Goal: Transaction & Acquisition: Purchase product/service

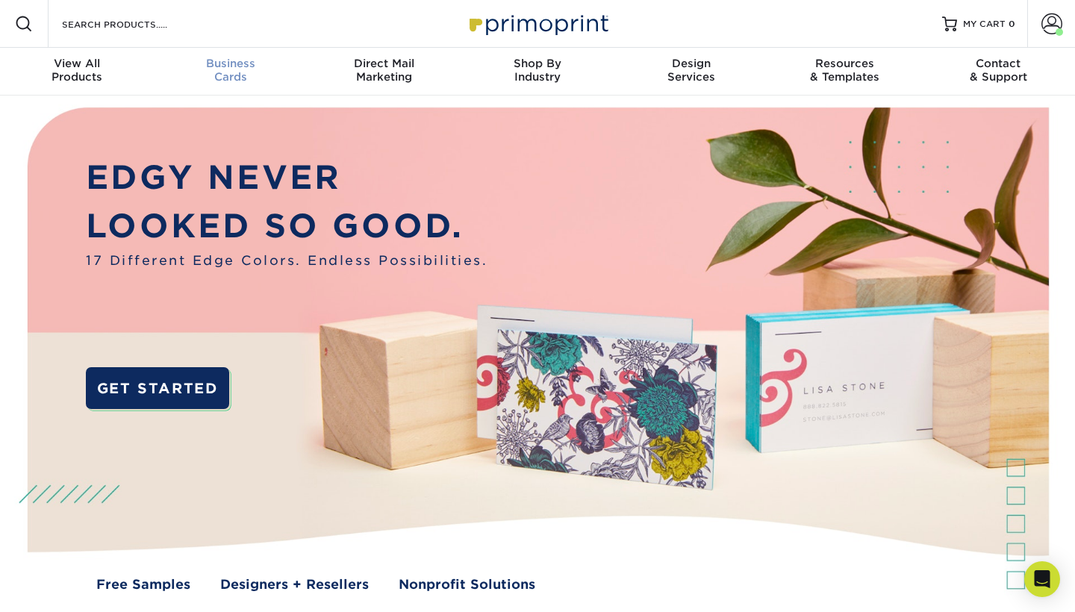
click at [229, 75] on div "Business Cards" at bounding box center [231, 70] width 154 height 27
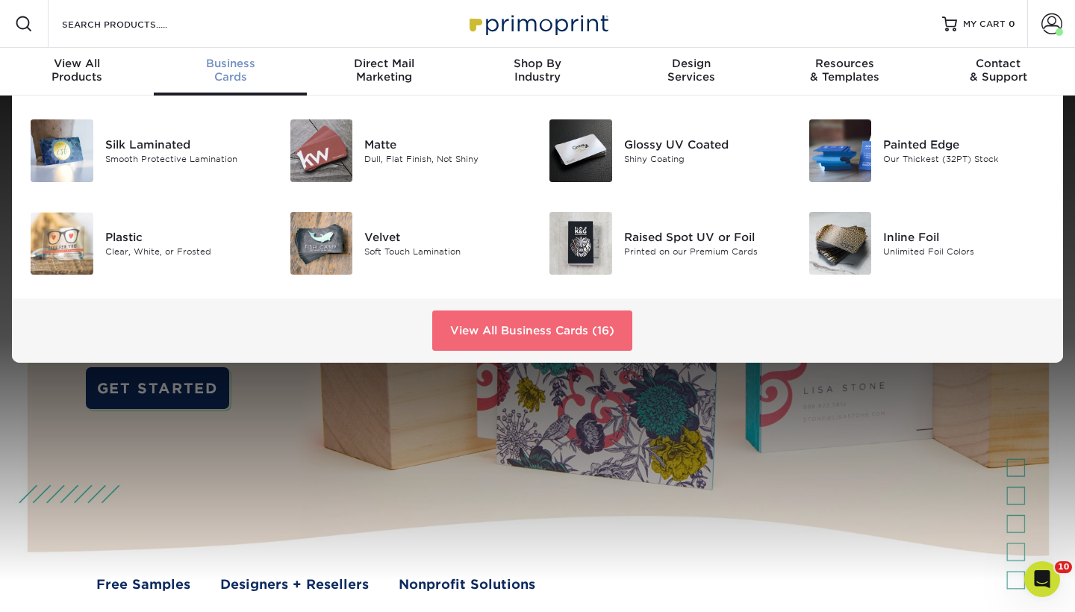
click at [594, 330] on link "View All Business Cards (16)" at bounding box center [532, 331] width 200 height 40
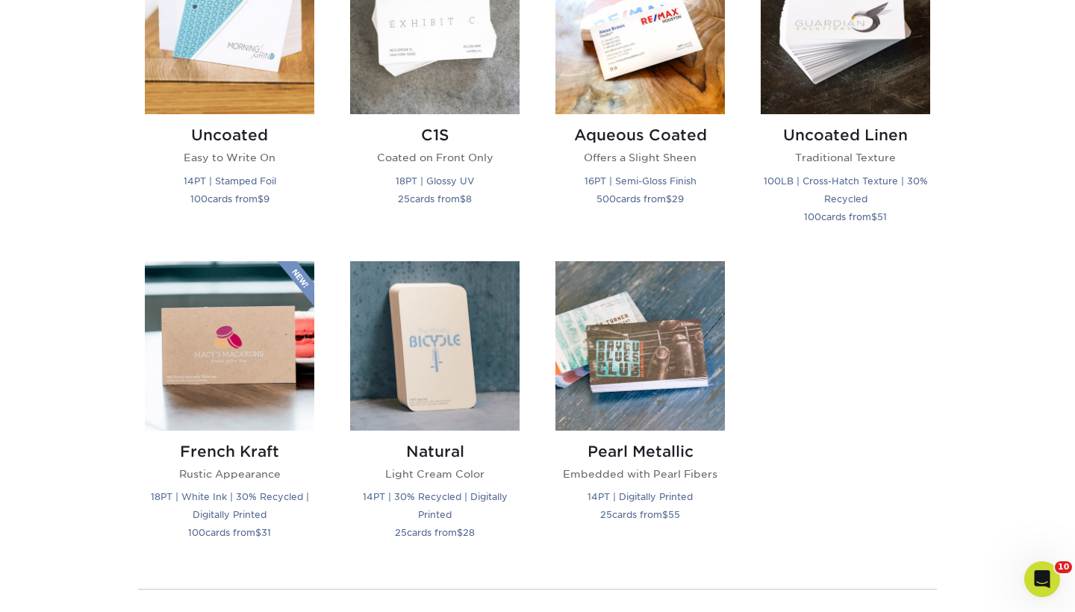
scroll to position [1446, 0]
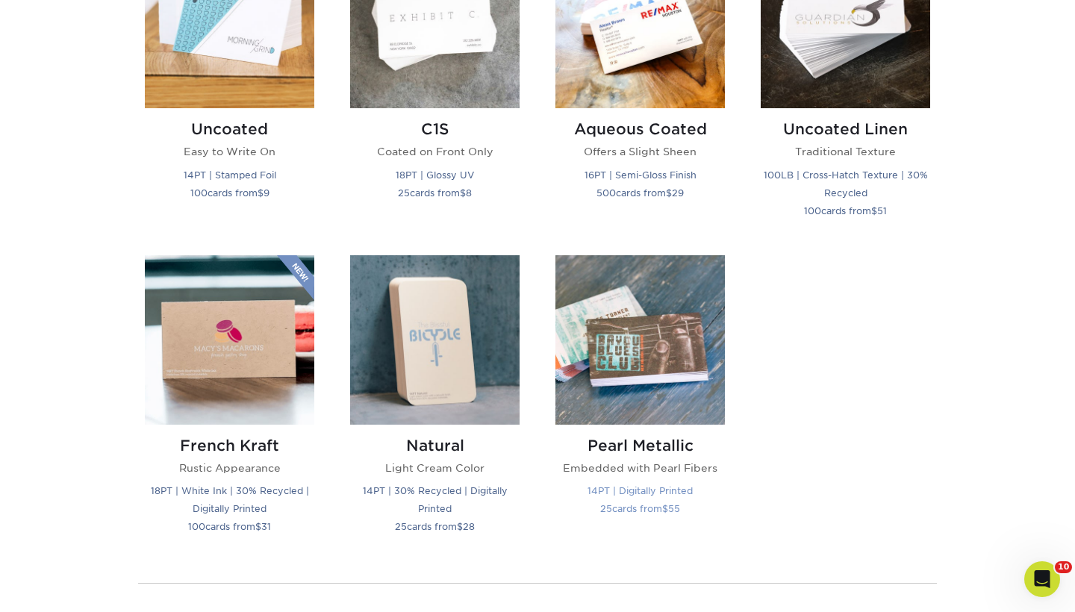
click at [659, 346] on img at bounding box center [641, 340] width 170 height 170
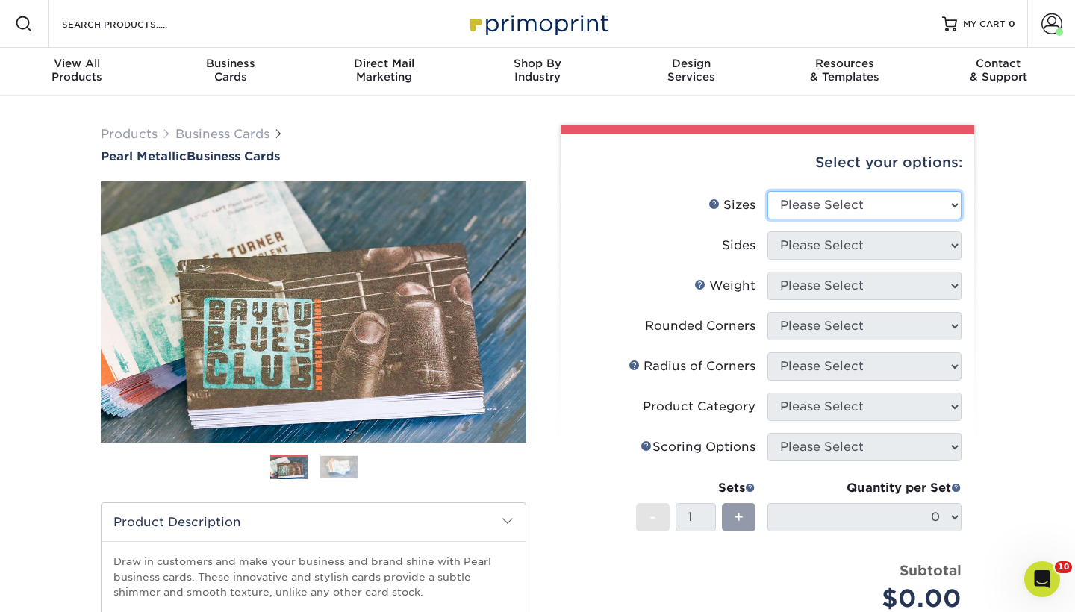
select select "2.50x2.50"
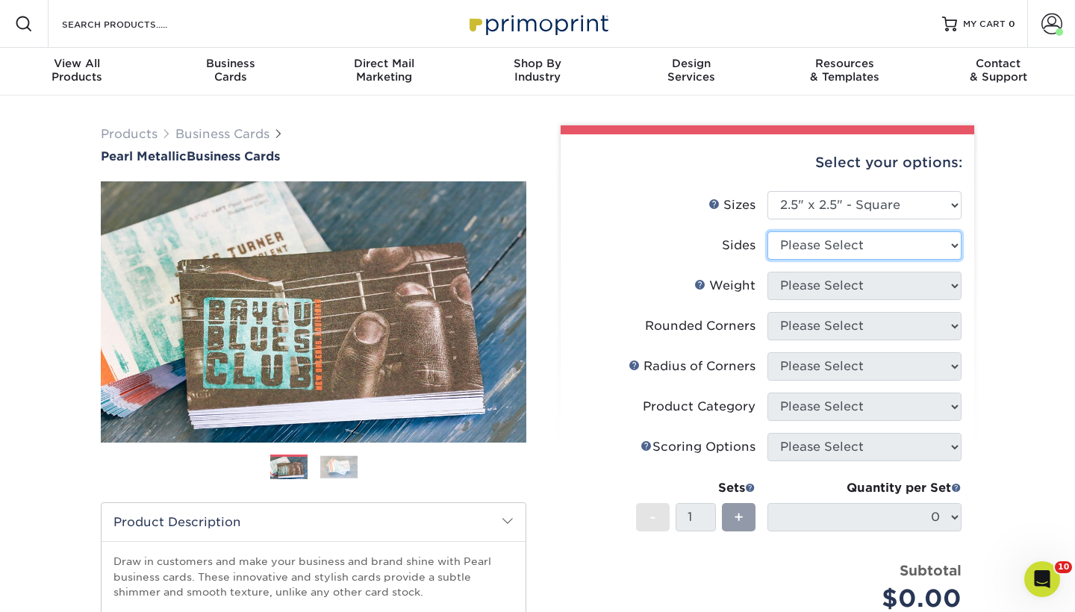
select select "13abbda7-1d64-4f25-8bb2-c179b224825d"
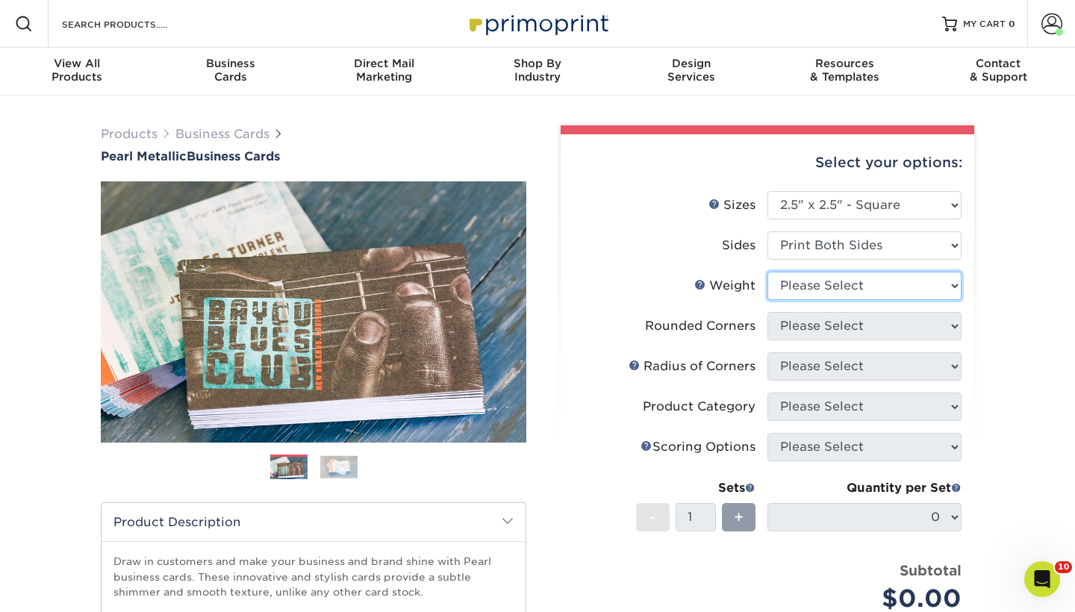
select select "14PTPM"
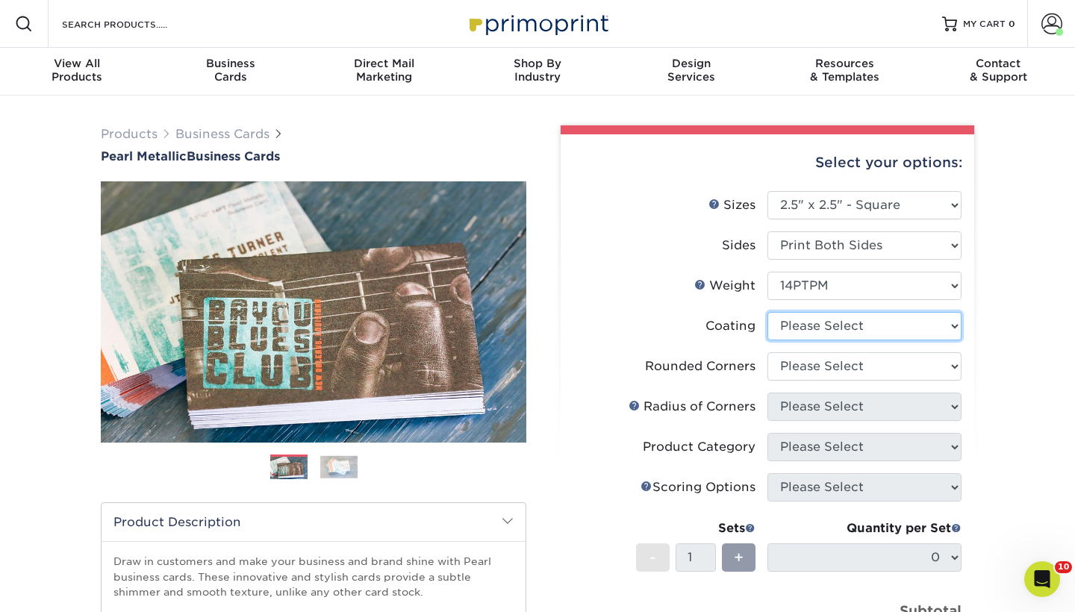
select select "3e7618de-abca-4bda-9f97-8b9129e913d8"
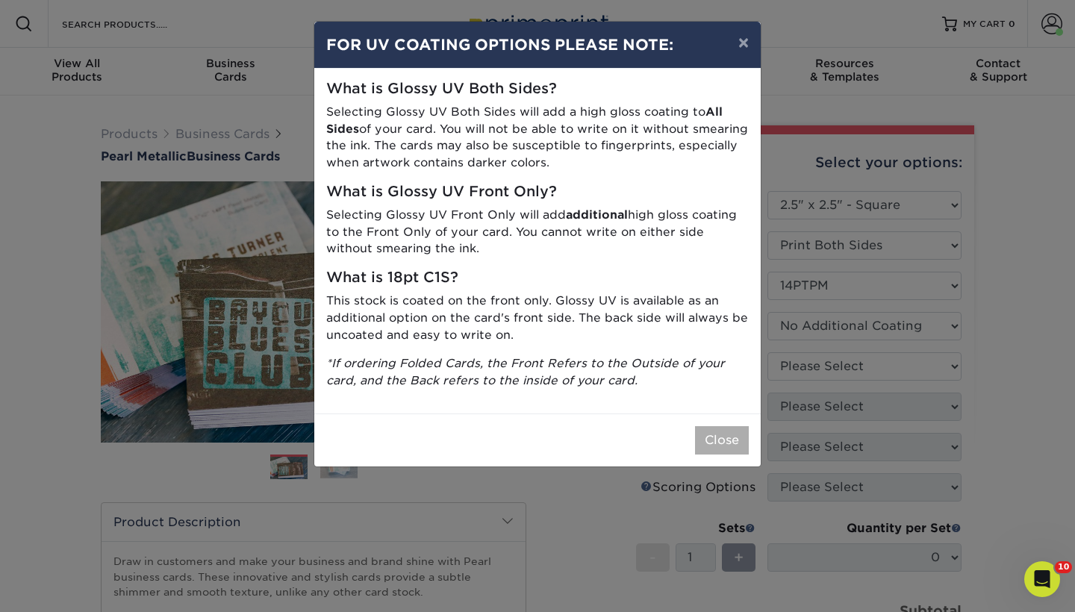
click at [727, 434] on button "Close" at bounding box center [722, 440] width 54 height 28
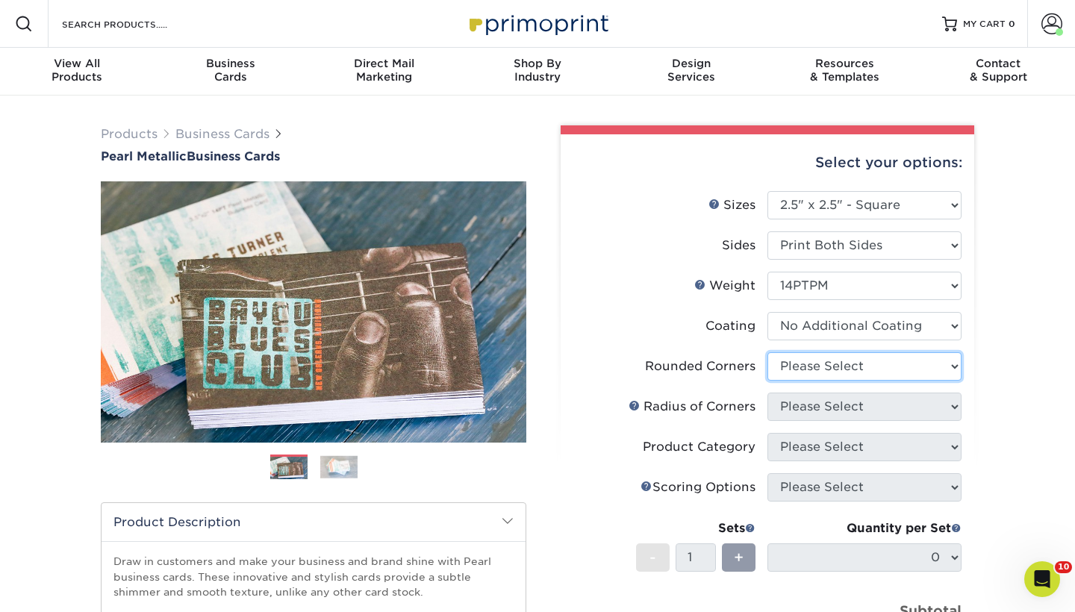
select select "0"
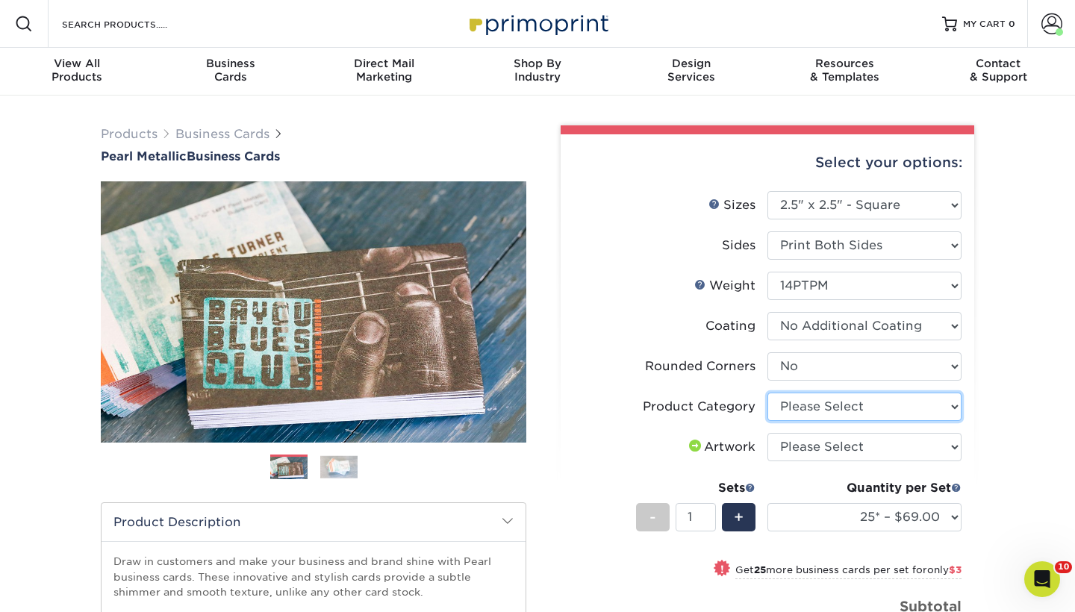
select select "3b5148f1-0588-4f88-a218-97bcfdce65c1"
select select "upload"
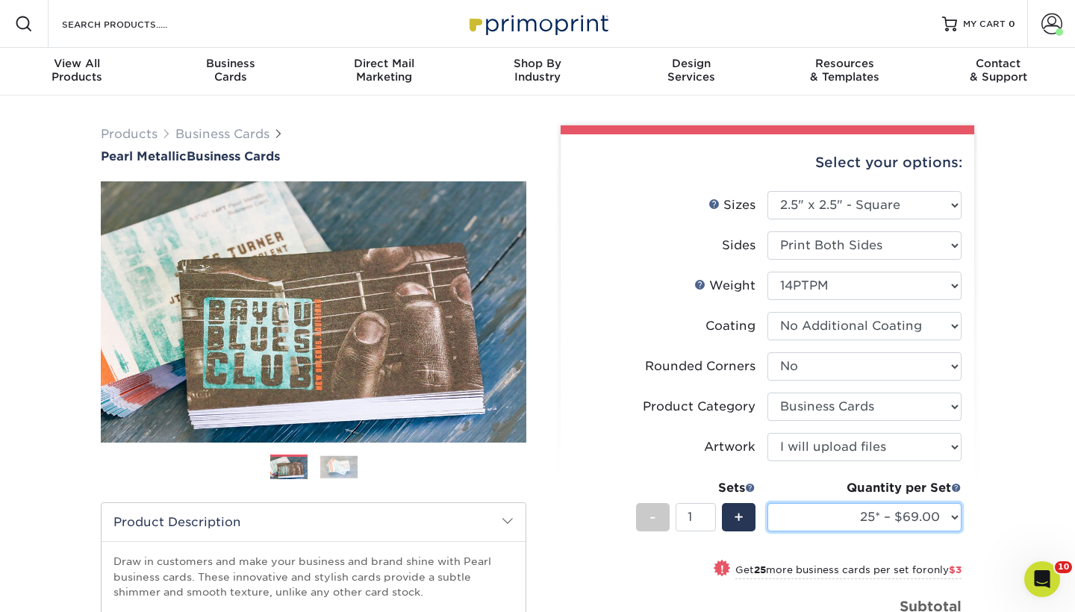
select select "250* – $103.00"
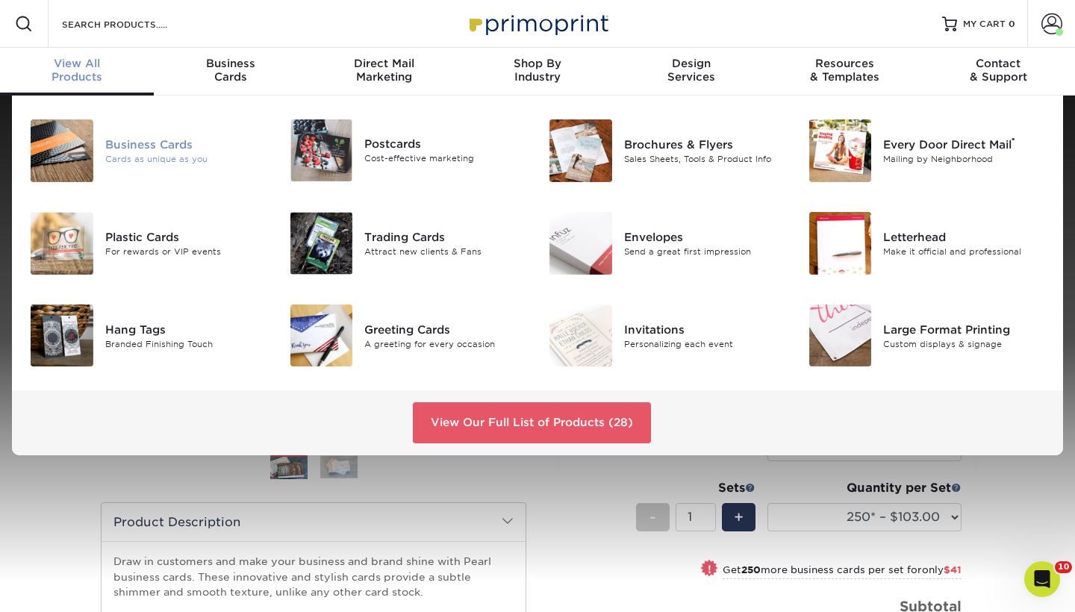
click at [134, 147] on div "Business Cards" at bounding box center [186, 145] width 162 height 16
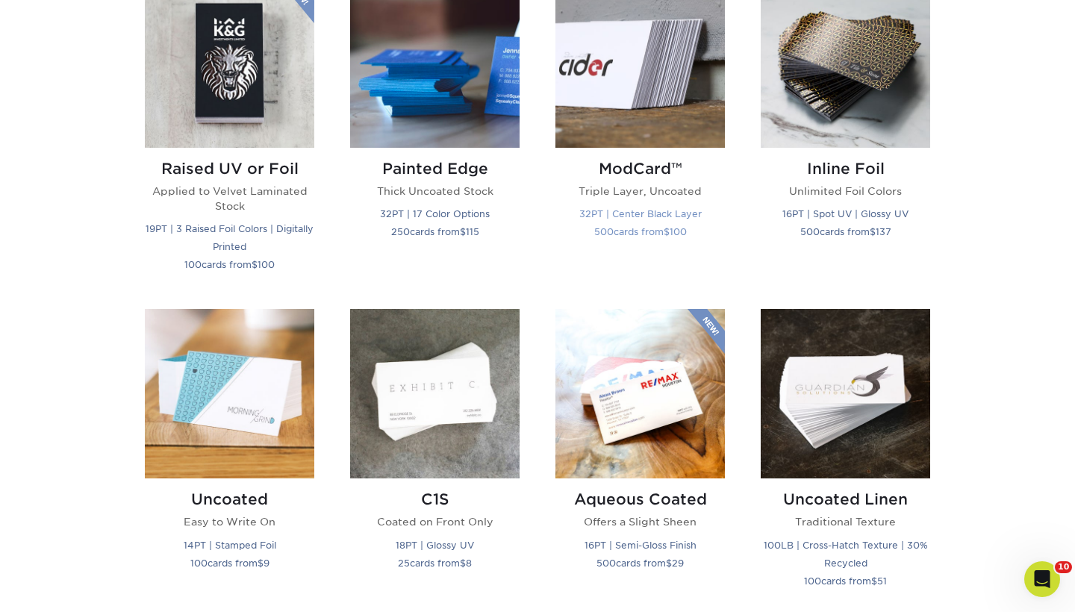
scroll to position [1078, 0]
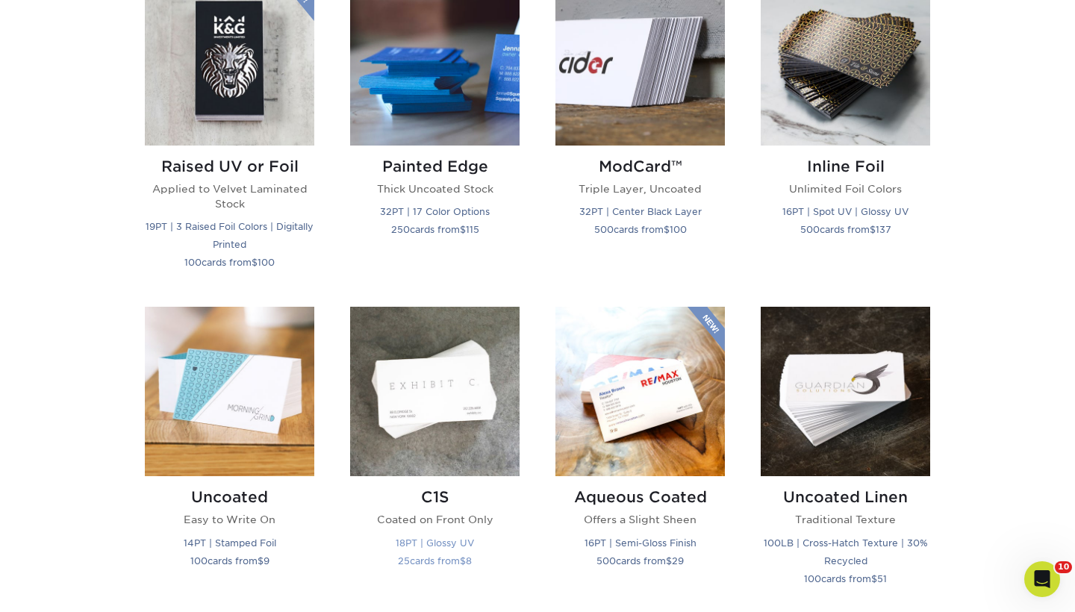
click at [443, 404] on img at bounding box center [435, 392] width 170 height 170
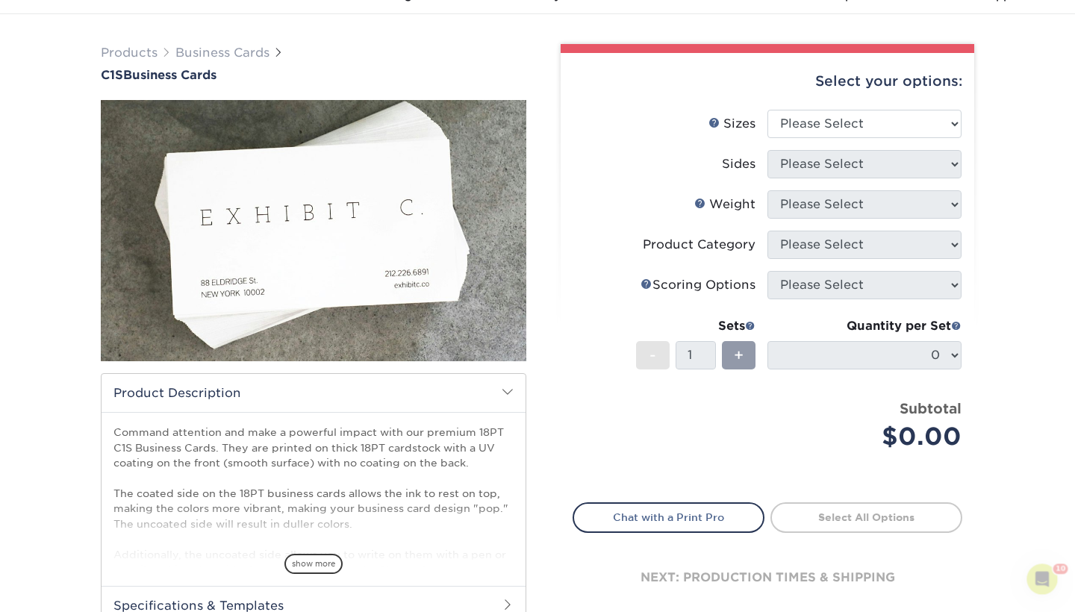
scroll to position [72, 0]
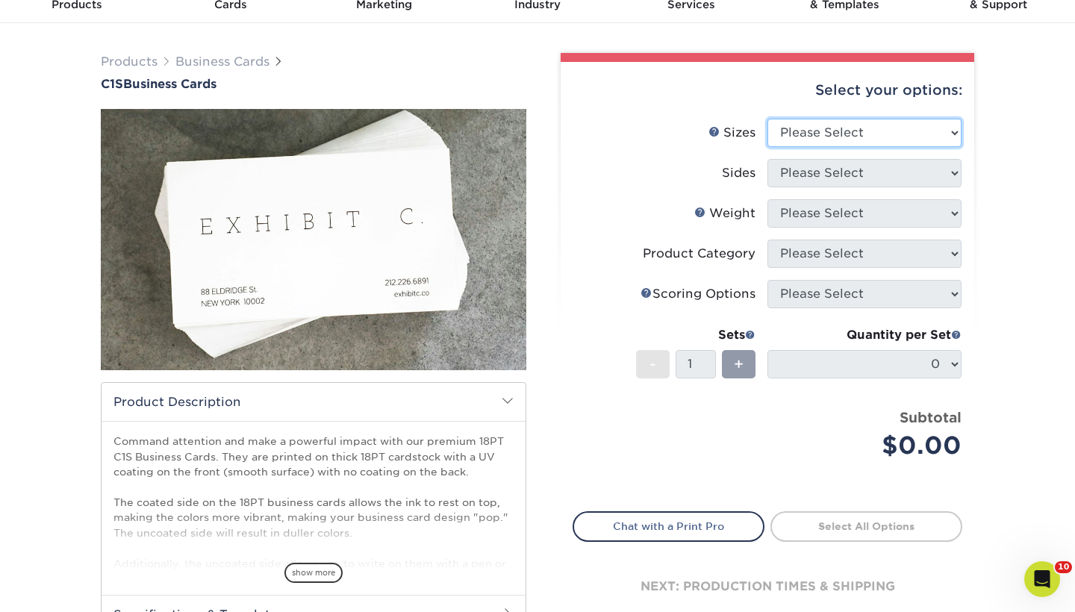
select select "2.50x2.50"
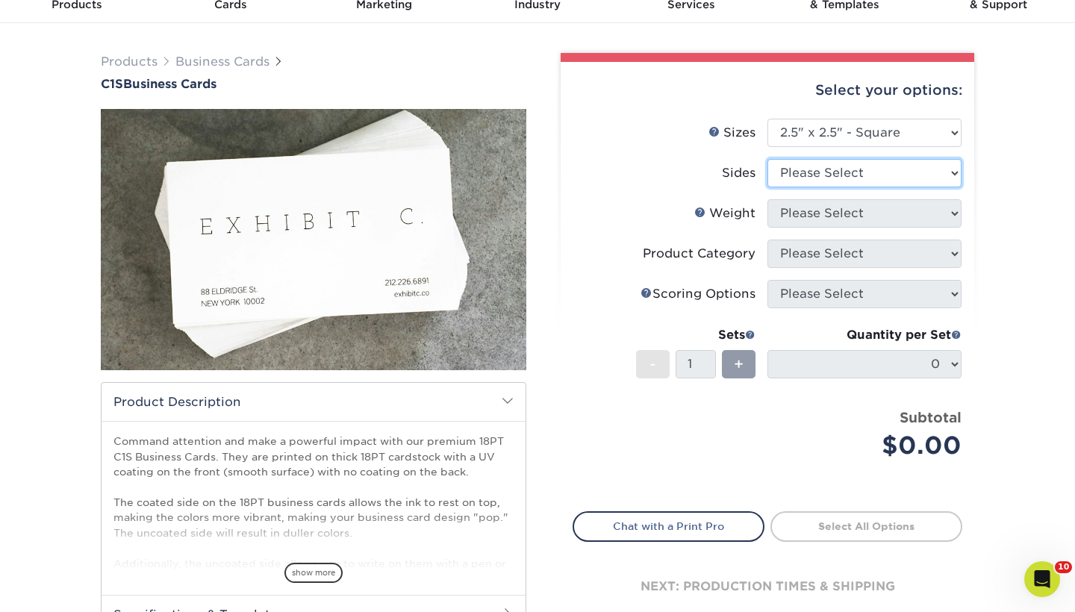
select select "13abbda7-1d64-4f25-8bb2-c179b224825d"
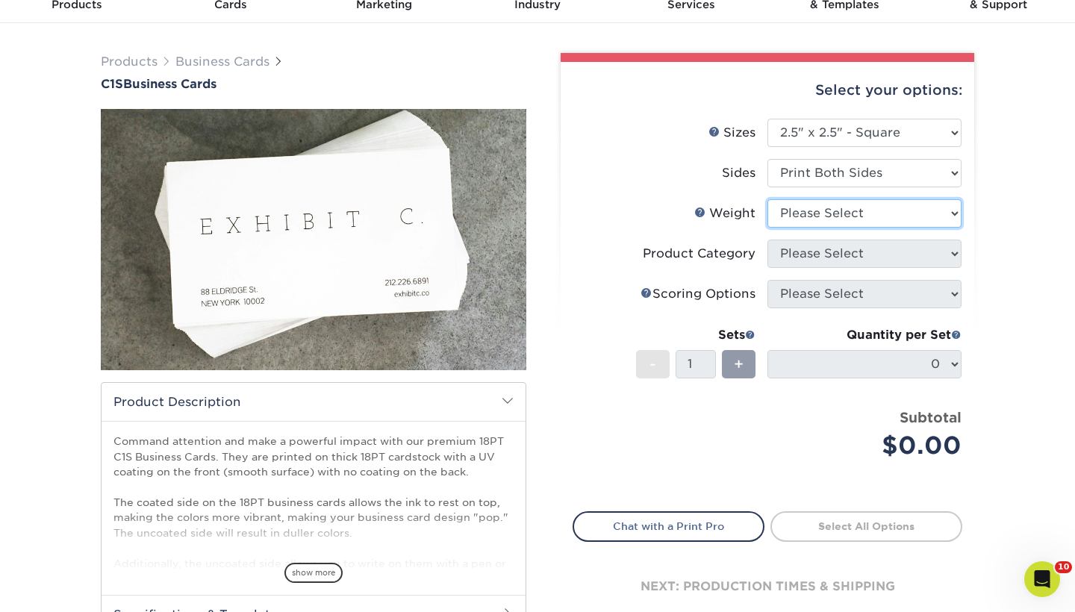
select select "18PTC1S"
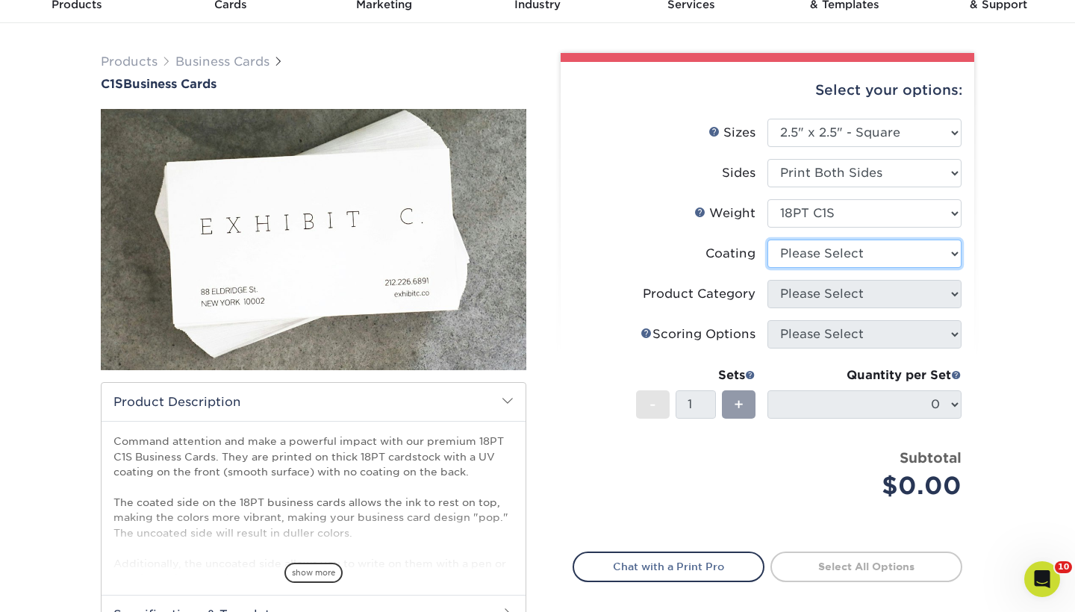
select select "1e8116af-acfc-44b1-83dc-8181aa338834"
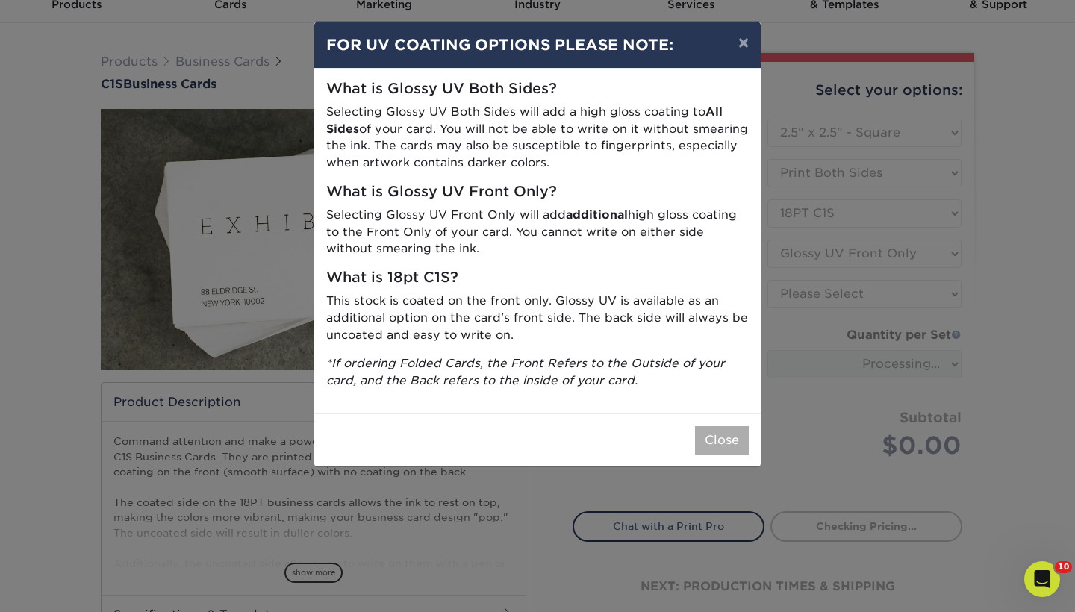
click at [712, 435] on button "Close" at bounding box center [722, 440] width 54 height 28
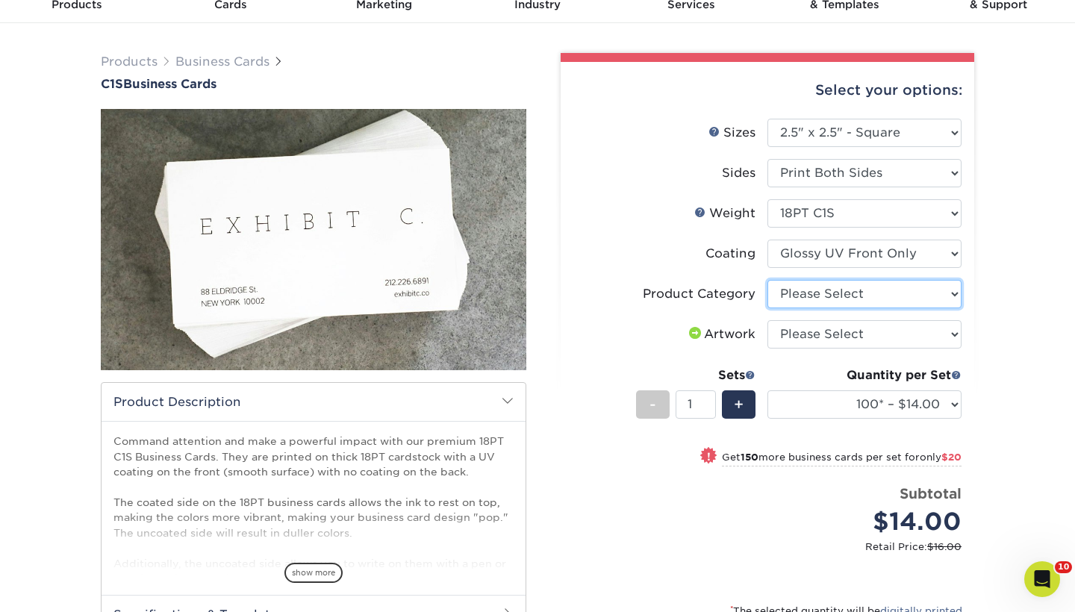
select select "3b5148f1-0588-4f88-a218-97bcfdce65c1"
select select "upload"
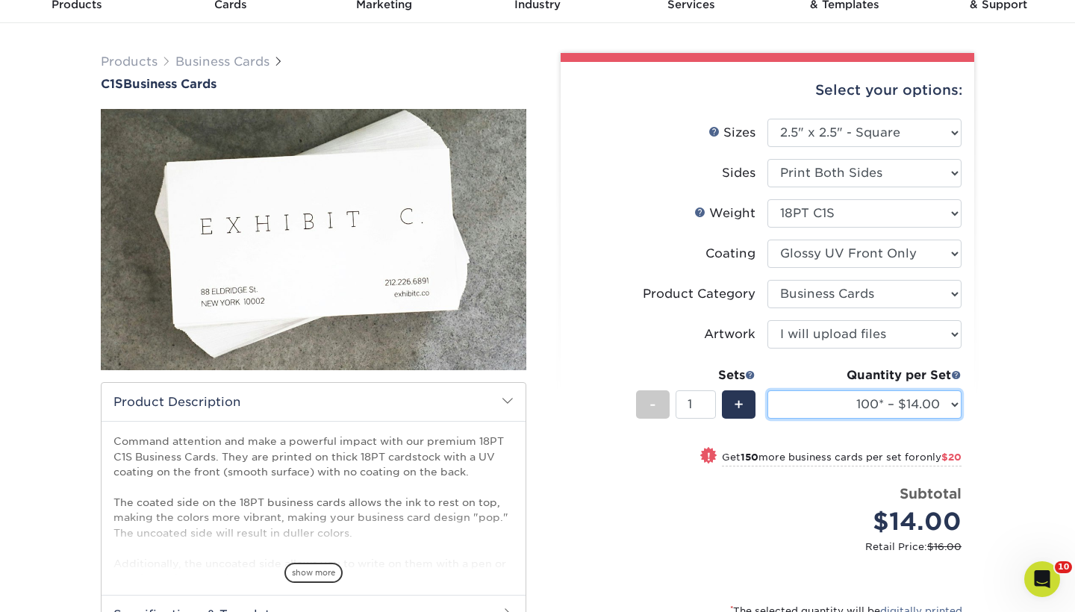
select select "1000 – $81.00"
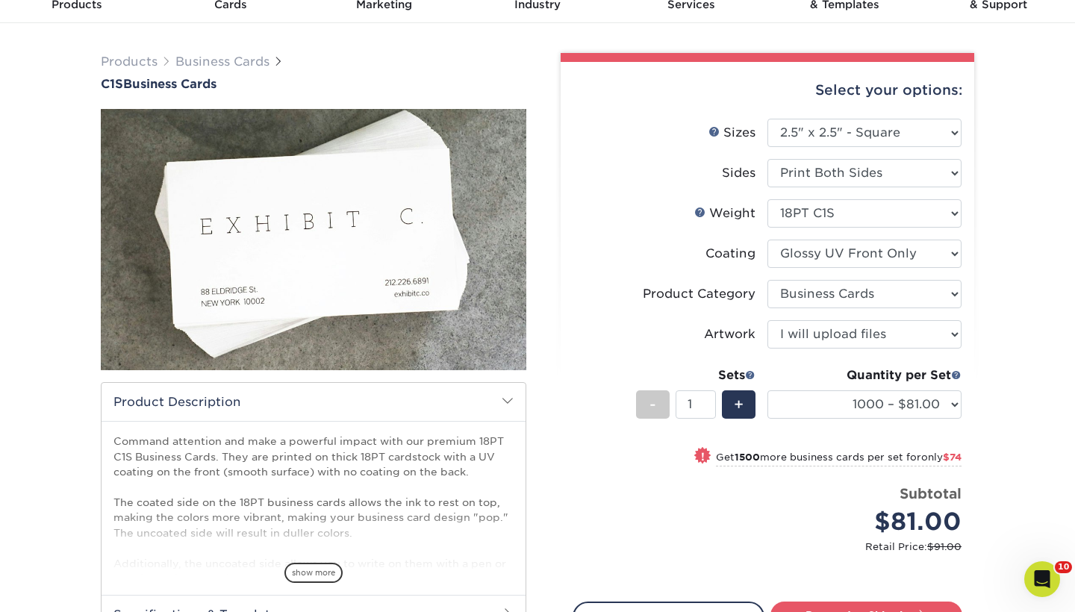
click at [989, 461] on div "Products Business Cards C1S Business Cards" at bounding box center [537, 399] width 1075 height 753
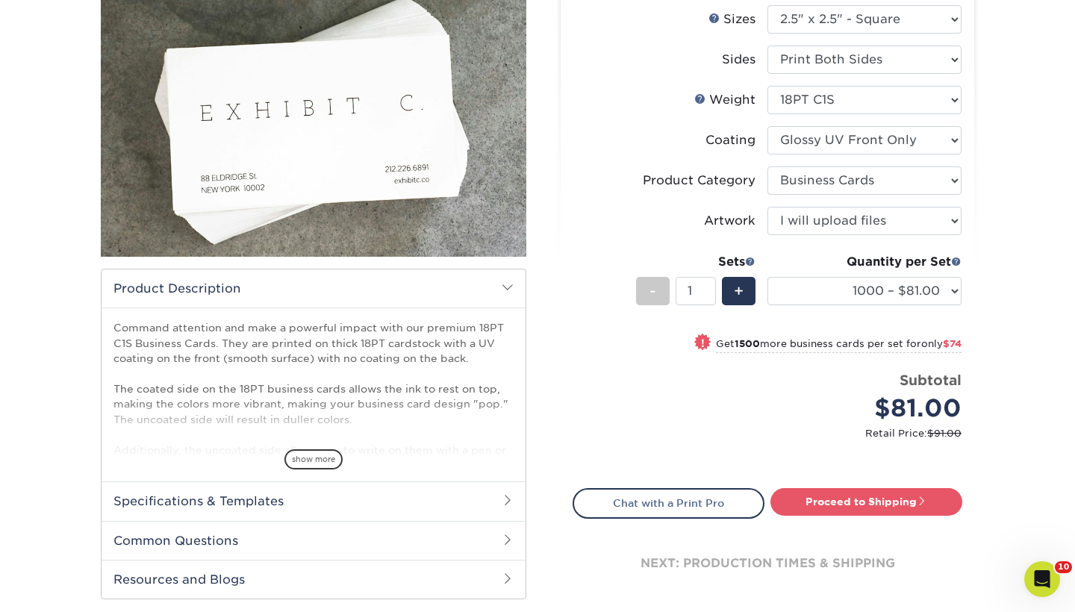
scroll to position [187, 0]
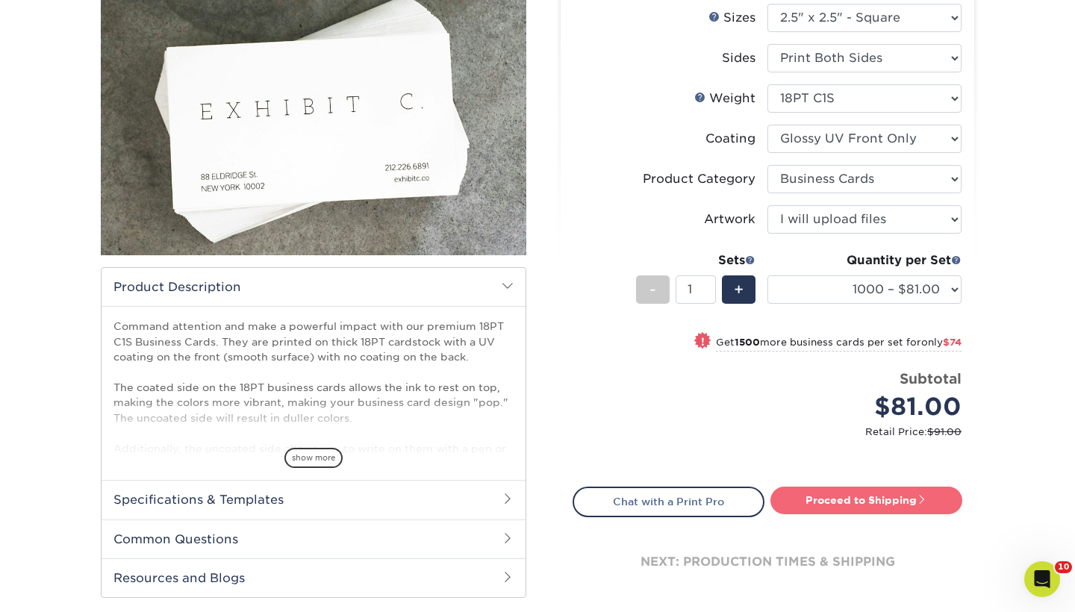
click at [871, 501] on link "Proceed to Shipping" at bounding box center [867, 500] width 192 height 27
type input "Set 1"
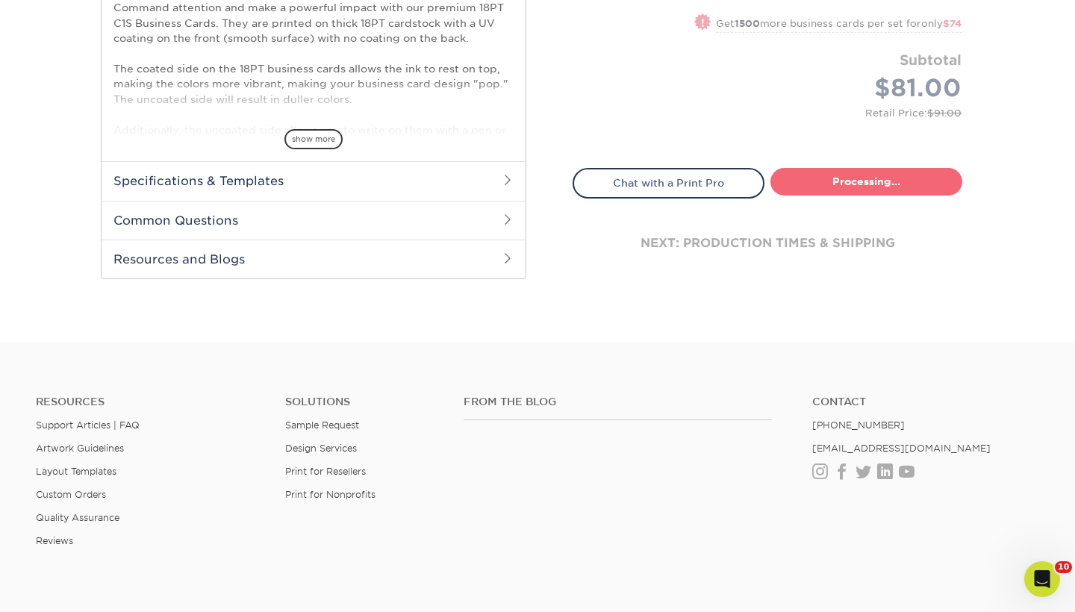
select select "3c204c22-7fd5-4928-84aa-75e73fb55737"
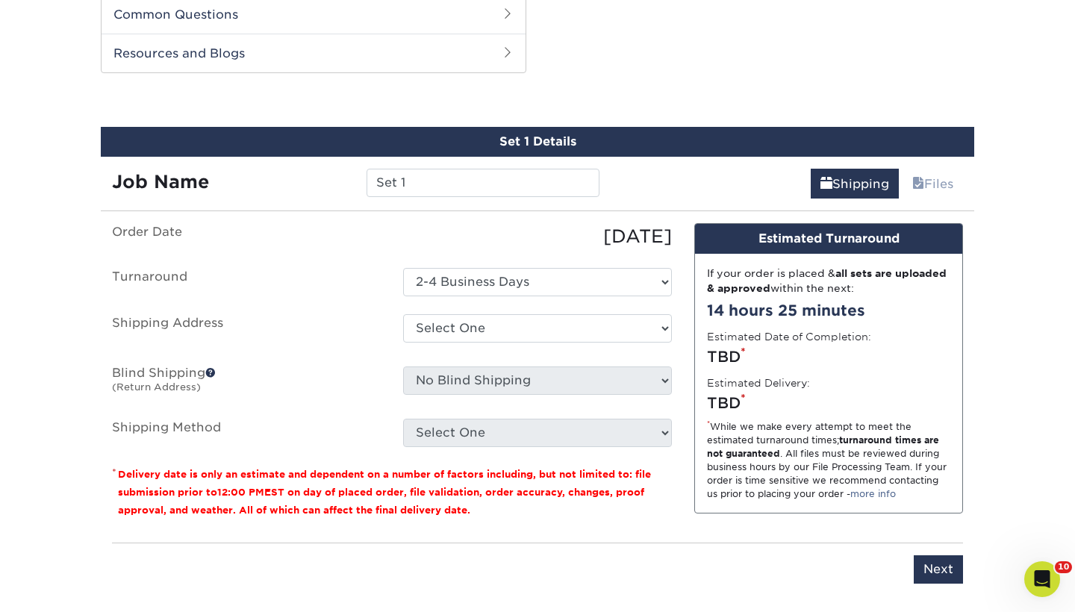
scroll to position [714, 0]
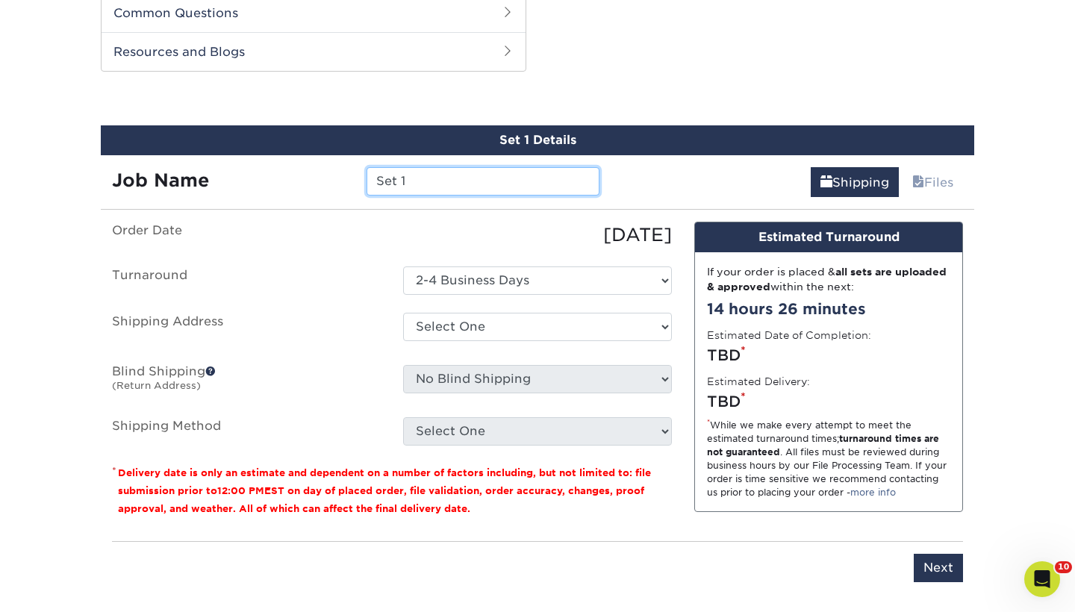
click at [494, 178] on input "Set 1" at bounding box center [483, 181] width 232 height 28
type input "S"
click at [534, 175] on input "EC Square 2025-2026" at bounding box center [483, 181] width 232 height 28
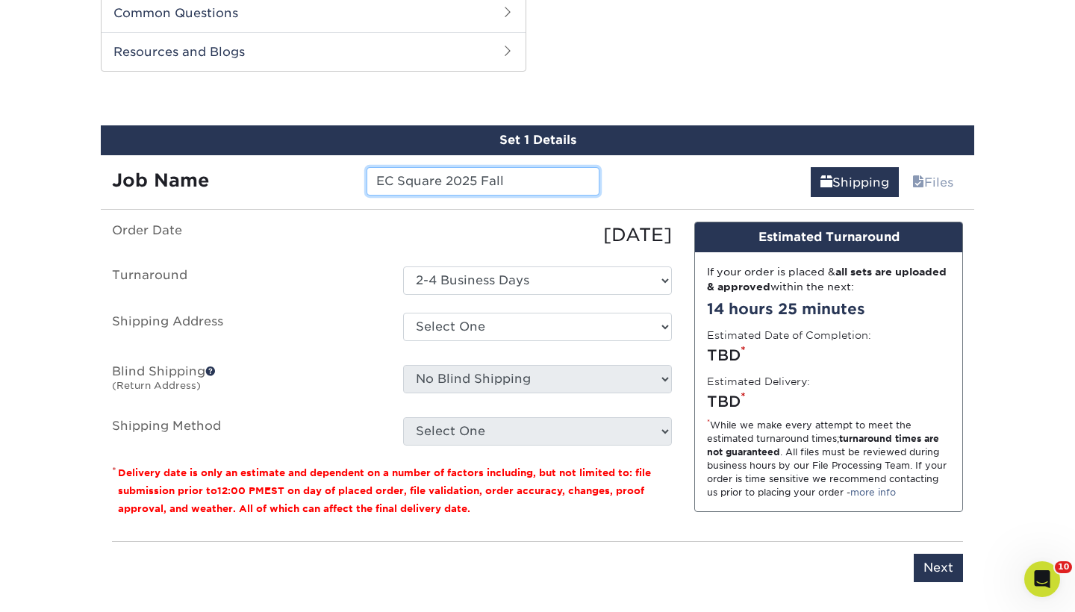
type input "EC Square 2025 Fall"
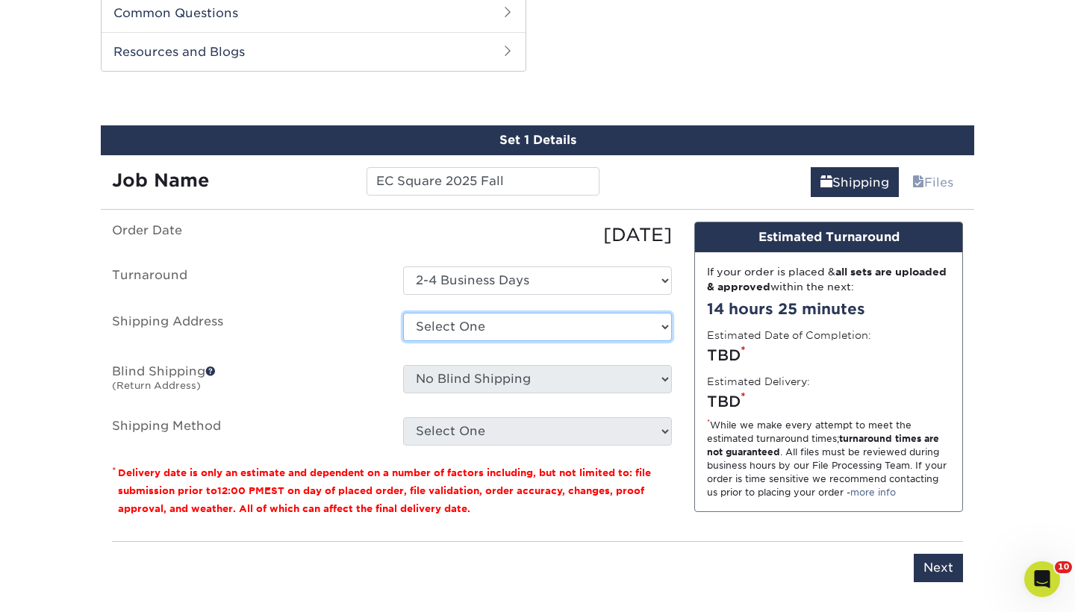
select select "191648"
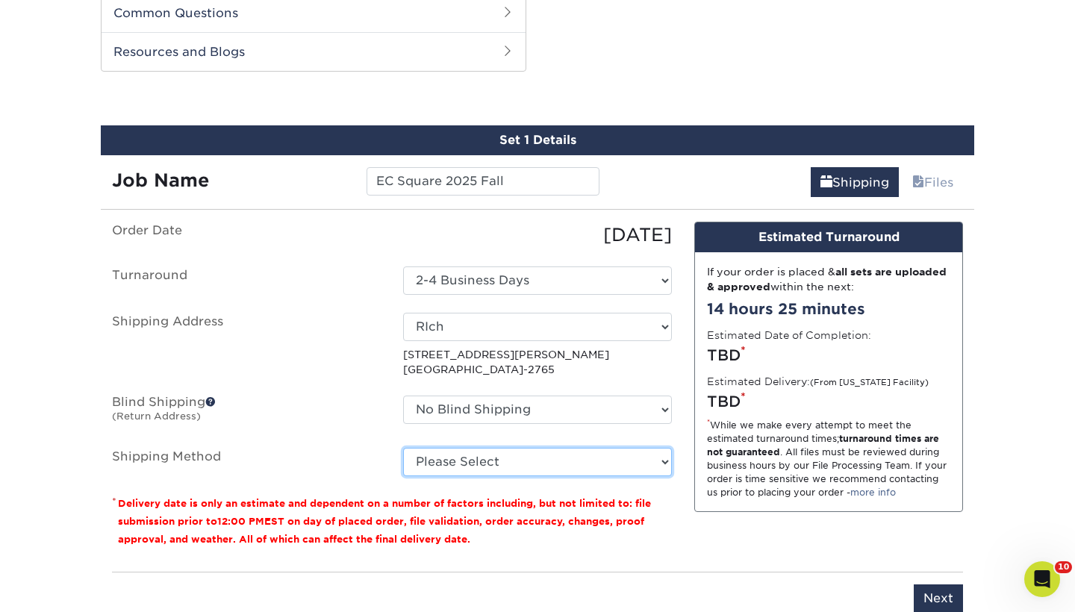
select select "03"
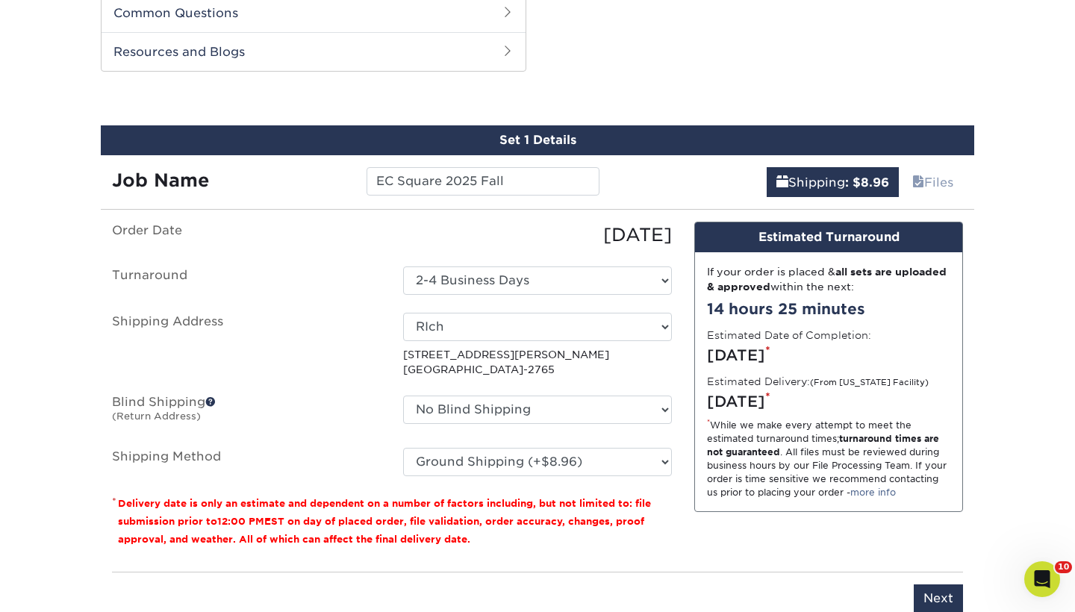
click at [692, 449] on div "Design Estimated Turnaround If your order is placed & all sets are uploaded & a…" at bounding box center [828, 391] width 291 height 338
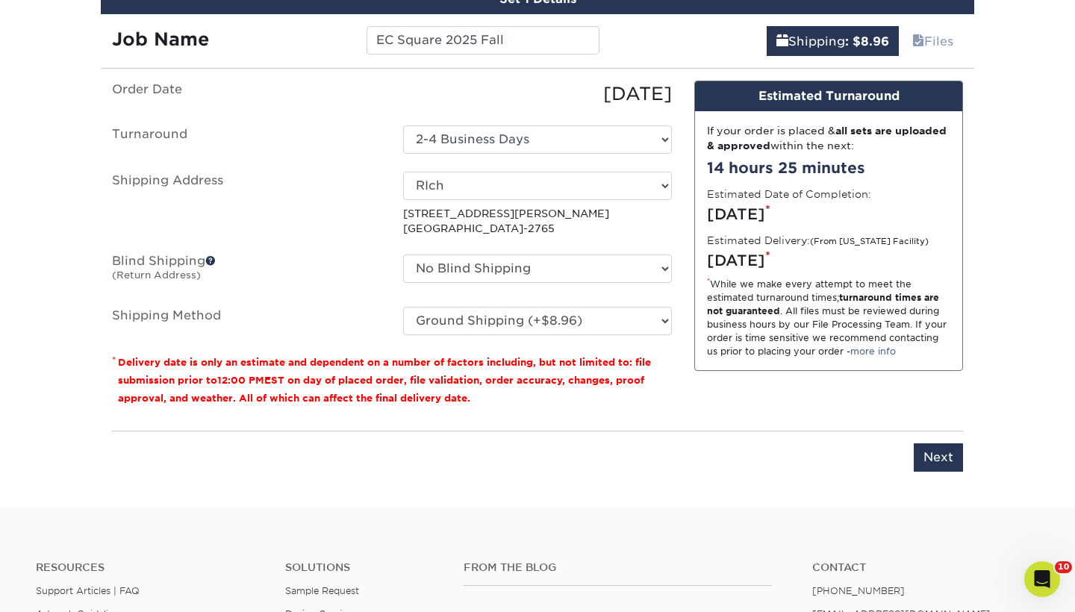
scroll to position [852, 0]
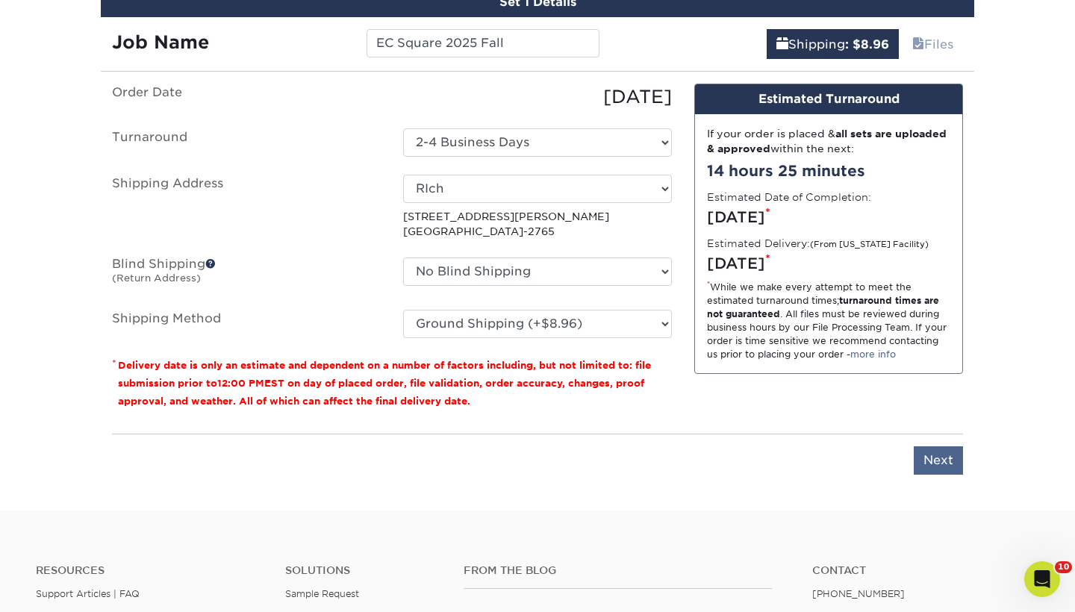
click at [942, 459] on input "Next" at bounding box center [938, 461] width 49 height 28
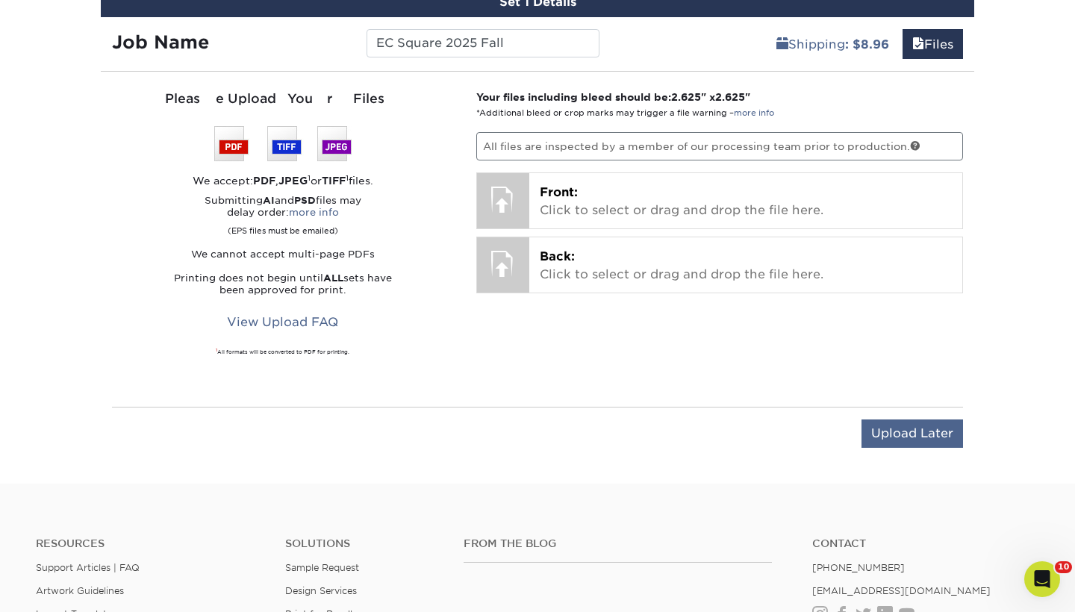
click at [890, 438] on input "Upload Later" at bounding box center [913, 434] width 102 height 28
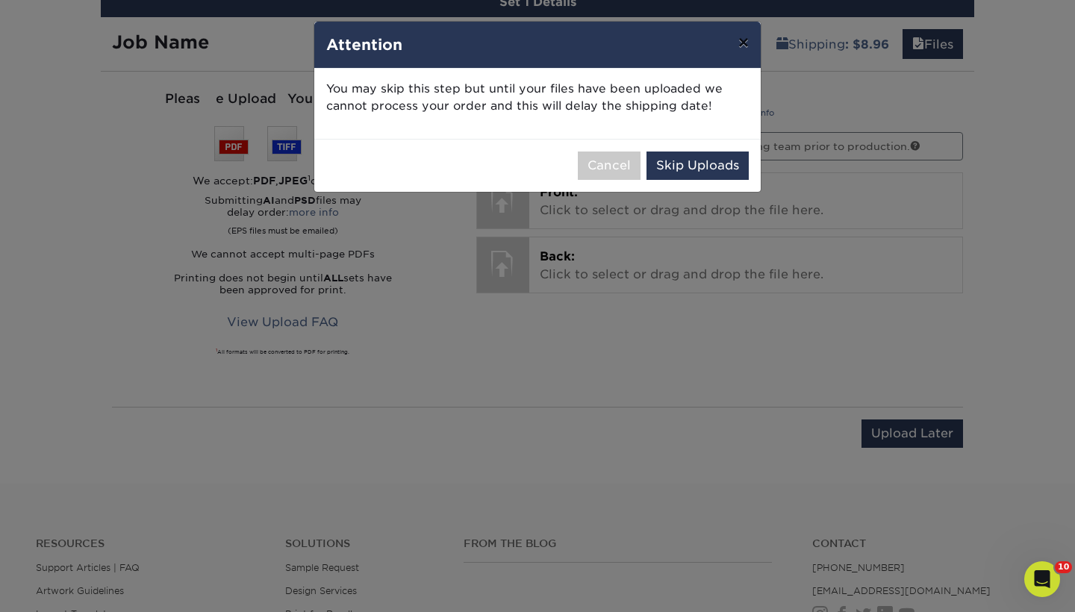
click at [742, 40] on button "×" at bounding box center [744, 43] width 34 height 42
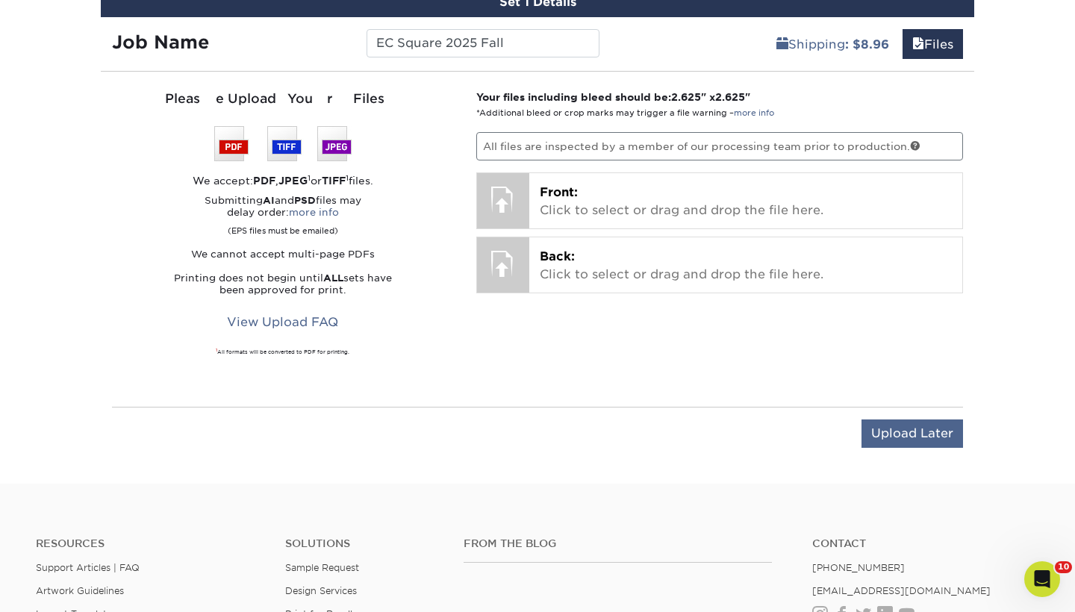
click at [901, 427] on input "Upload Later" at bounding box center [913, 434] width 102 height 28
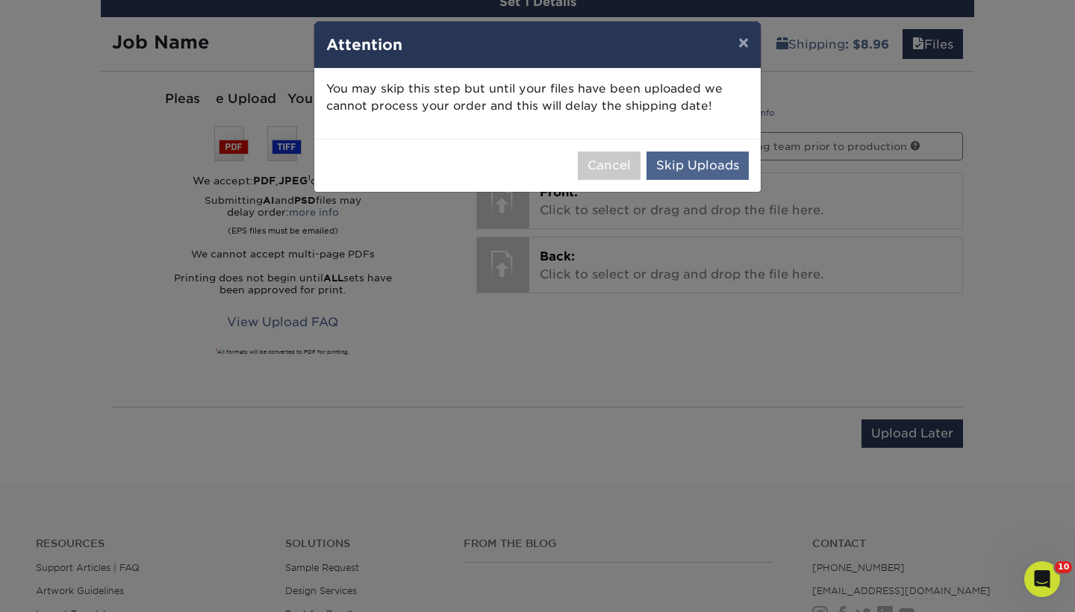
click at [683, 169] on button "Skip Uploads" at bounding box center [698, 166] width 102 height 28
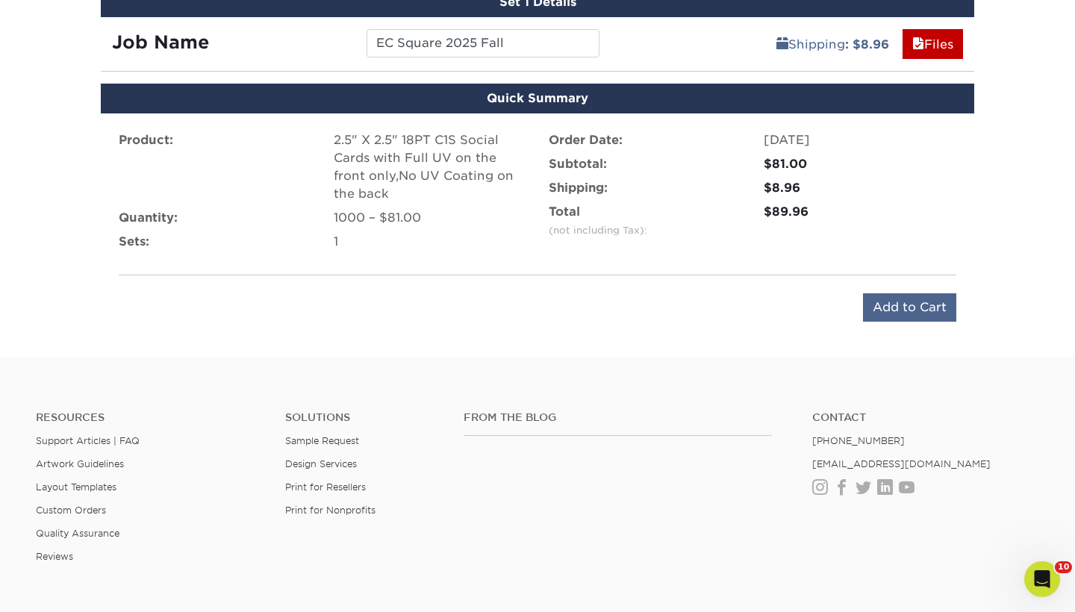
click at [886, 308] on input "Add to Cart" at bounding box center [909, 307] width 93 height 28
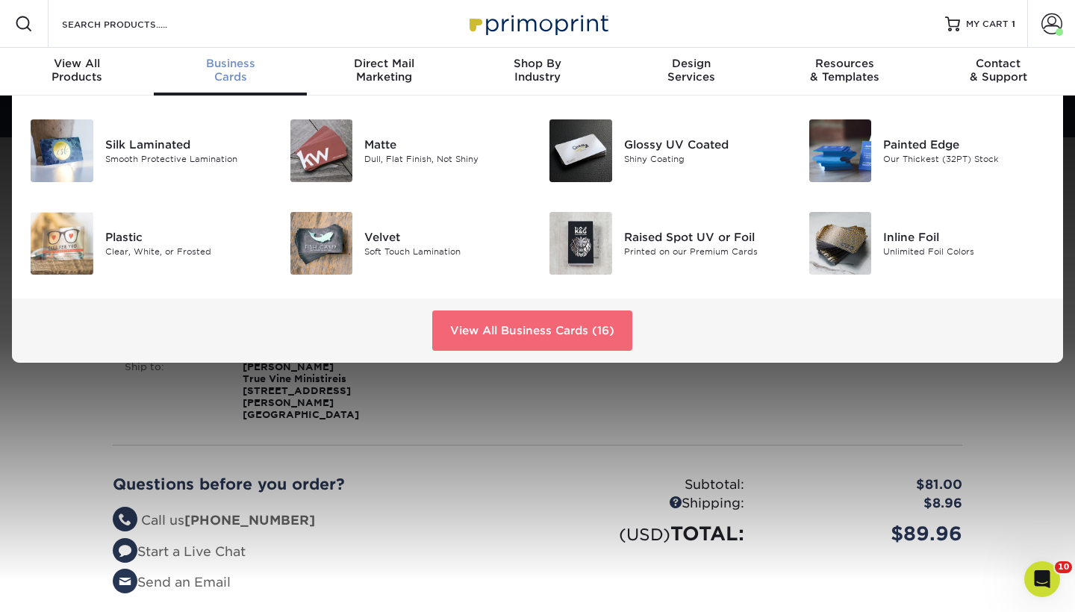
click at [532, 334] on link "View All Business Cards (16)" at bounding box center [532, 331] width 200 height 40
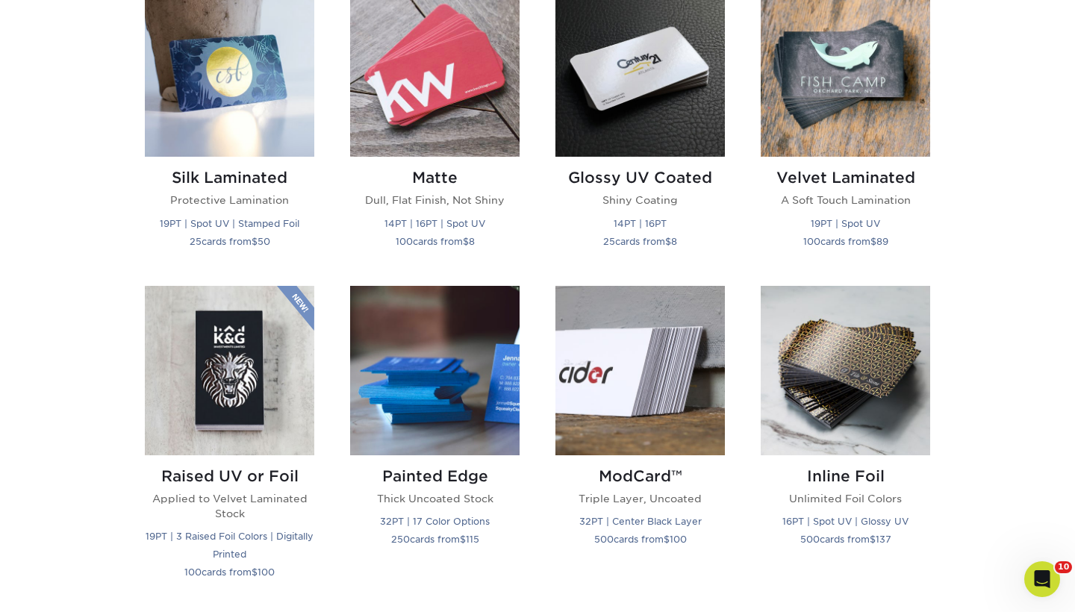
scroll to position [765, 0]
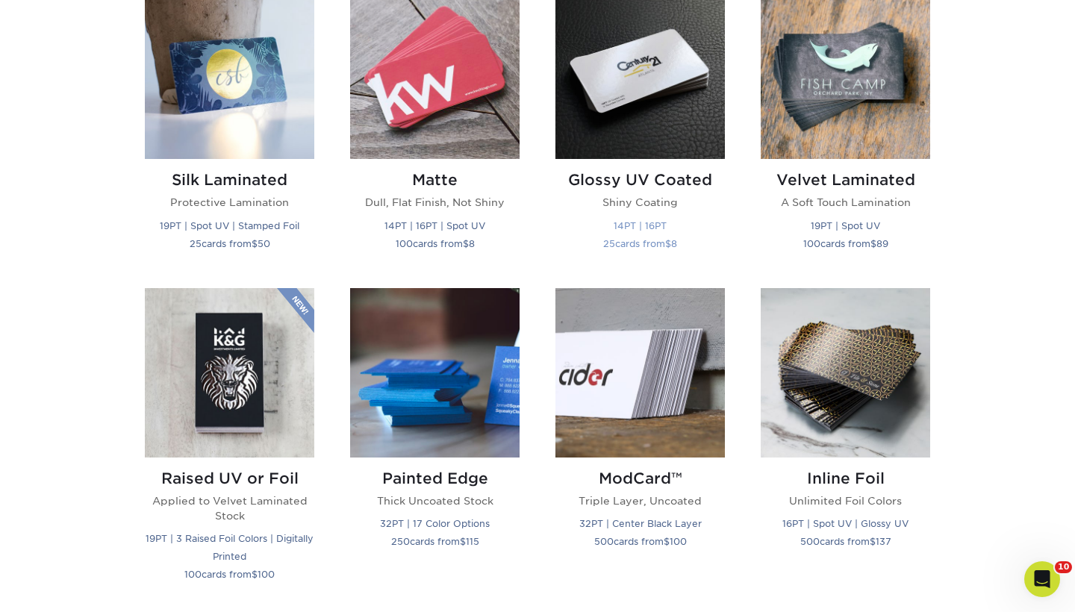
click at [671, 175] on h2 "Glossy UV Coated" at bounding box center [641, 180] width 170 height 18
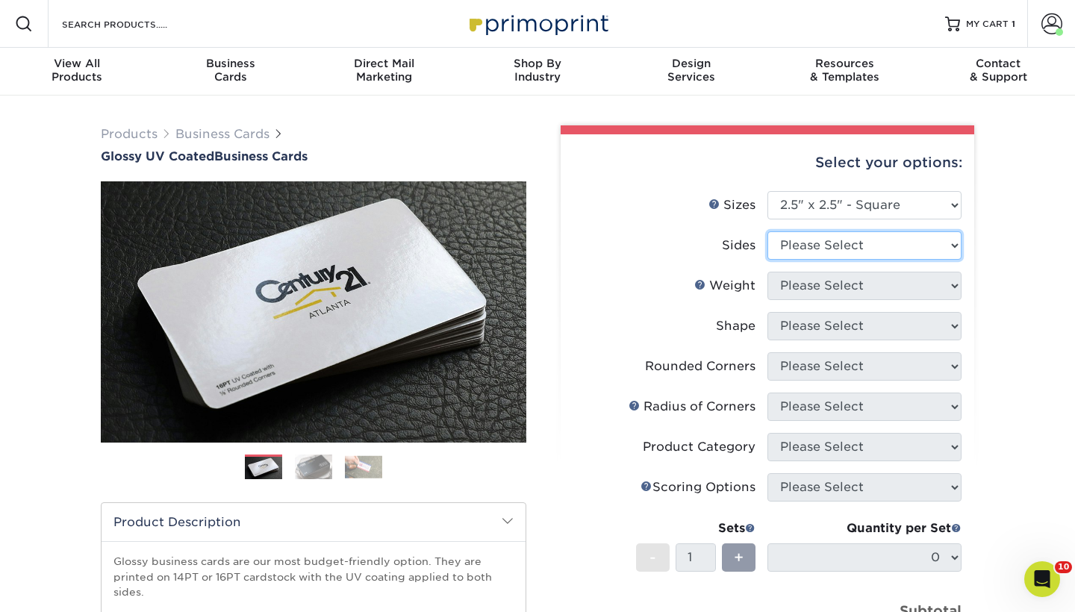
click at [855, 209] on ul "Sizes Help Sizes Please Select 1.5" x 3.5" - Mini 1.75" x 3.5" - Mini 2" x 2" -…" at bounding box center [768, 433] width 390 height 485
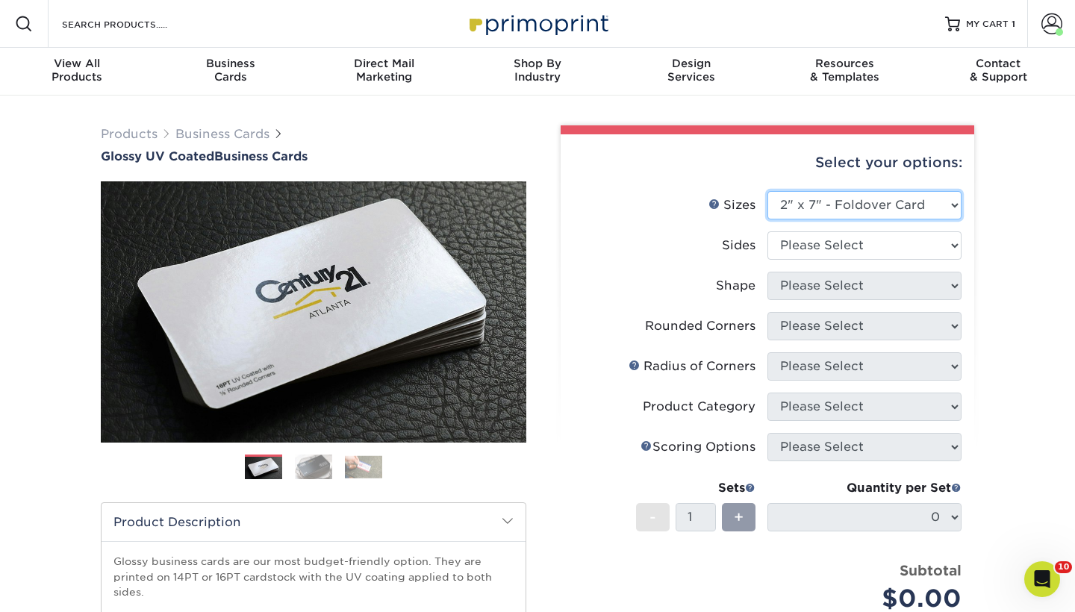
select select "-1"
drag, startPoint x: 886, startPoint y: 244, endPoint x: 871, endPoint y: 203, distance: 43.7
click at [871, 203] on select "Please Select 1.5" x 3.5" - Mini 1.75" x 3.5" - Mini 2" x 2" - Square 2" x 3" -…" at bounding box center [865, 205] width 194 height 28
select select "13abbda7-1d64-4f25-8bb2-c179b224825d"
select select "2.00x7.00"
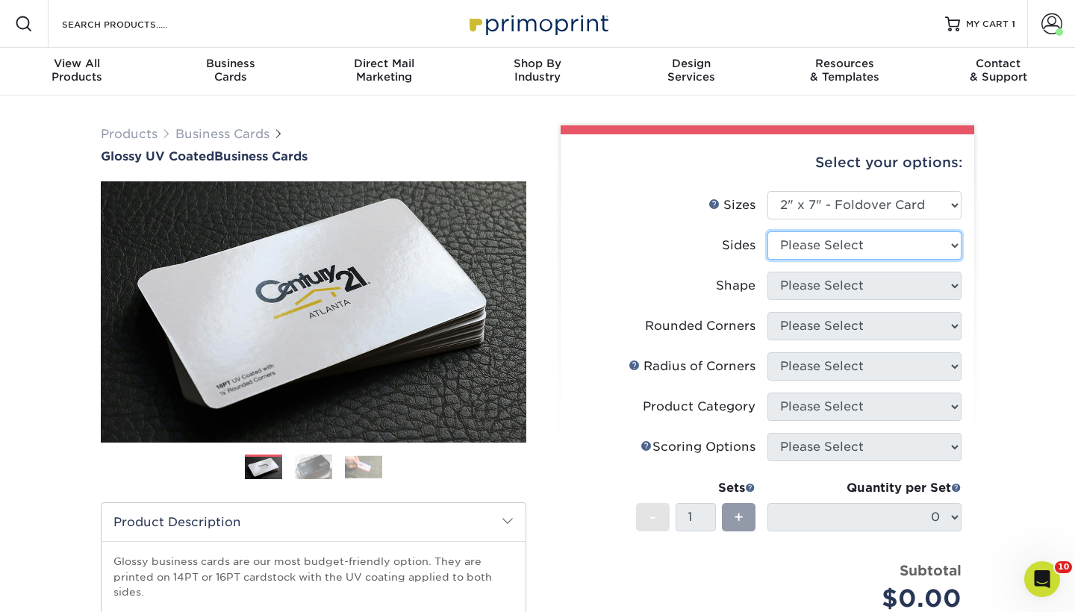
select select "13abbda7-1d64-4f25-8bb2-c179b224825d"
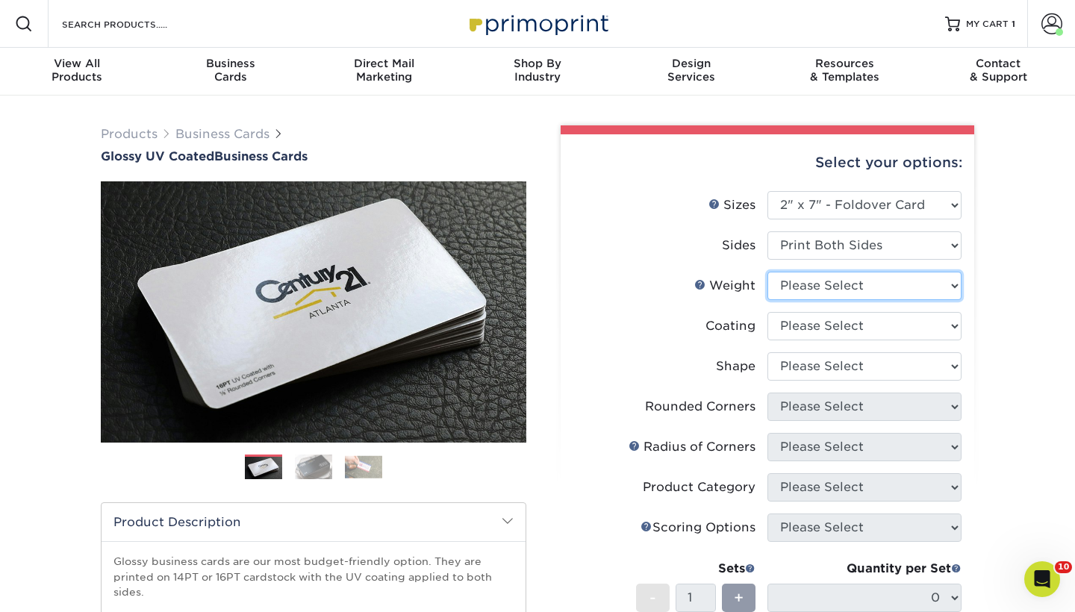
select select "14PT"
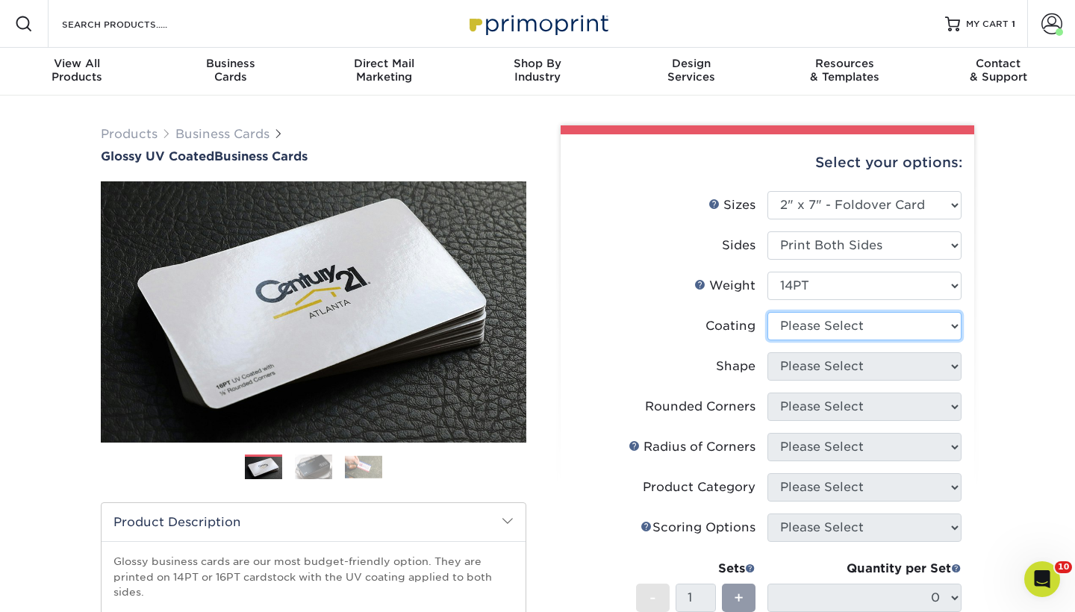
select select "1e8116af-acfc-44b1-83dc-8181aa338834"
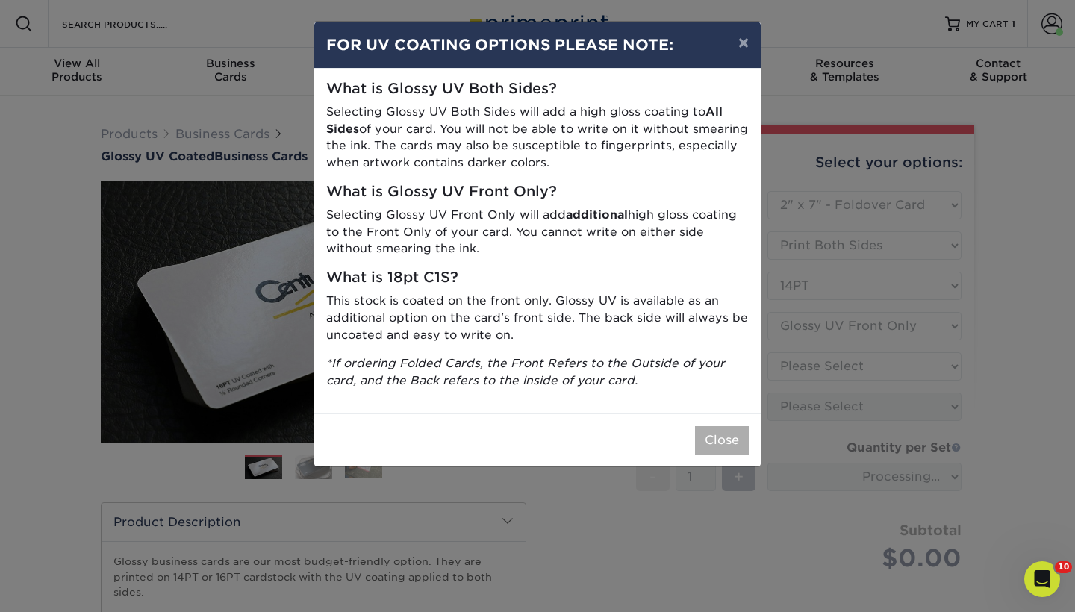
click at [723, 429] on button "Close" at bounding box center [722, 440] width 54 height 28
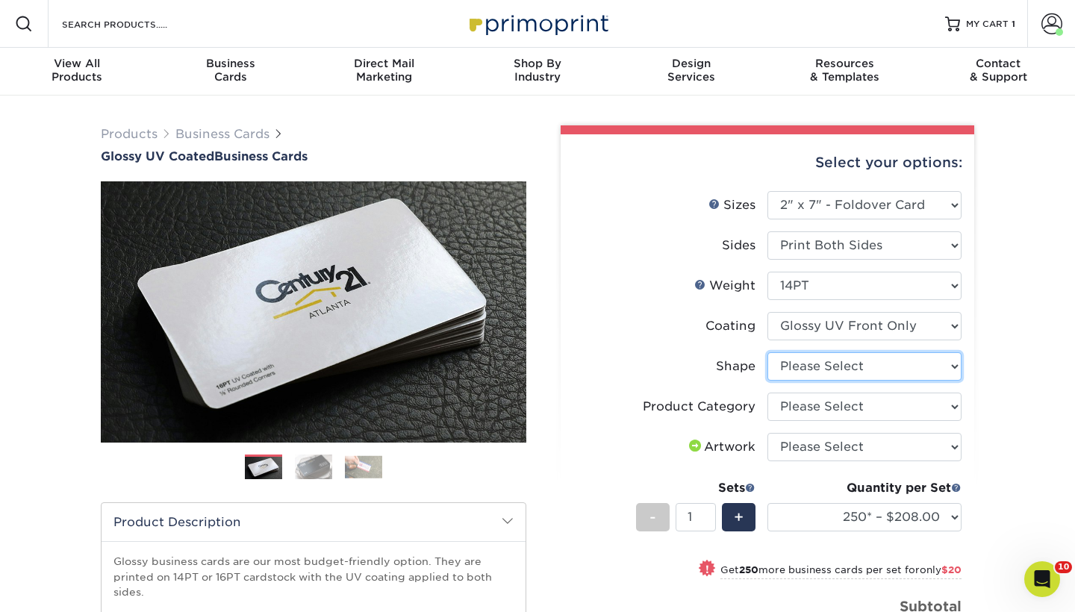
select select "standard"
select select "-1"
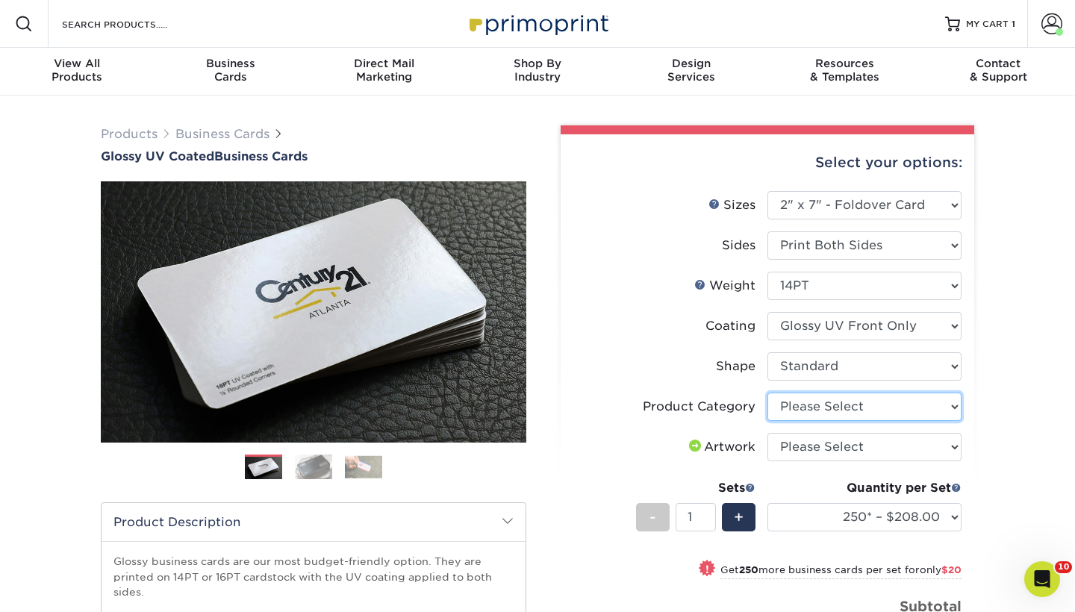
select select "3b5148f1-0588-4f88-a218-97bcfdce65c1"
select select "upload"
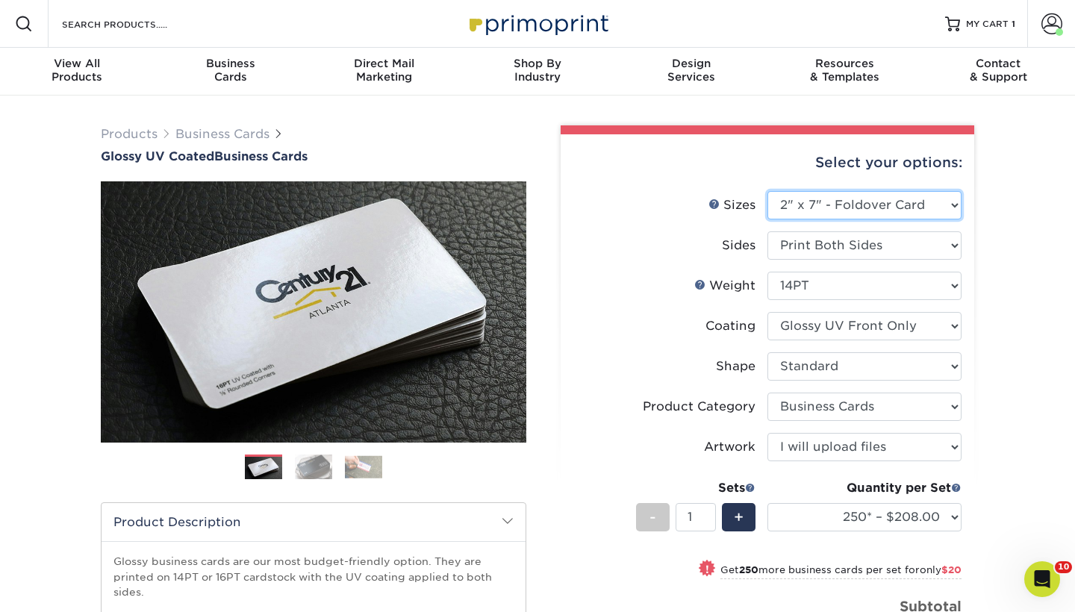
select select "2.00x3.50"
select select "-1"
select select
select select "-1"
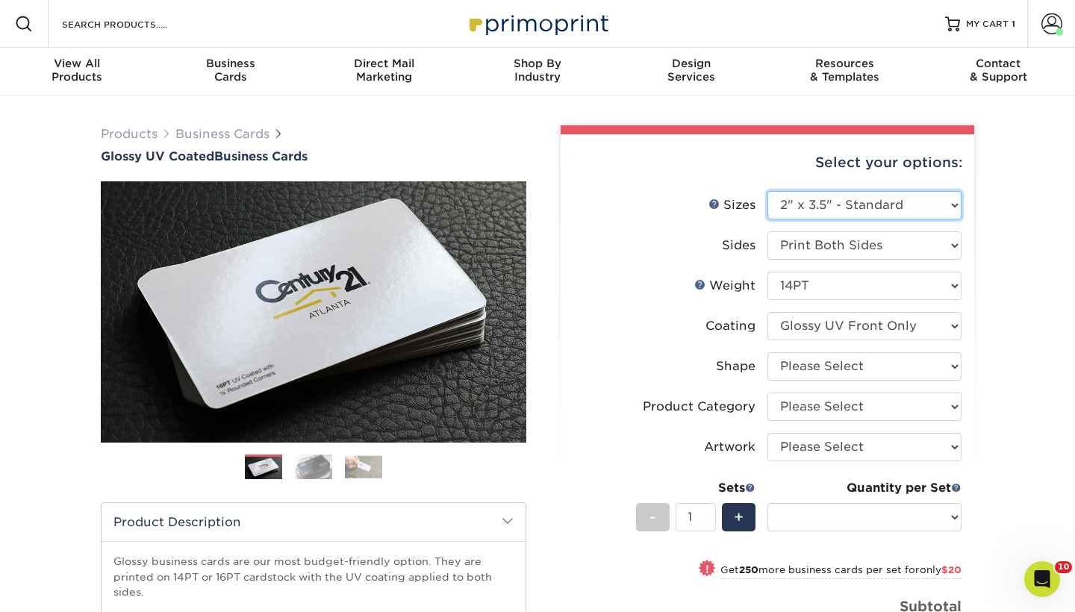
select select "-1"
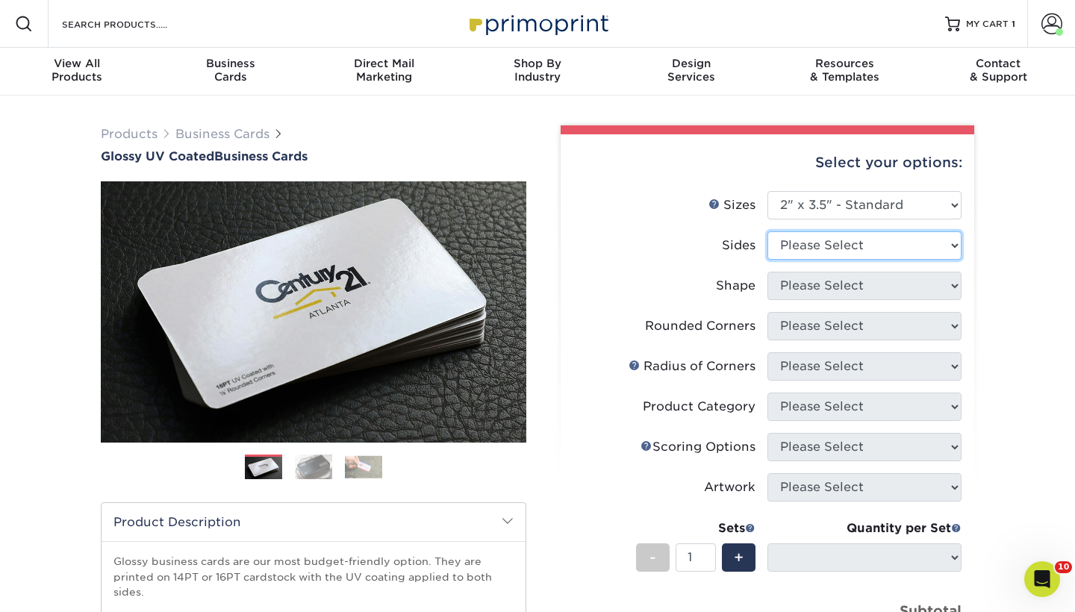
select select "13abbda7-1d64-4f25-8bb2-c179b224825d"
select select
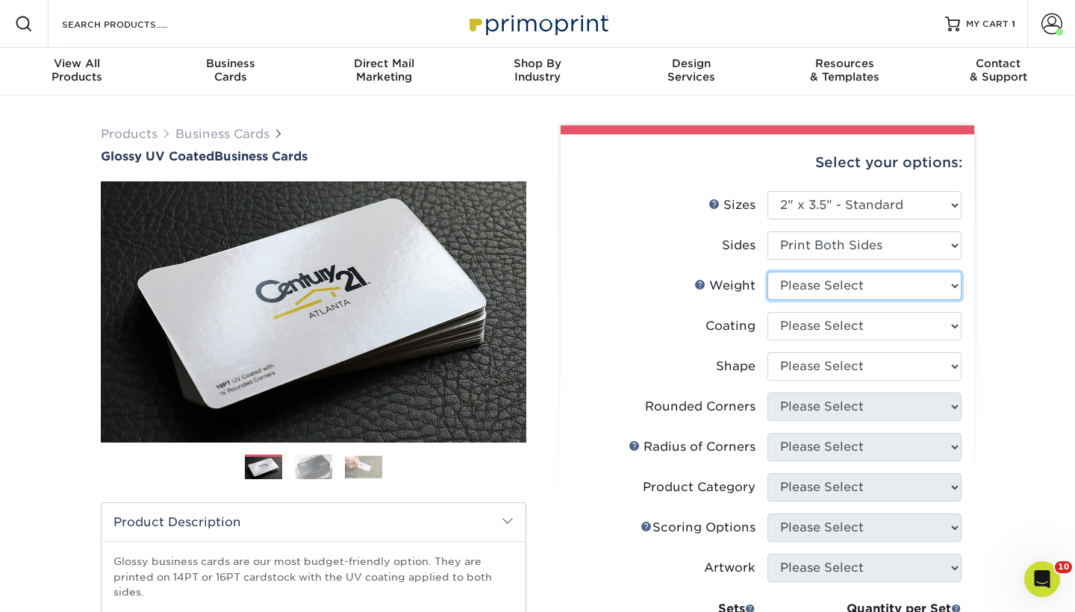
select select "16PT"
select select
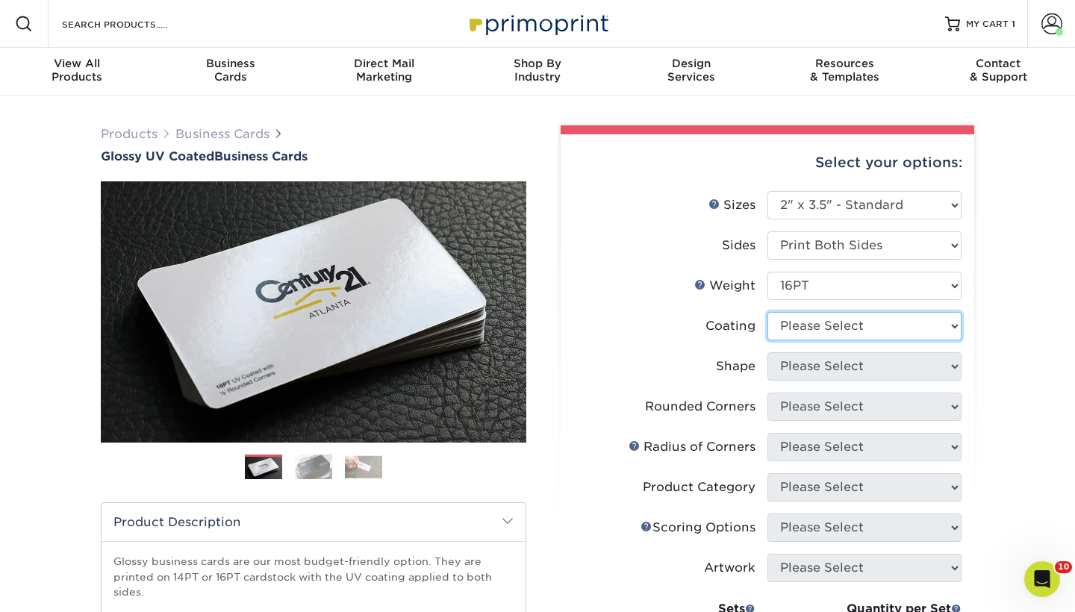
select select "1e8116af-acfc-44b1-83dc-8181aa338834"
select select
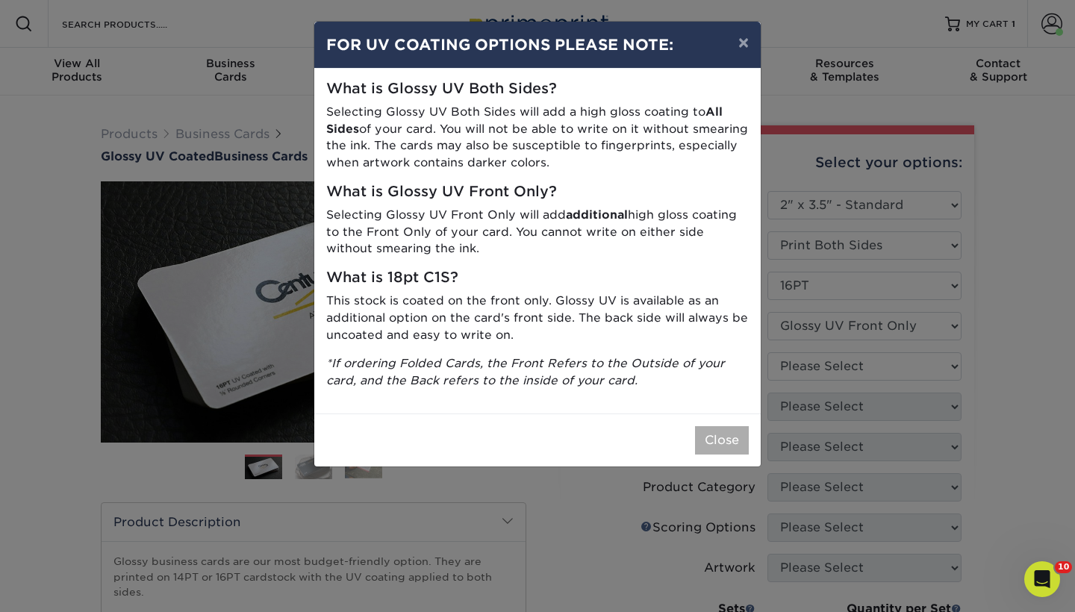
click at [733, 444] on button "Close" at bounding box center [722, 440] width 54 height 28
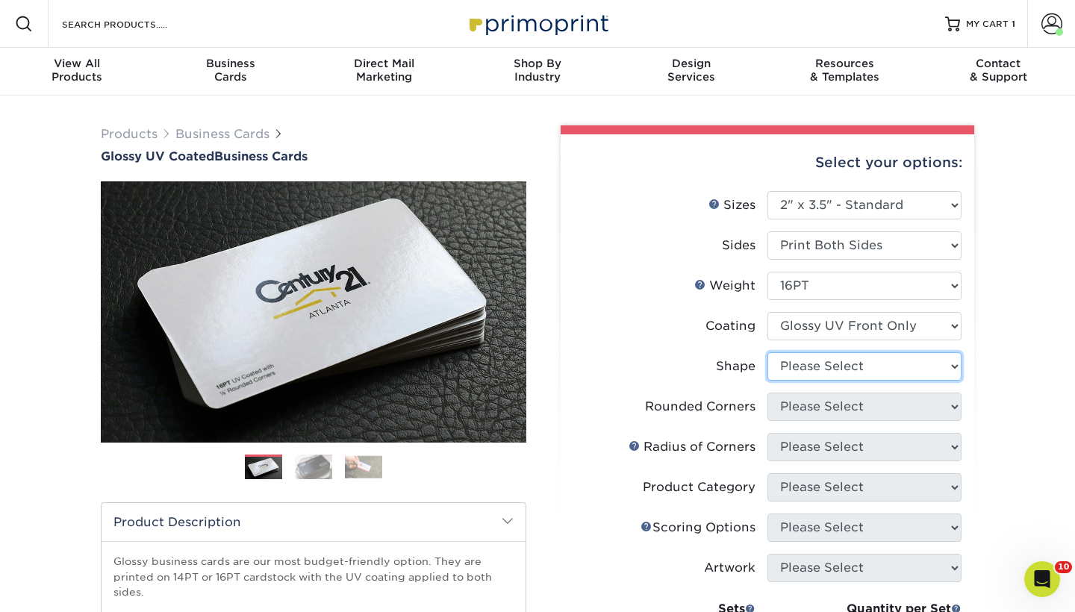
select select "standard"
select select
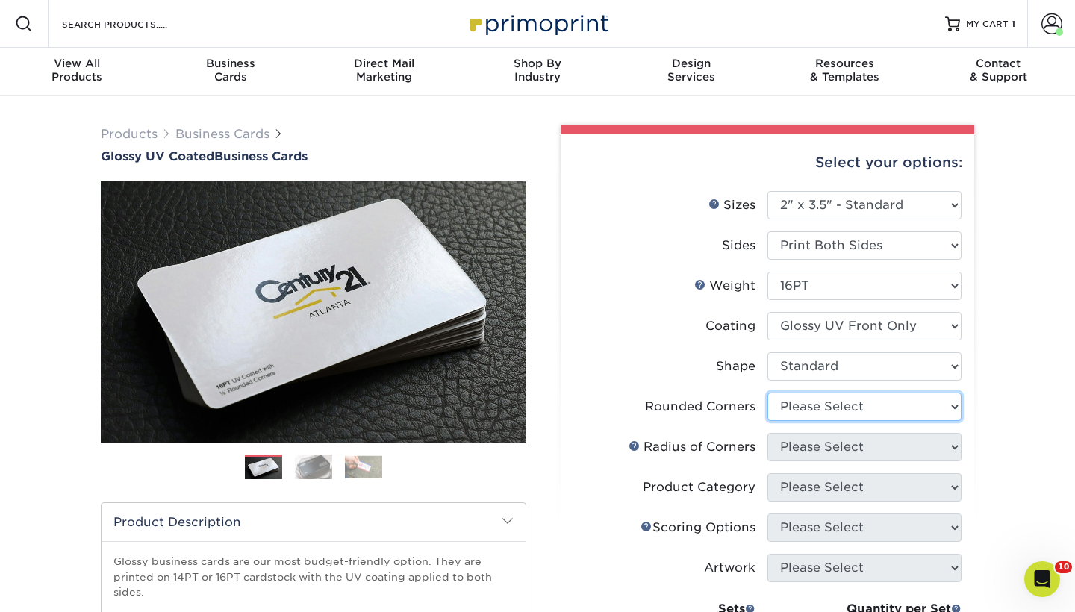
select select "0"
select select "-1"
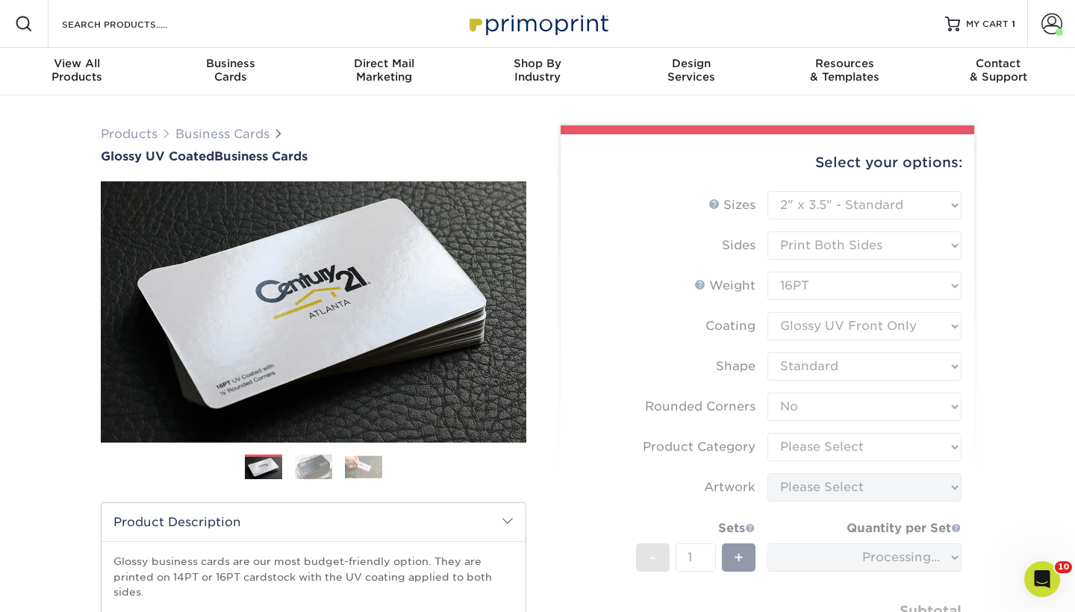
click at [813, 444] on form "Sizes Help Sizes Please Select 1.5" x 3.5" - Mini 1.75" x 3.5" - Mini 2" x 2" -…" at bounding box center [768, 446] width 390 height 511
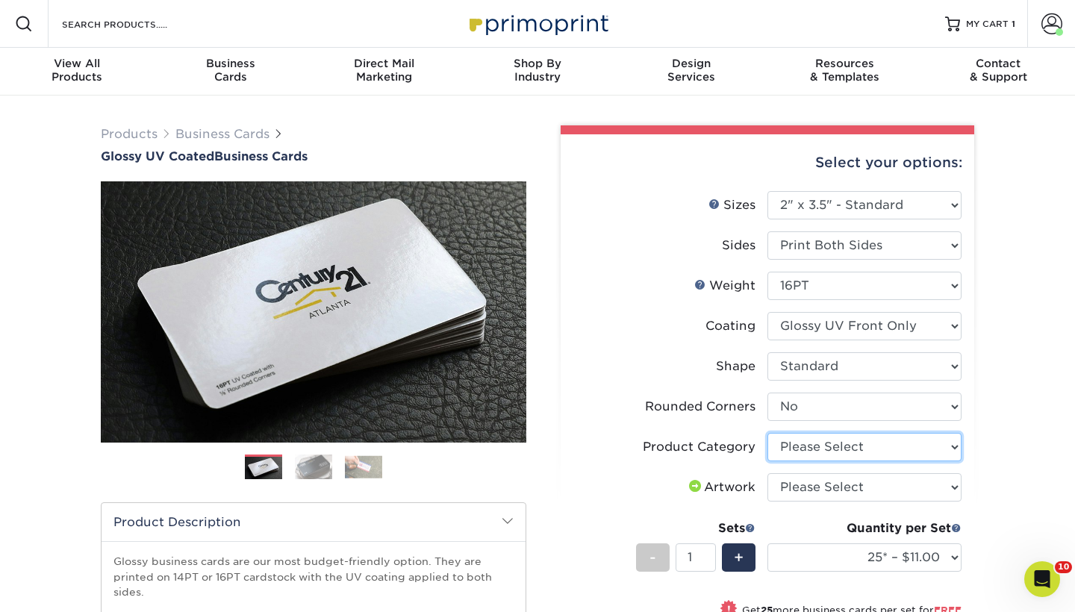
select select "3b5148f1-0588-4f88-a218-97bcfdce65c1"
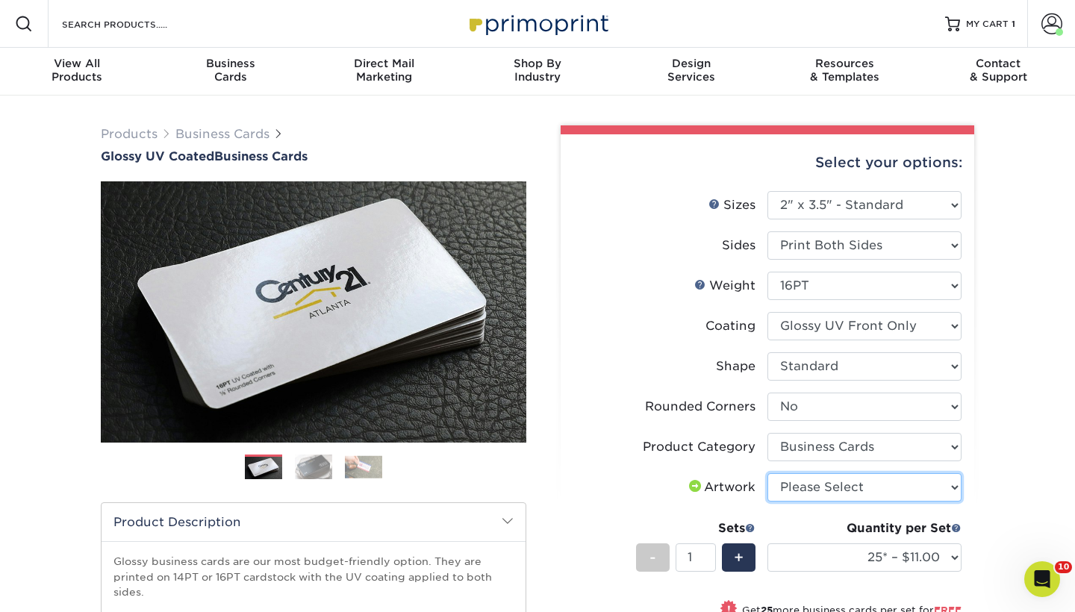
select select "upload"
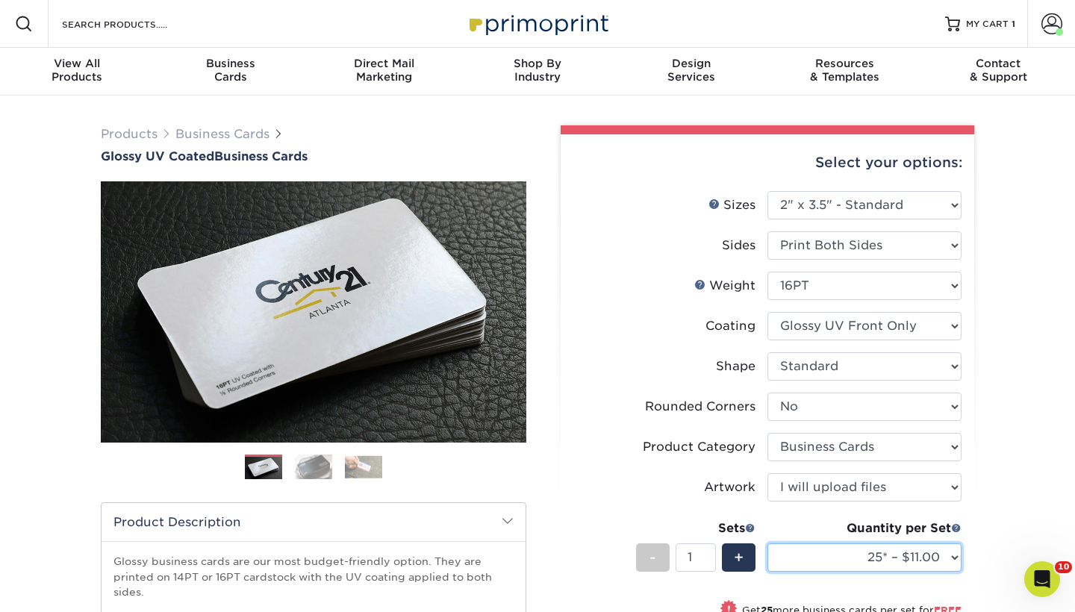
select select "2500 – $87.00"
click at [992, 433] on div "Products Business Cards Glossy UV Coated Business Cards Previous Next" at bounding box center [537, 512] width 1075 height 833
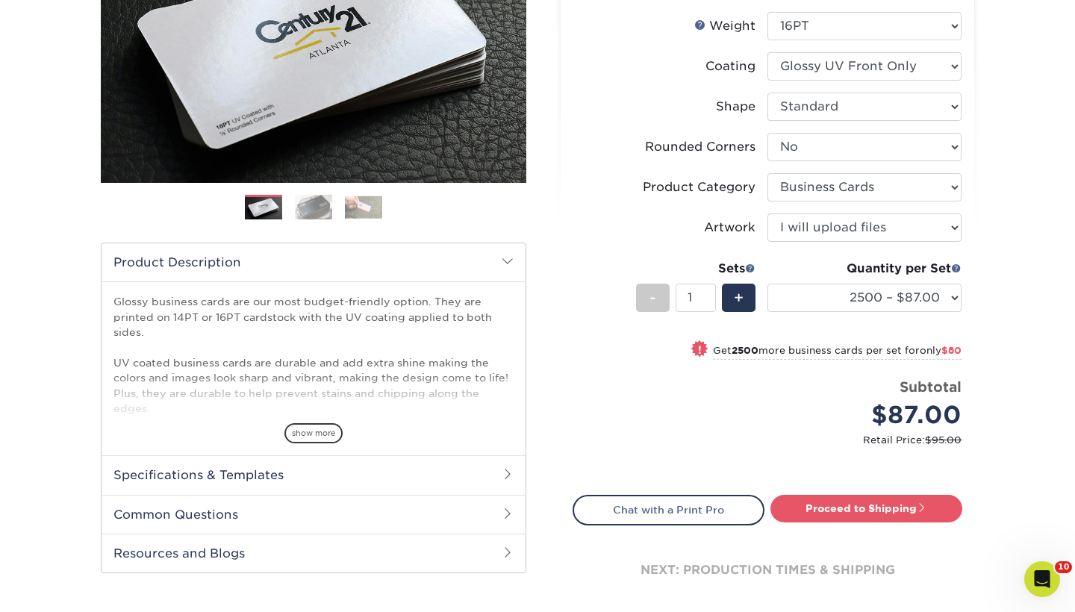
scroll to position [261, 0]
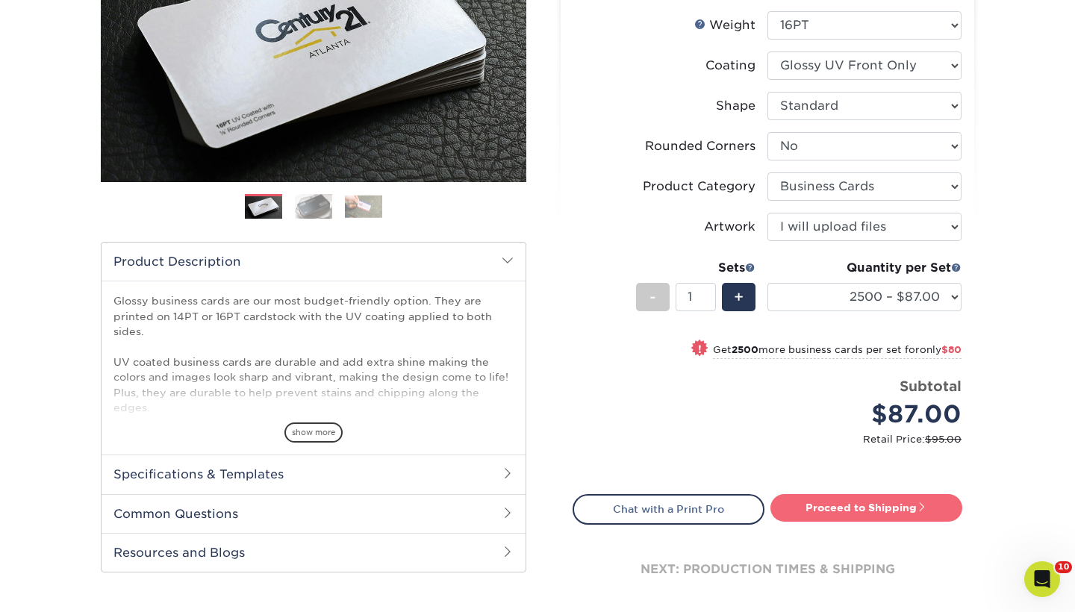
click at [907, 505] on link "Proceed to Shipping" at bounding box center [867, 507] width 192 height 27
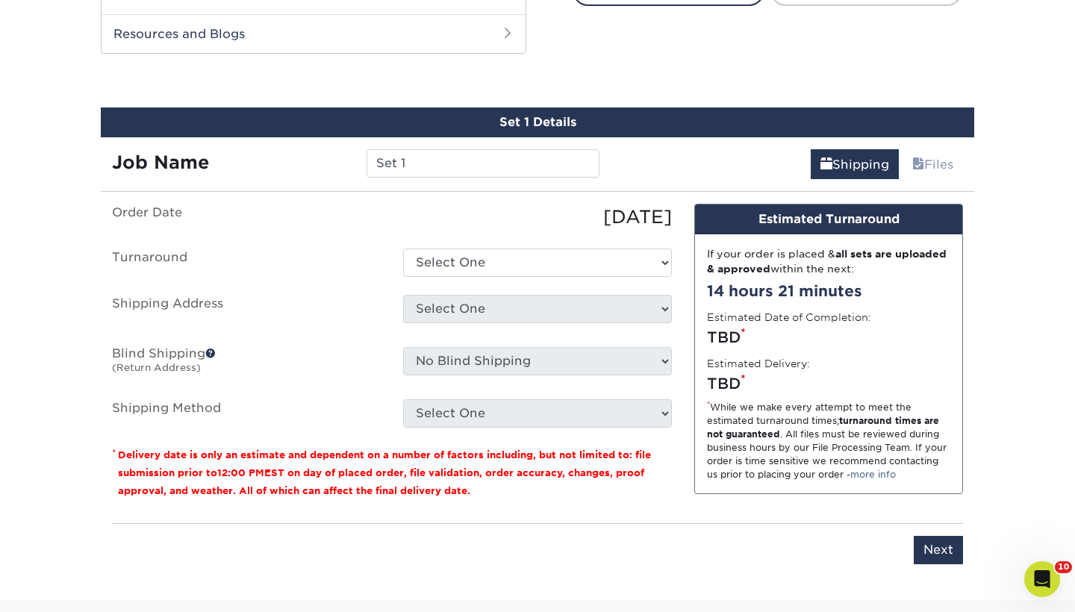
scroll to position [795, 0]
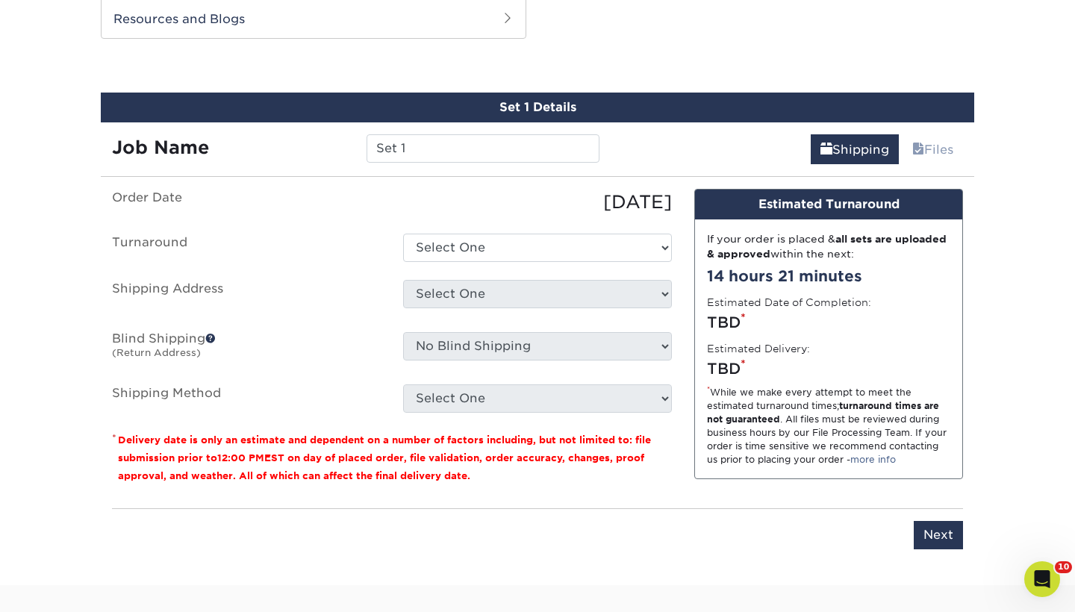
click at [523, 127] on div "Job Name Set 1" at bounding box center [356, 143] width 510 height 42
click at [523, 142] on input "Set 1" at bounding box center [483, 148] width 232 height 28
type input "EC 2025 Standard"
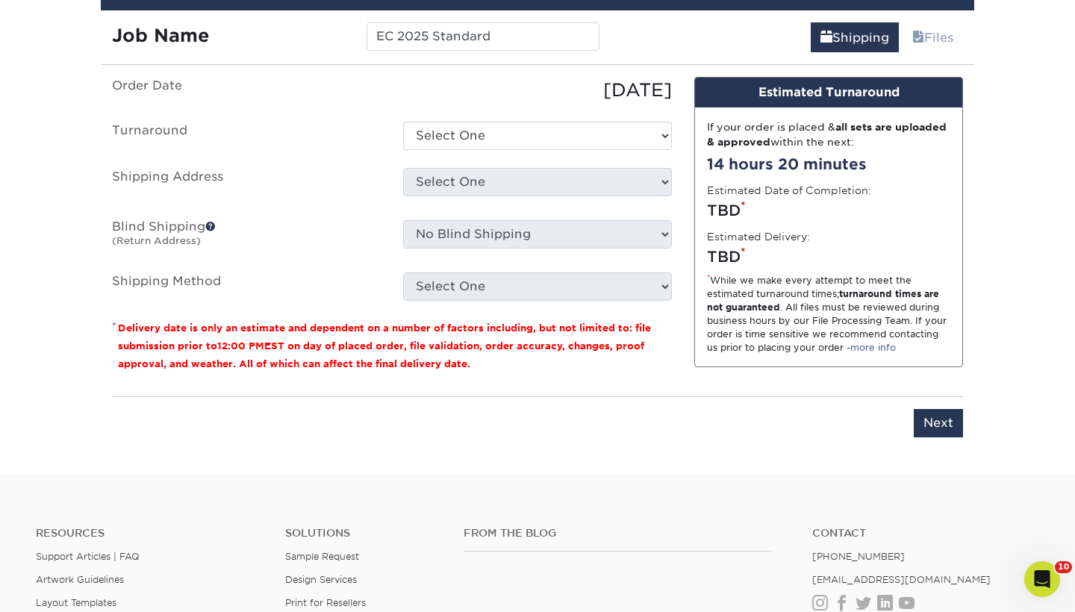
scroll to position [913, 0]
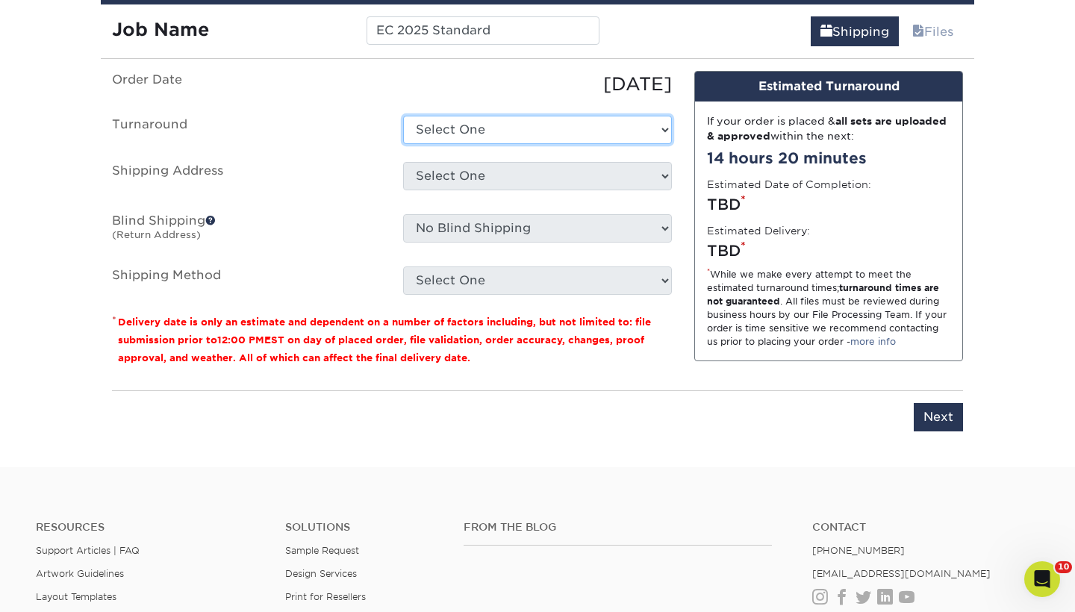
select select "bdda9b2d-58ad-4376-80be-08042cf29ebe"
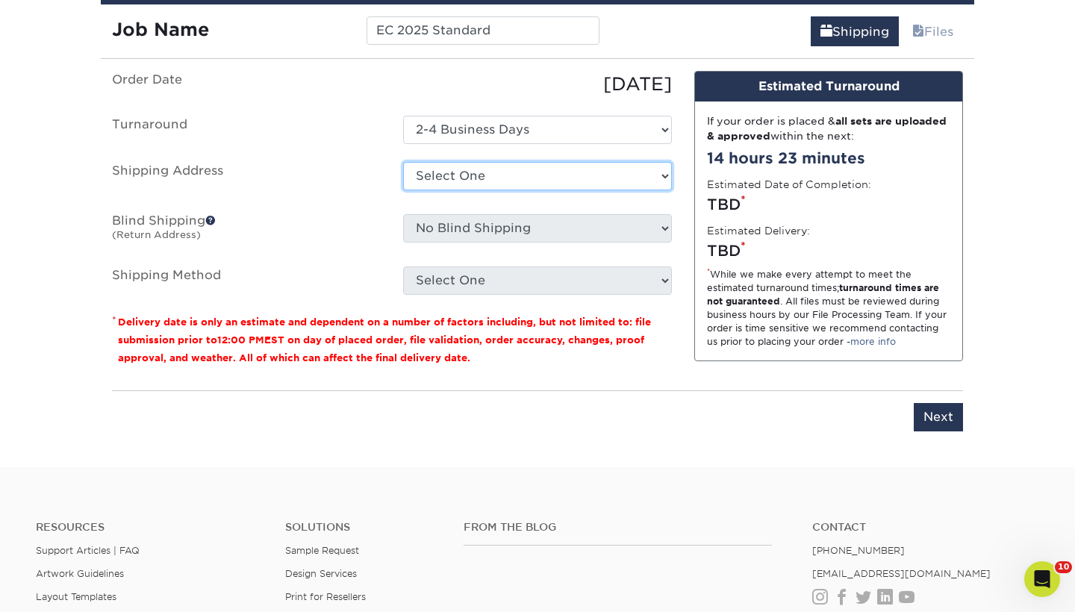
select select "191648"
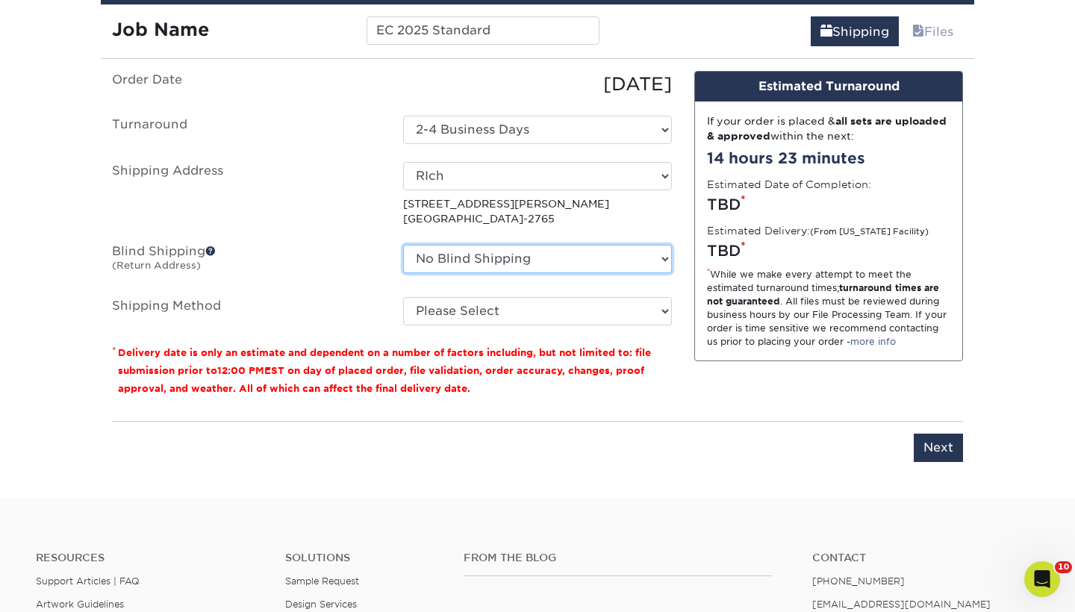
select select "191648"
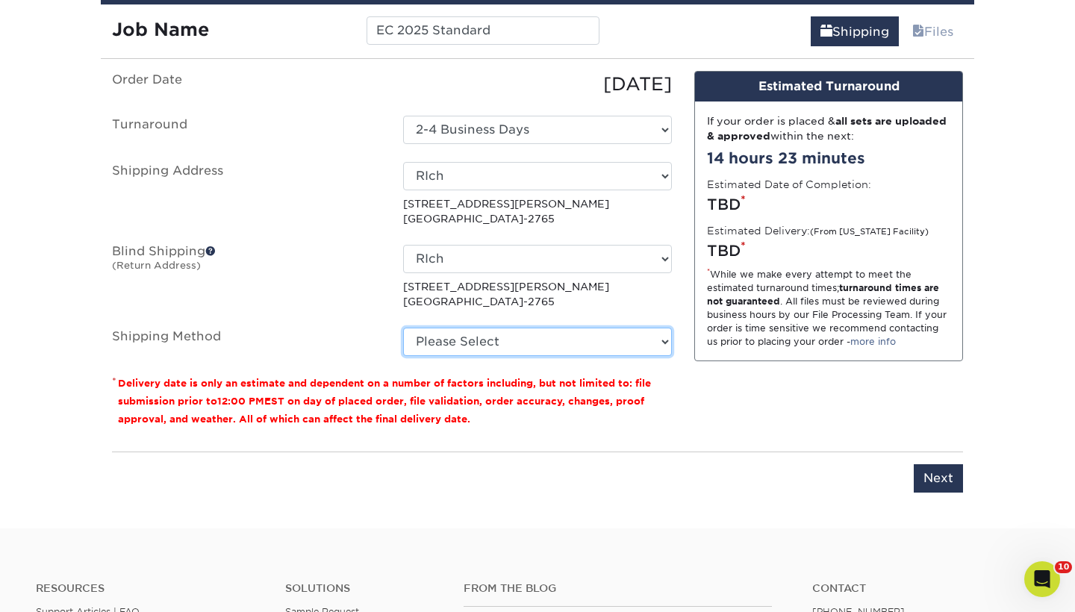
select select "03"
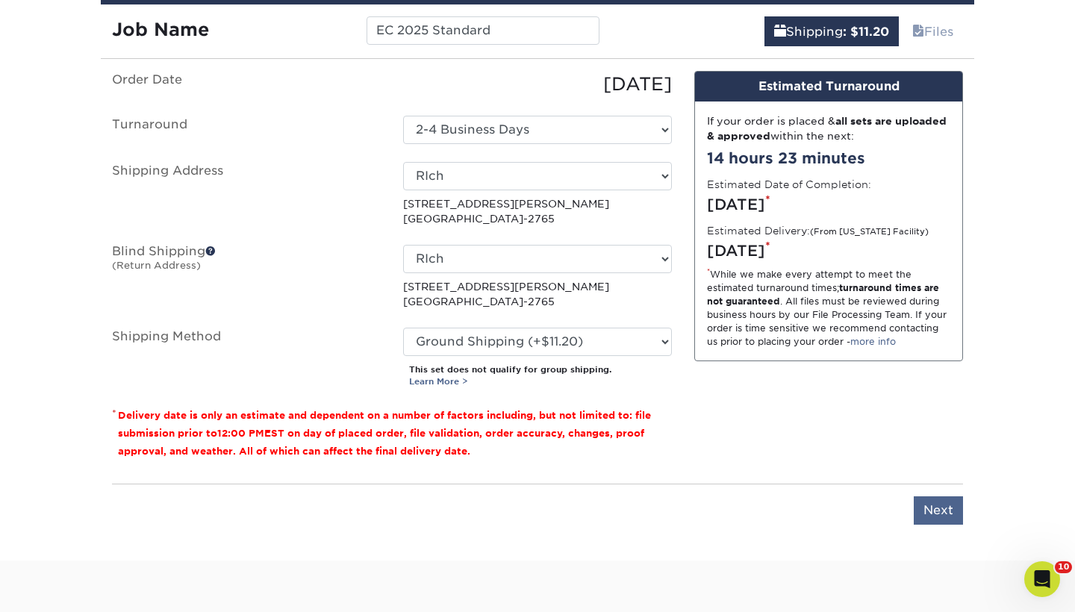
click at [933, 511] on input "Next" at bounding box center [938, 511] width 49 height 28
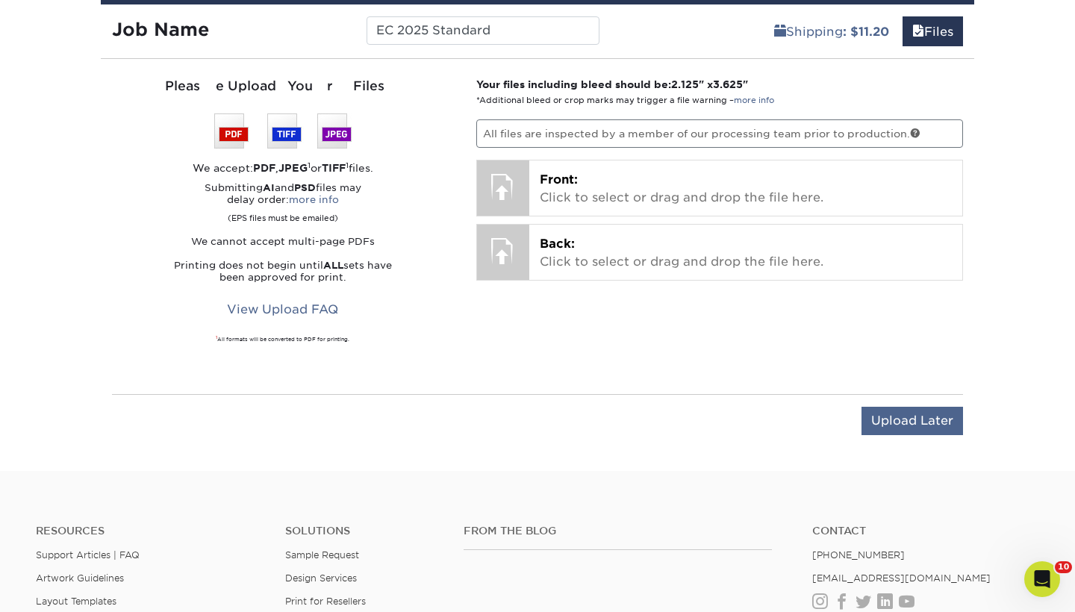
click at [907, 429] on input "Upload Later" at bounding box center [913, 421] width 102 height 28
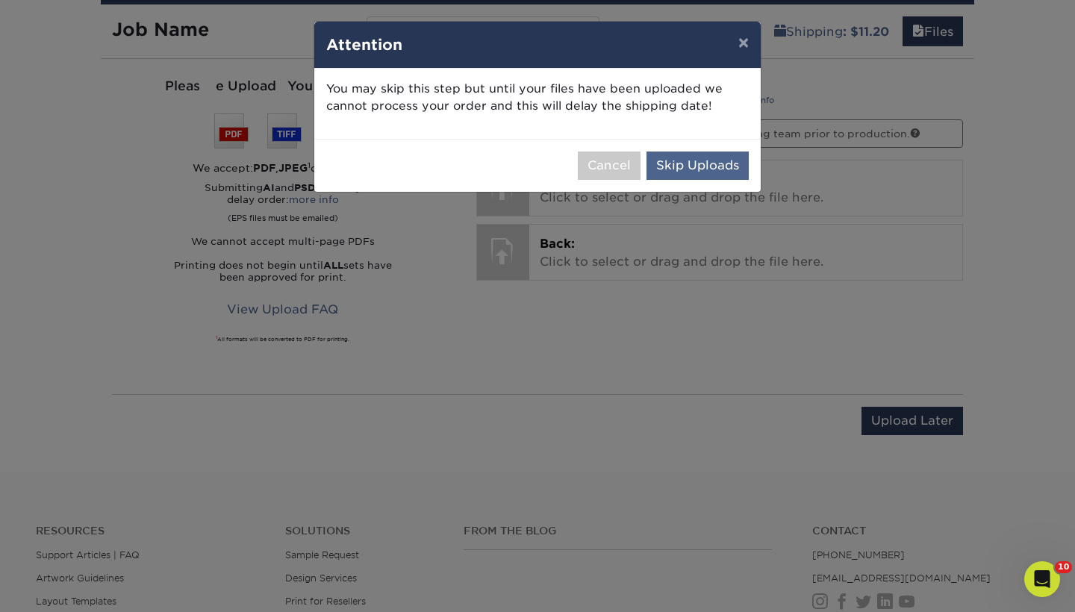
click at [693, 168] on button "Skip Uploads" at bounding box center [698, 166] width 102 height 28
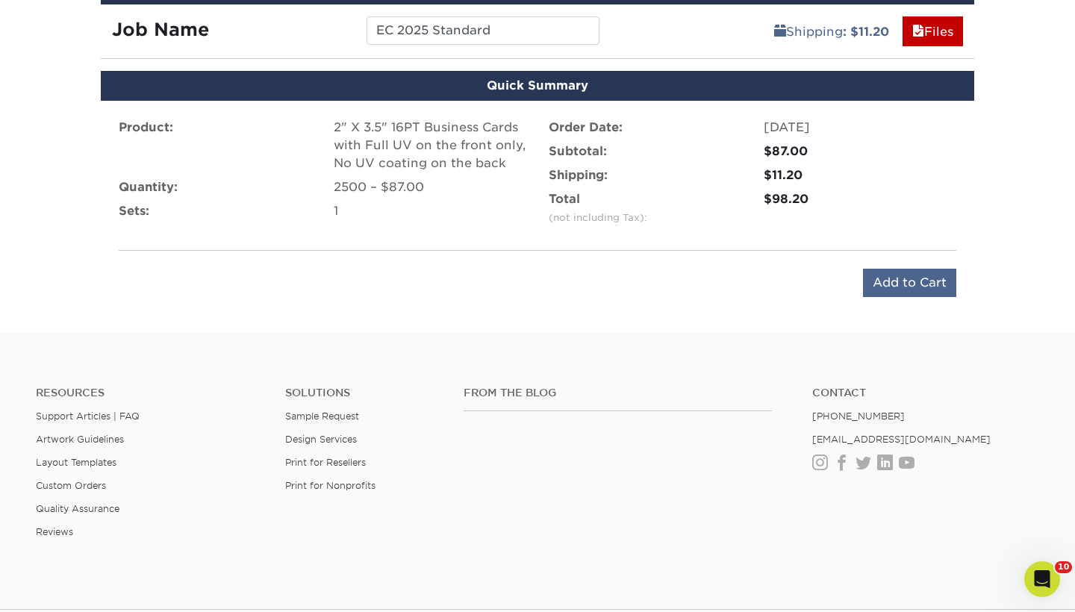
click at [882, 279] on input "Add to Cart" at bounding box center [909, 283] width 93 height 28
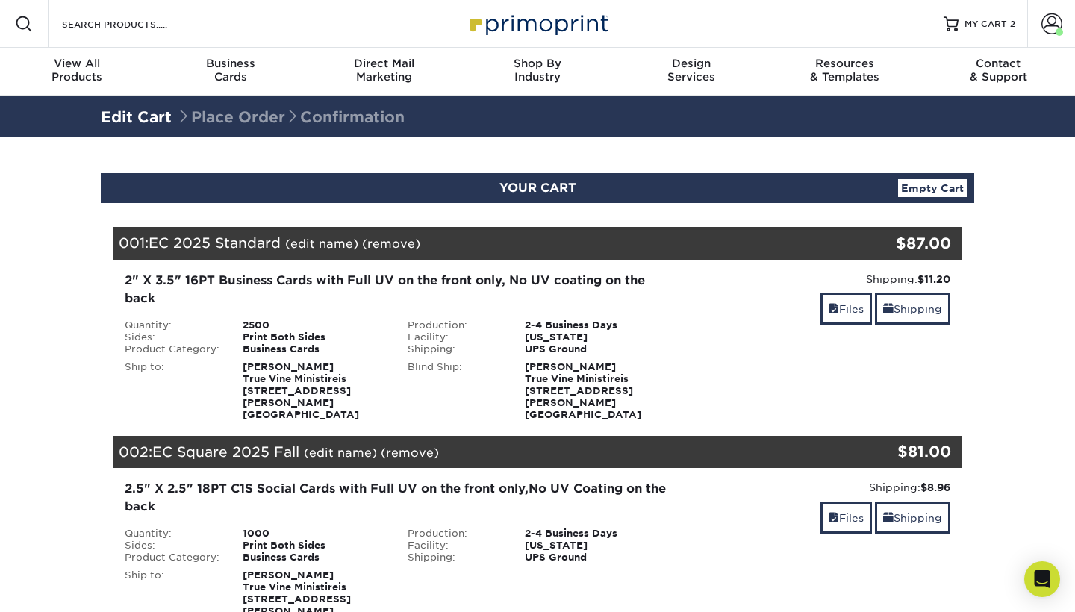
click at [982, 295] on div "YOUR CART Empty Cart Your Cart is Empty View Account Active Orders Order Histor…" at bounding box center [538, 525] width 896 height 704
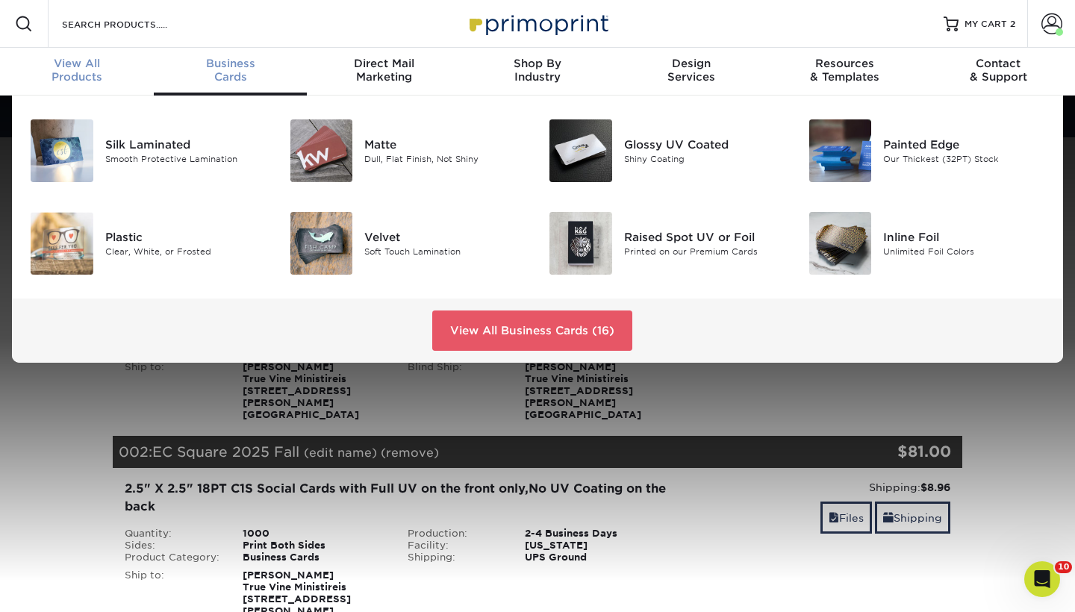
click at [69, 76] on div "View All Products" at bounding box center [77, 70] width 154 height 27
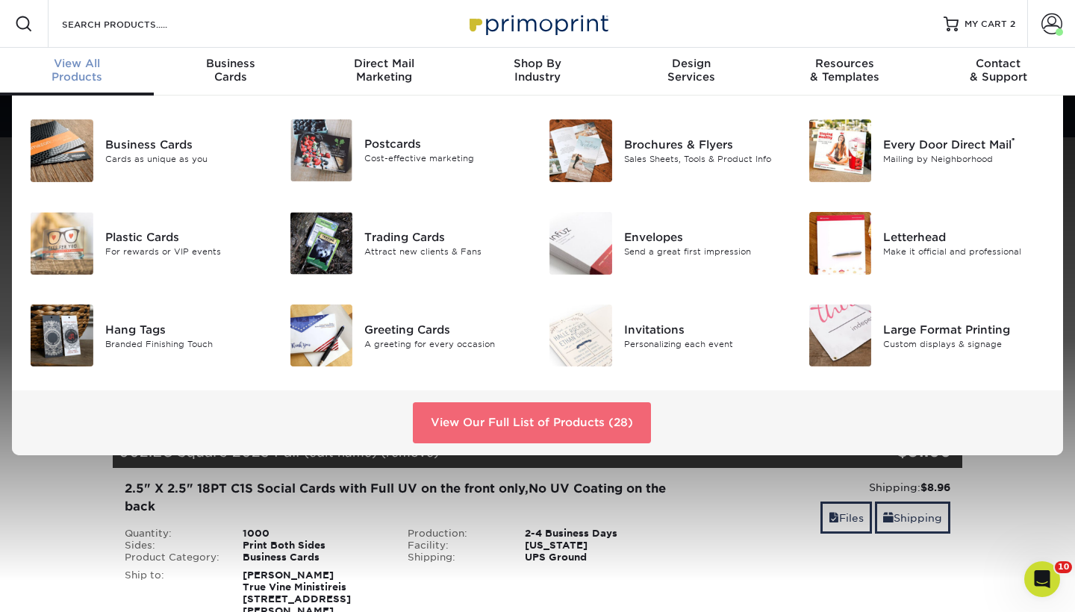
click at [479, 421] on link "View Our Full List of Products (28)" at bounding box center [532, 422] width 238 height 40
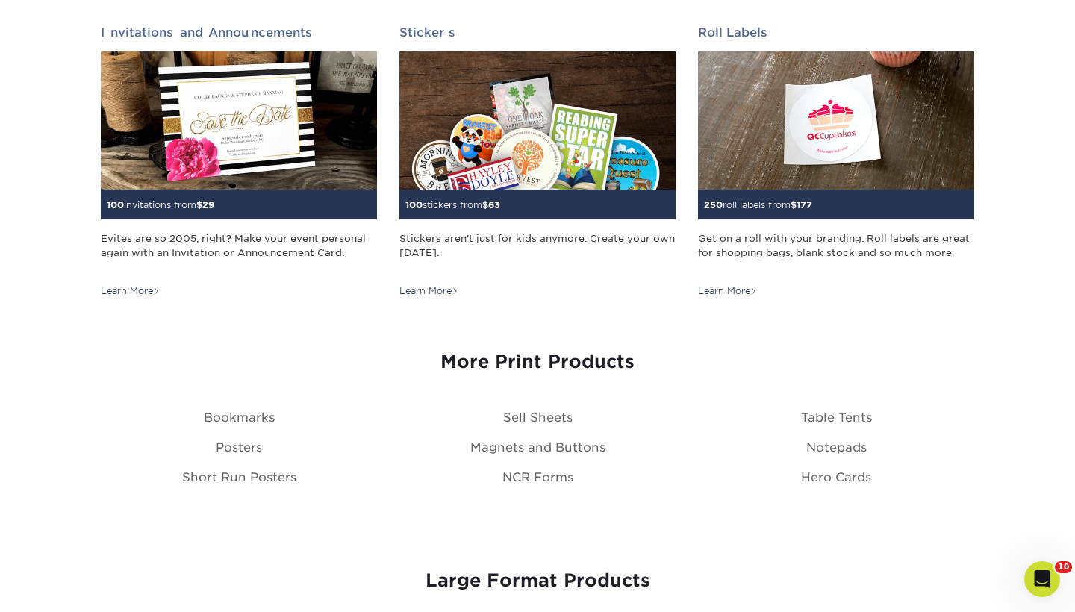
scroll to position [1526, 0]
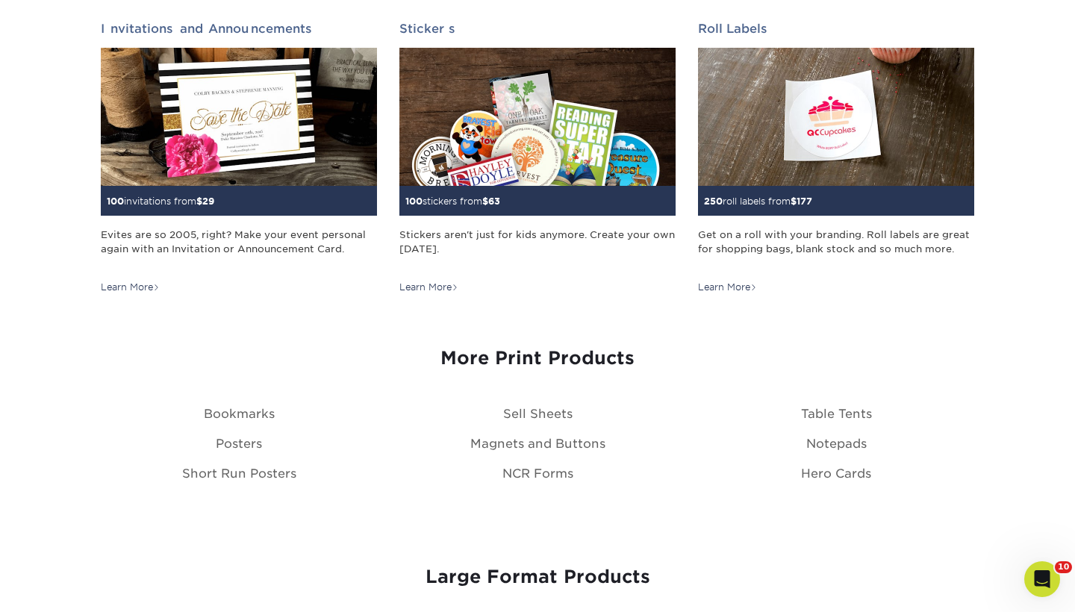
click at [535, 358] on h3 "More Print Products" at bounding box center [538, 359] width 874 height 22
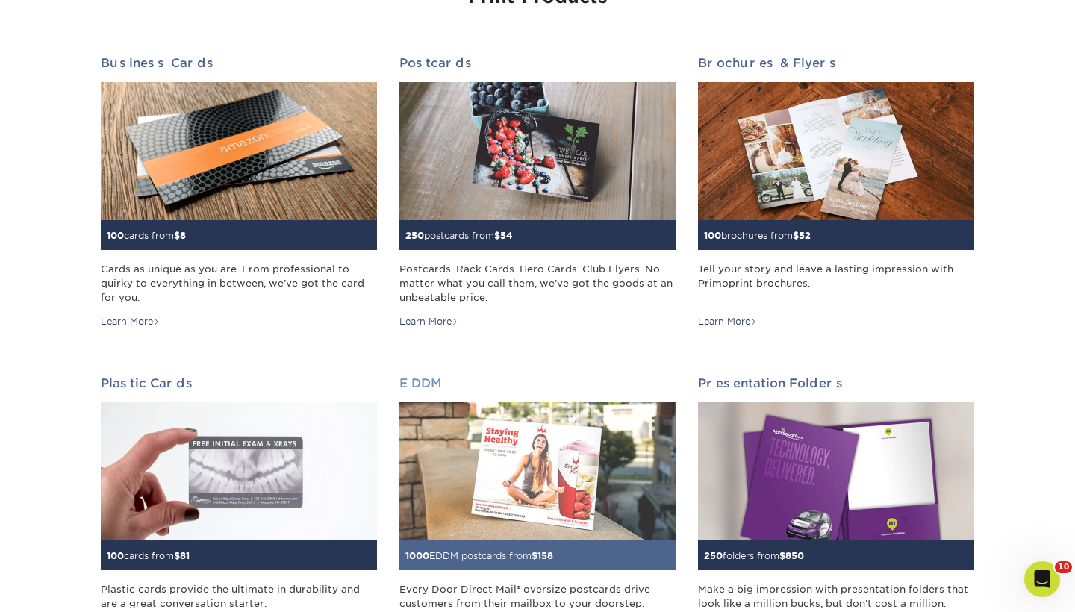
scroll to position [196, 0]
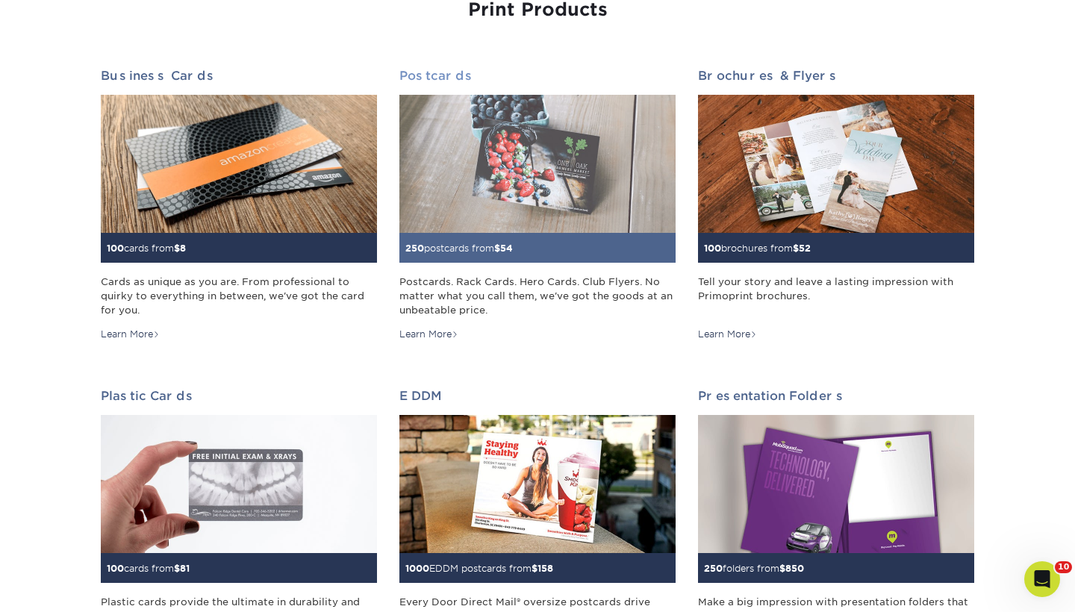
click at [411, 81] on h2 "Postcards" at bounding box center [538, 76] width 276 height 14
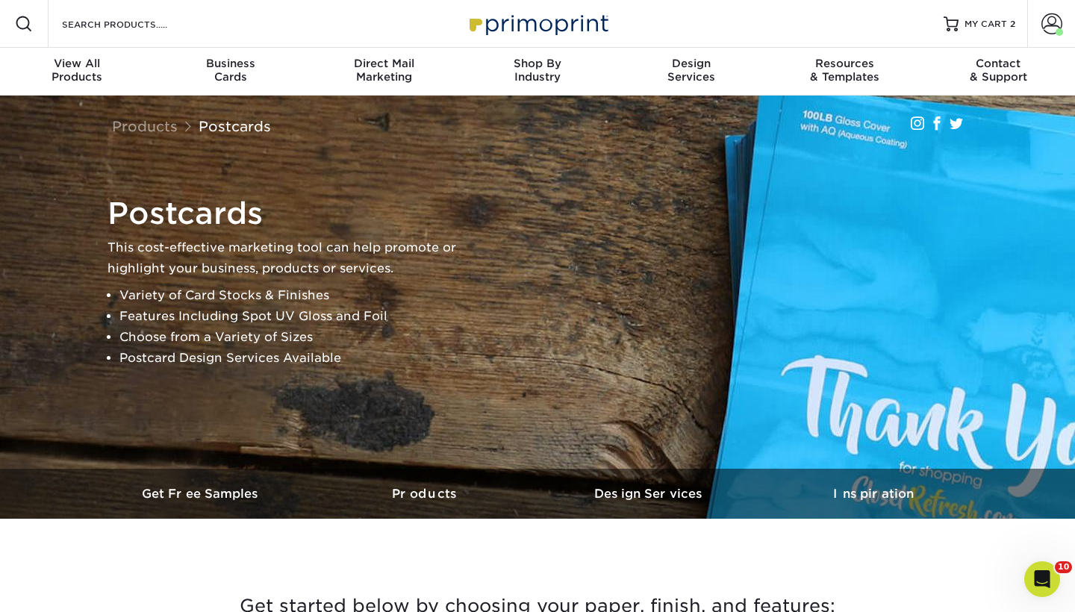
click at [682, 574] on h3 "Get started below by choosing your paper, finish, and features:" at bounding box center [538, 606] width 874 height 67
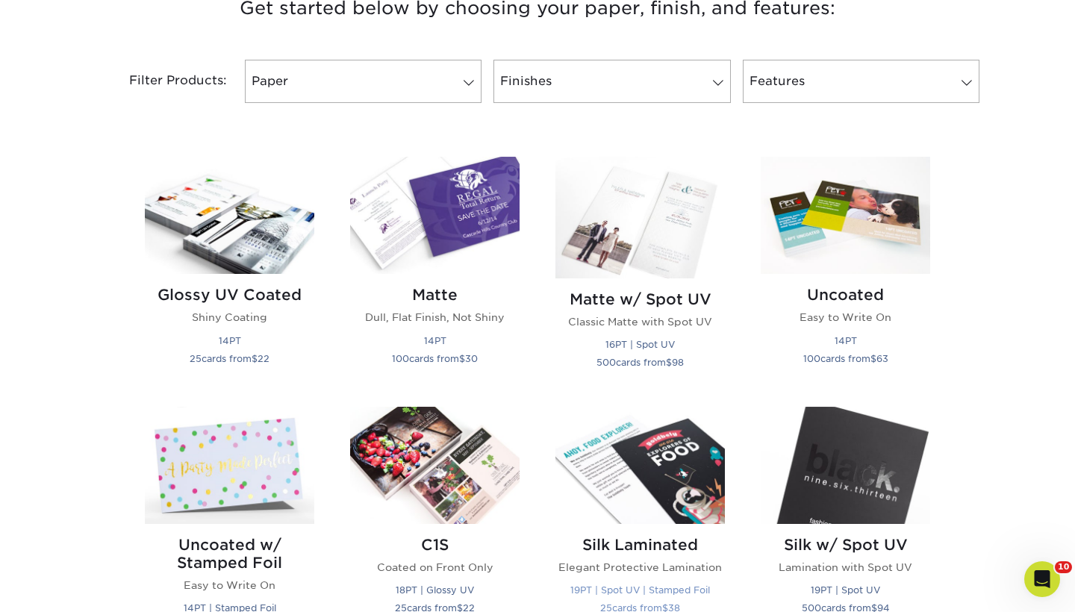
scroll to position [600, 0]
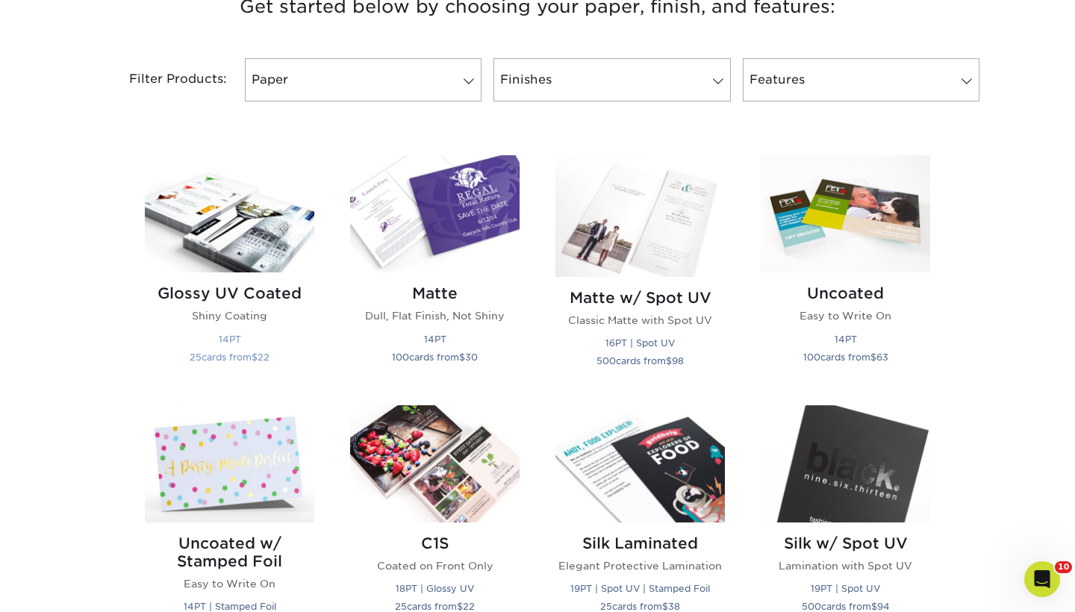
click at [281, 291] on h2 "Glossy UV Coated" at bounding box center [230, 294] width 170 height 18
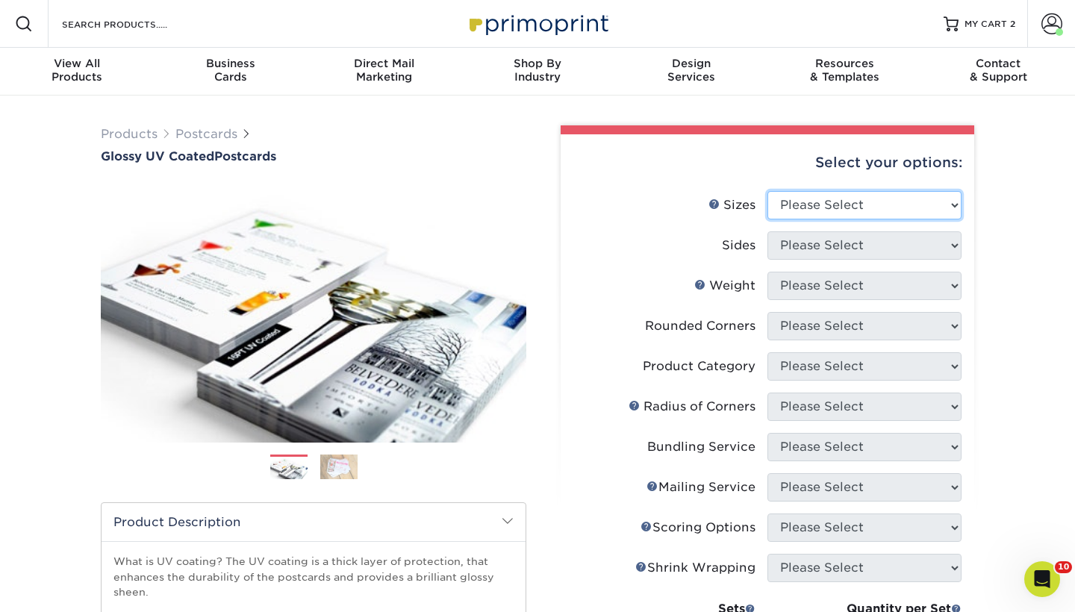
select select "4.25x5.50"
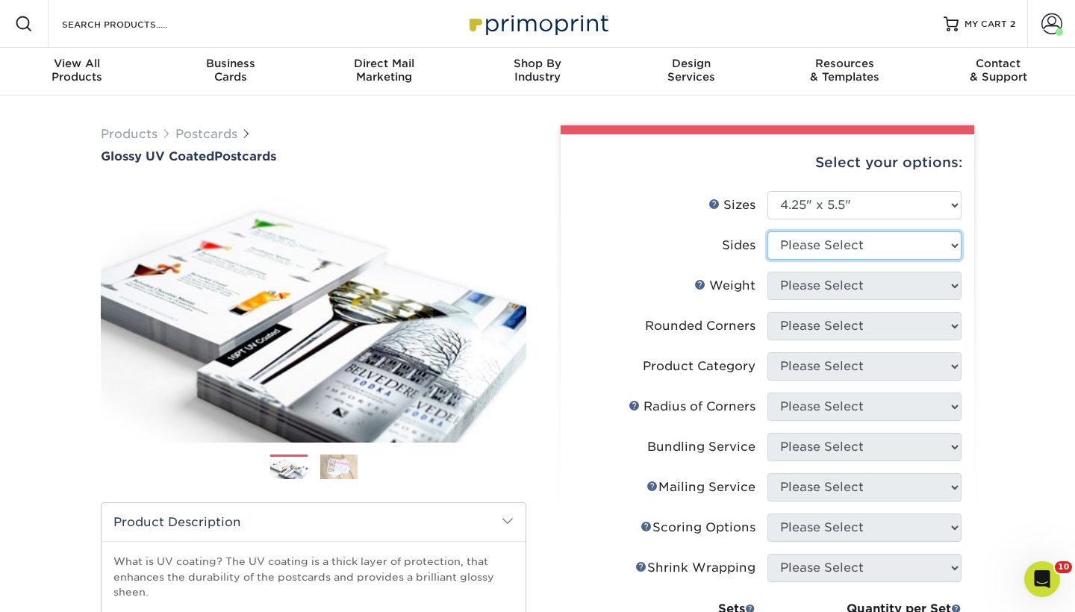
select select "13abbda7-1d64-4f25-8bb2-c179b224825d"
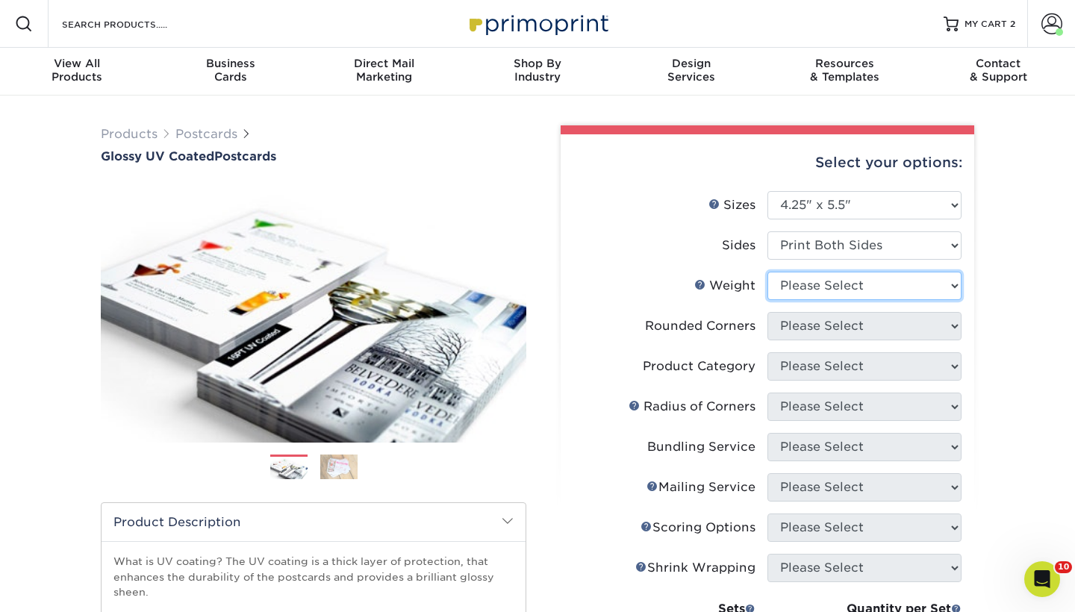
select select "16PT"
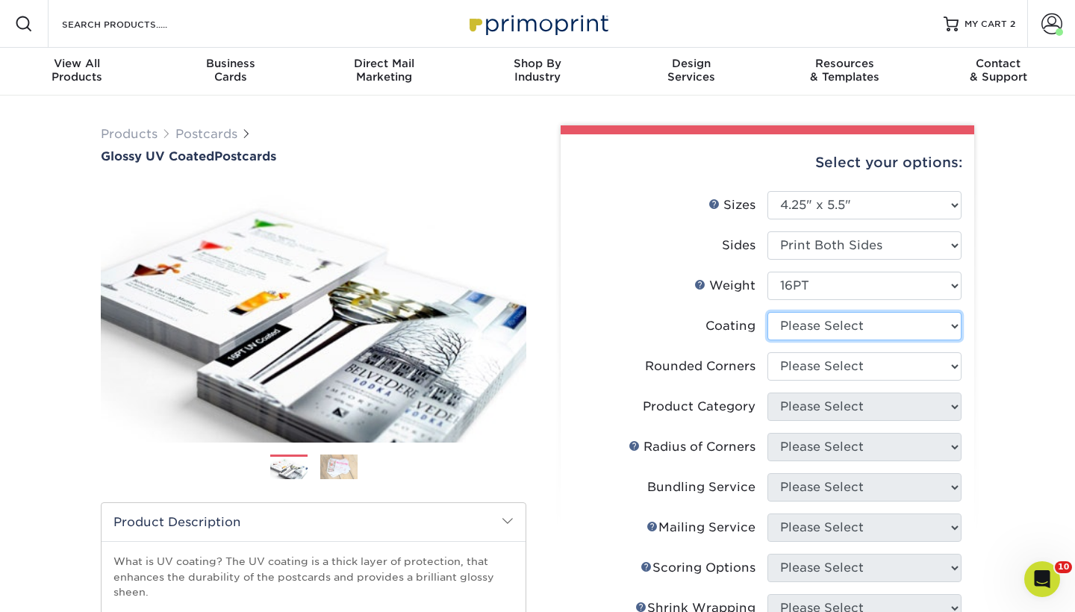
select select "1e8116af-acfc-44b1-83dc-8181aa338834"
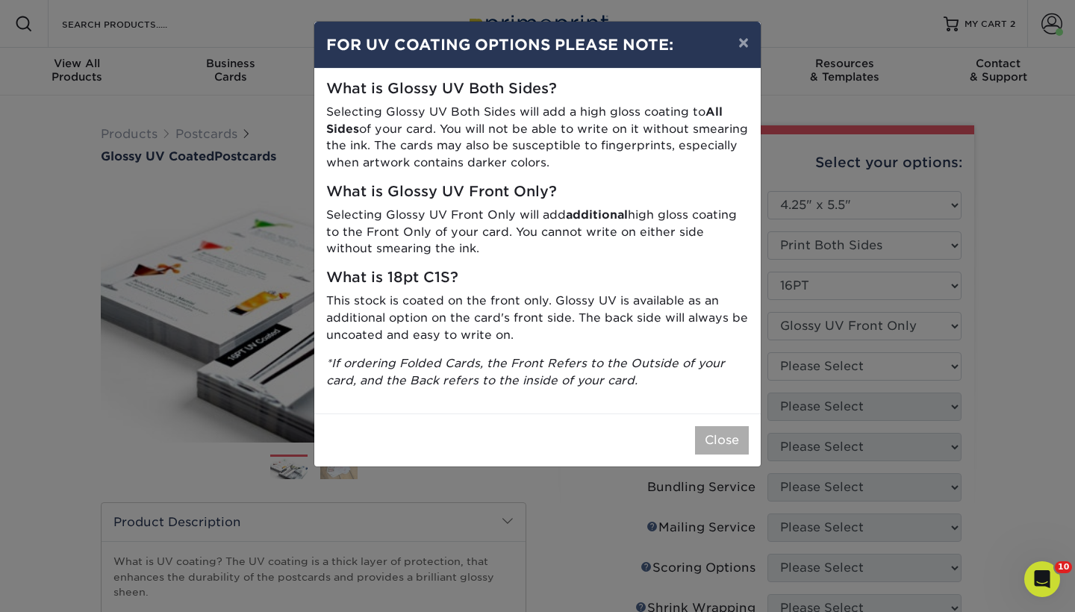
click at [716, 444] on button "Close" at bounding box center [722, 440] width 54 height 28
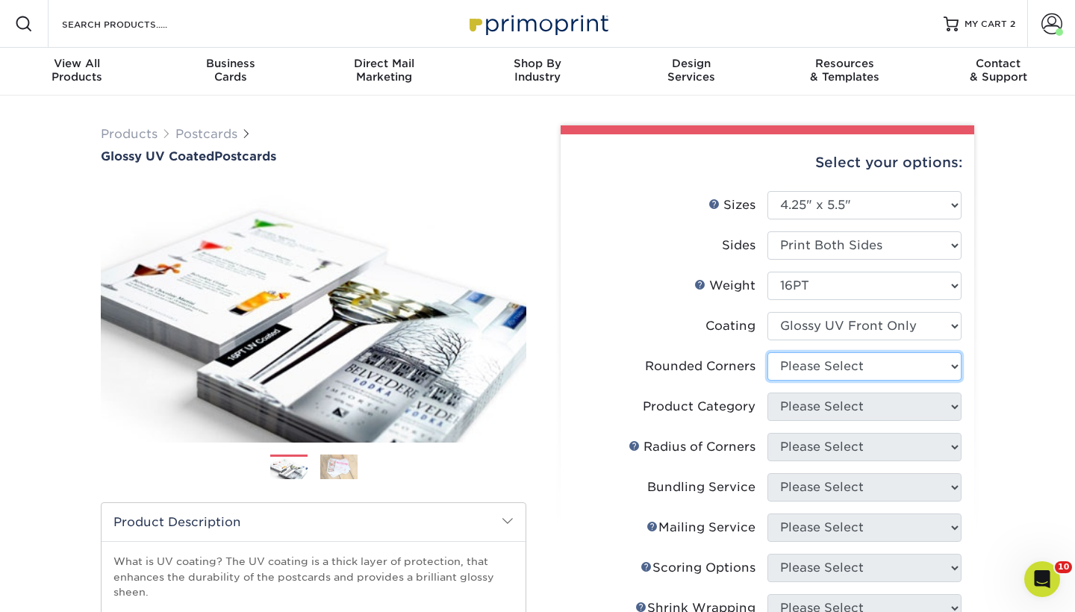
select select "0"
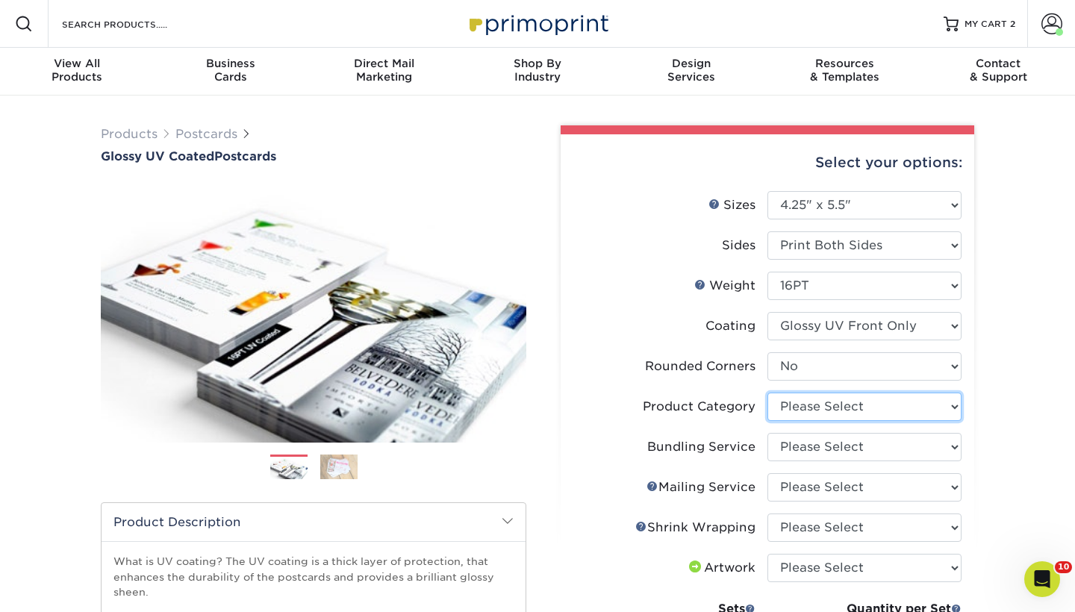
select select "9b7272e0-d6c8-4c3c-8e97-d3a1bcdab858"
select select "58689abb-25c0-461c-a4c3-a80b627d6649"
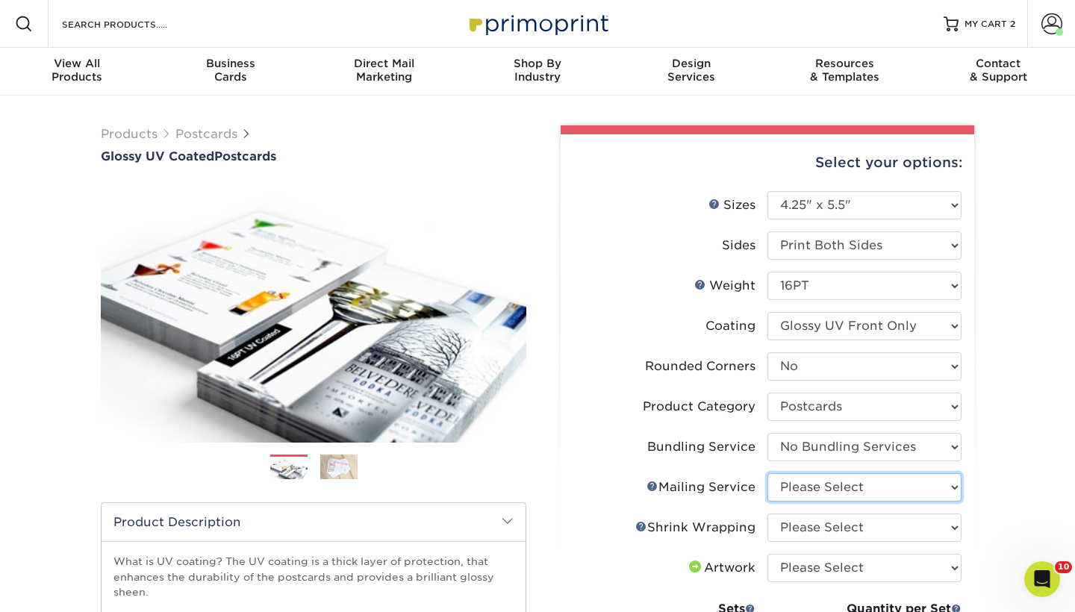
select select "3e5e9bdd-d78a-4c28-a41d-fe1407925ca6"
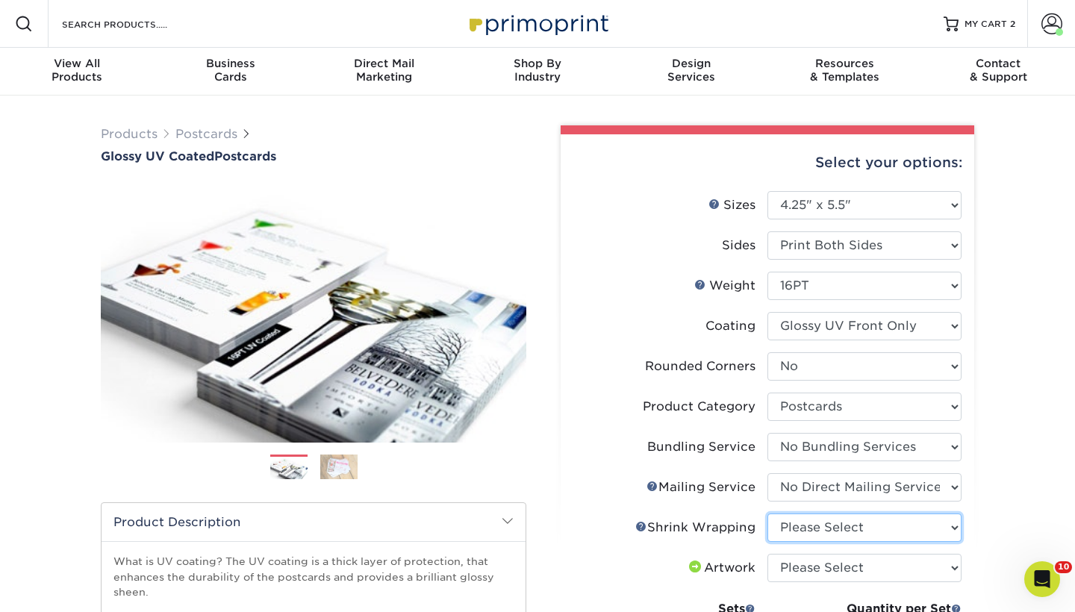
select select "c8749376-e7da-41d0-b3dc-647faf84d907"
click at [967, 500] on div "Select your options: Sizes Help Sizes Please Select 1.5" x 7" 2" x 4" 2" x 6" 2…" at bounding box center [768, 571] width 414 height 875
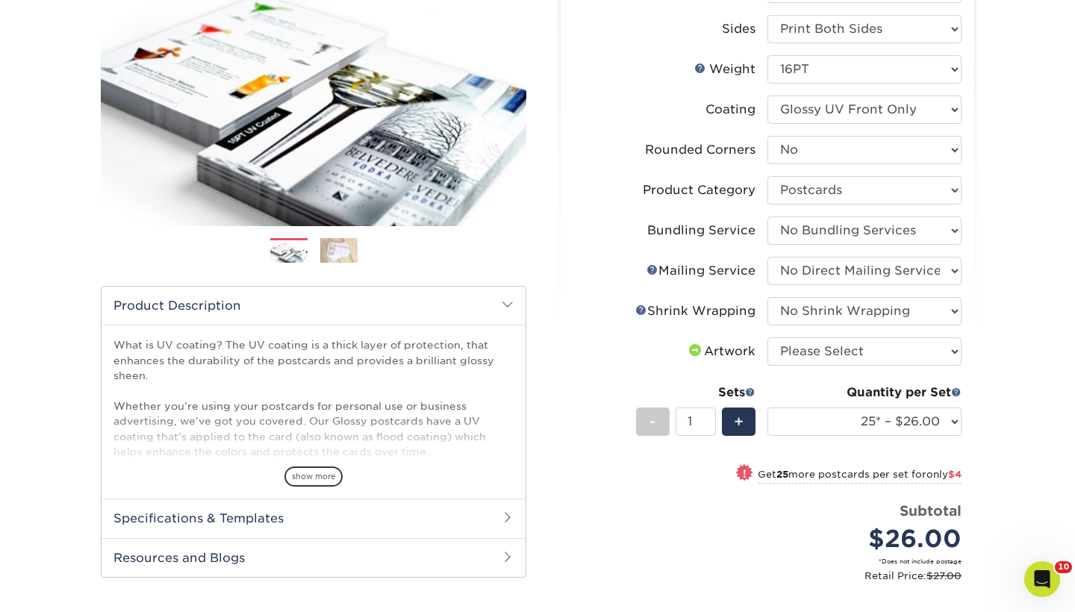
scroll to position [217, 0]
select select "upload"
select select "250* – $80.00"
click at [1009, 414] on div "Products Postcards Glossy UV Coated Postcards Previous Next show more 25" at bounding box center [537, 356] width 1075 height 956
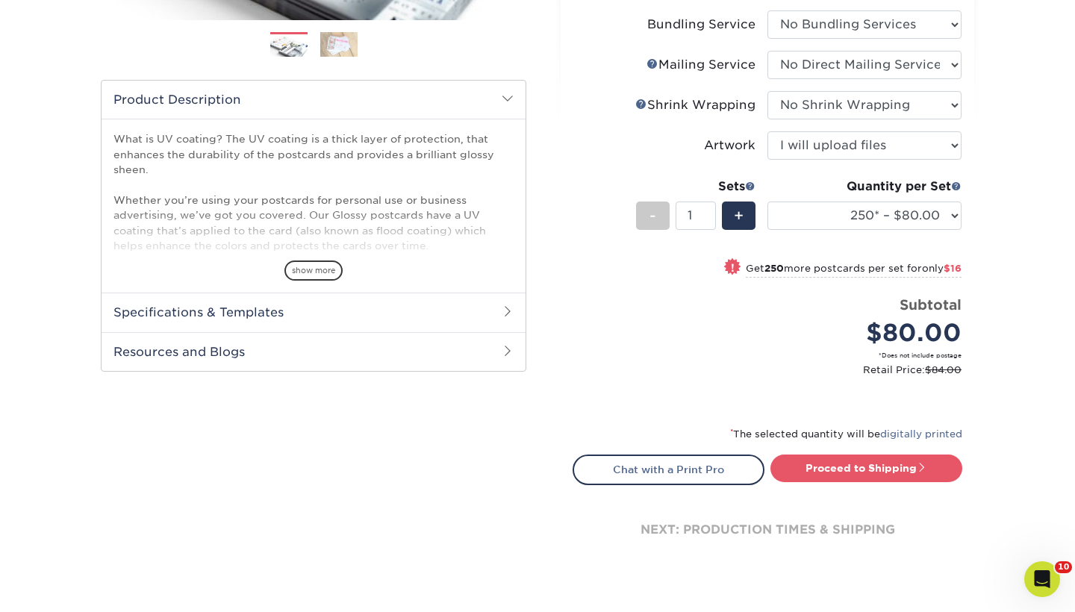
scroll to position [425, 0]
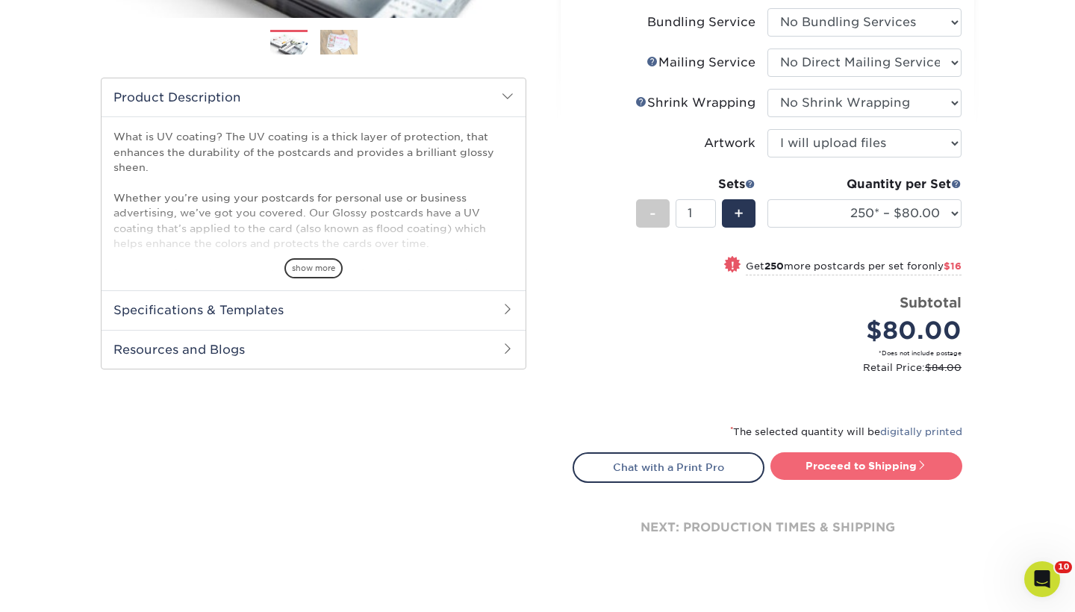
click at [852, 461] on link "Proceed to Shipping" at bounding box center [867, 466] width 192 height 27
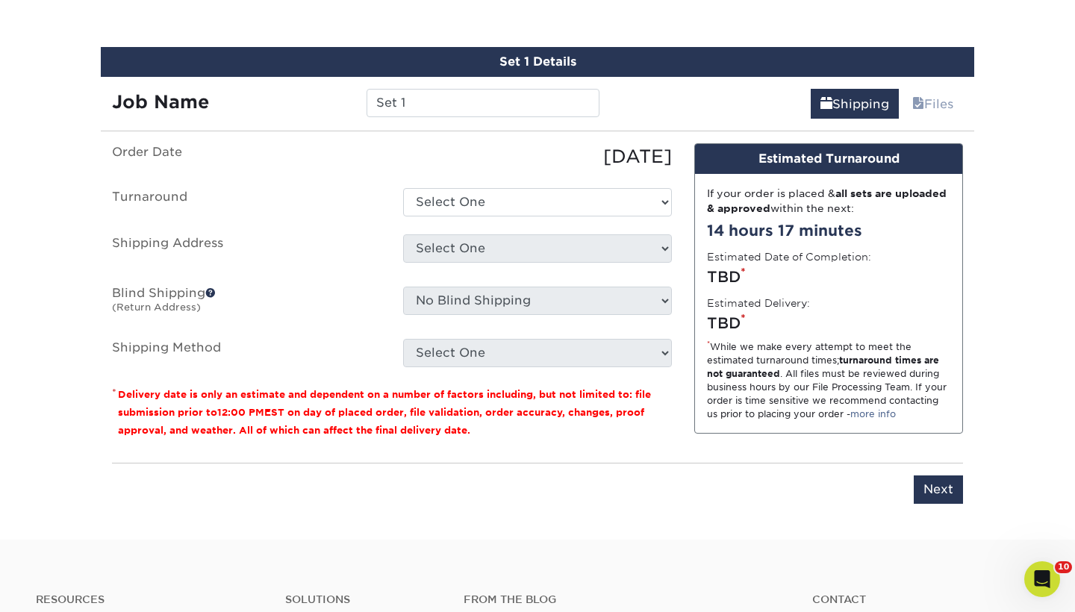
scroll to position [917, 0]
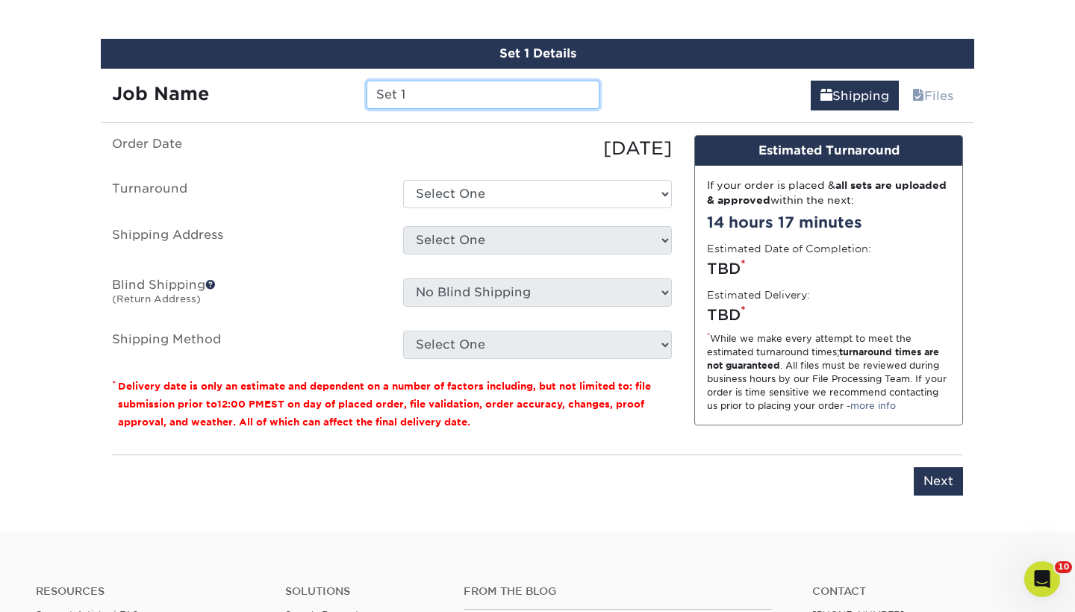
click at [465, 93] on input "Set 1" at bounding box center [483, 95] width 232 height 28
type input "S"
type input "KB: EP Cards"
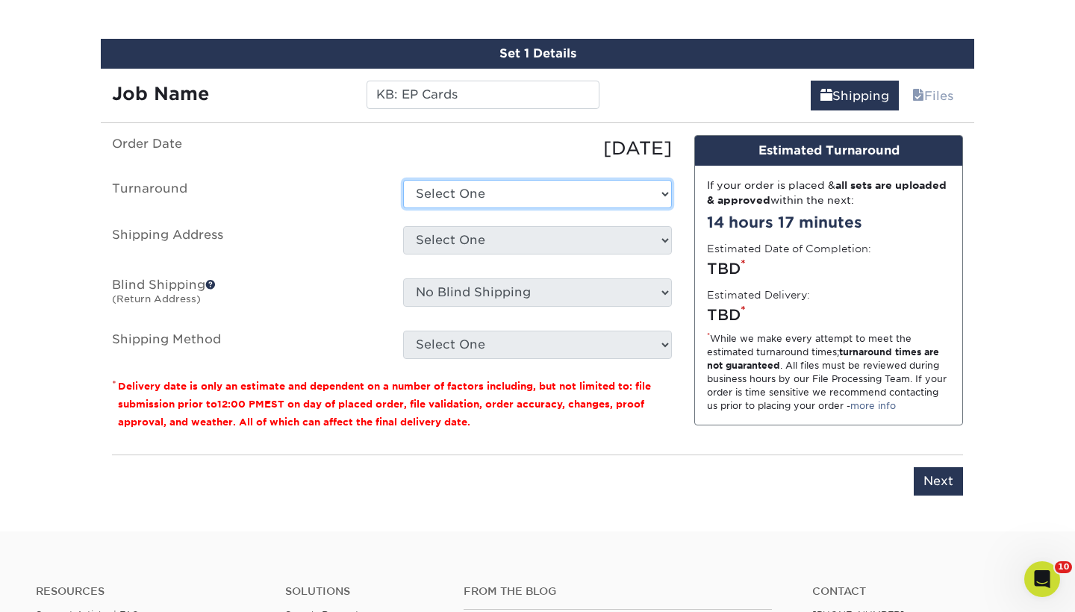
select select "578b9c62-6871-4889-822b-eb637ebb95c4"
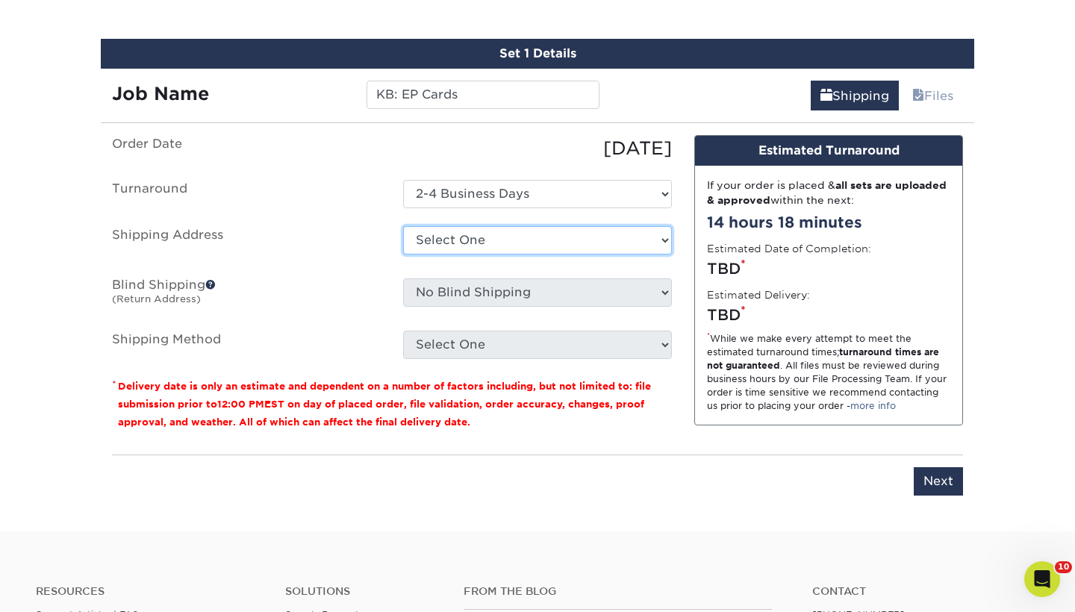
select select "191648"
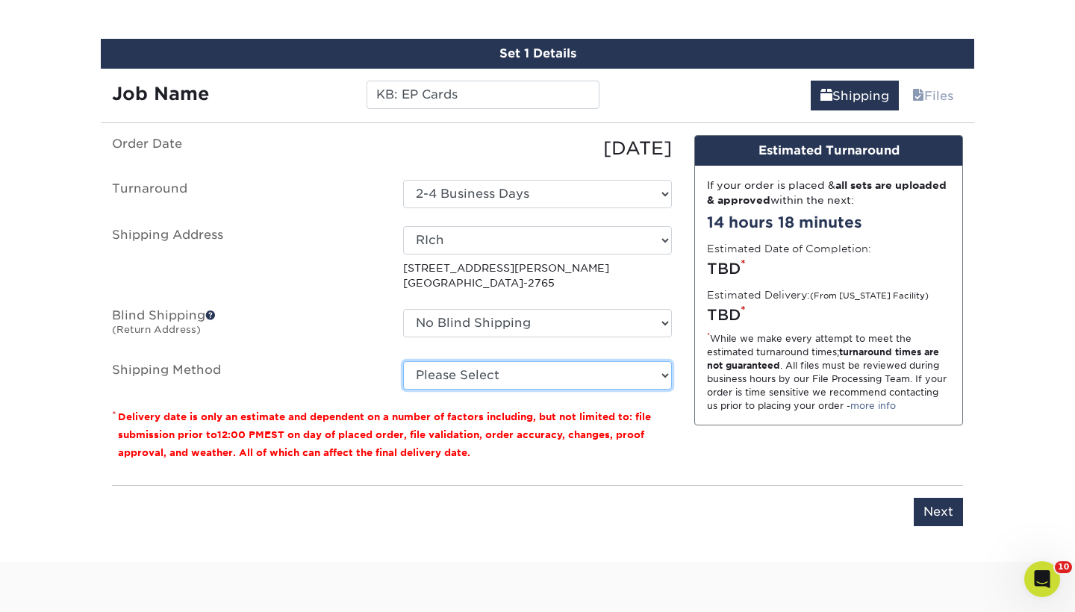
select select "03"
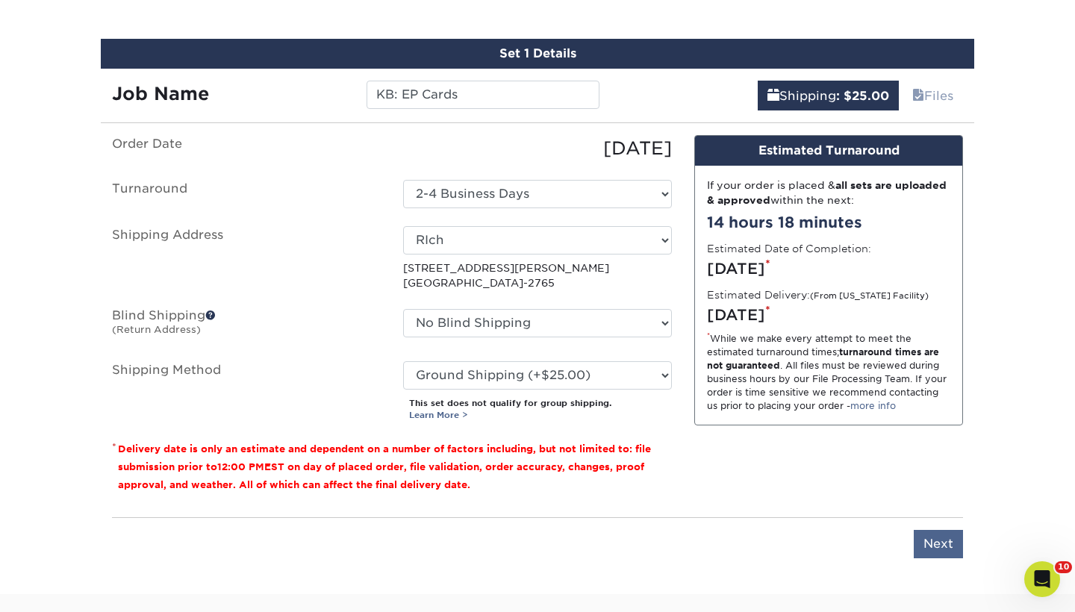
click at [933, 538] on input "Next" at bounding box center [938, 544] width 49 height 28
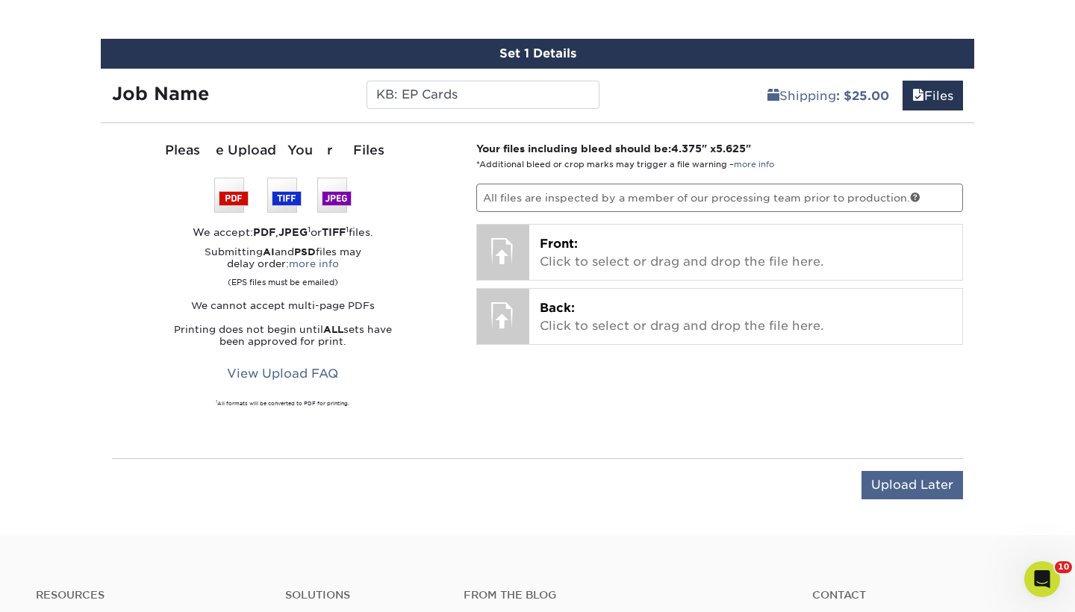
click at [911, 482] on input "Upload Later" at bounding box center [913, 485] width 102 height 28
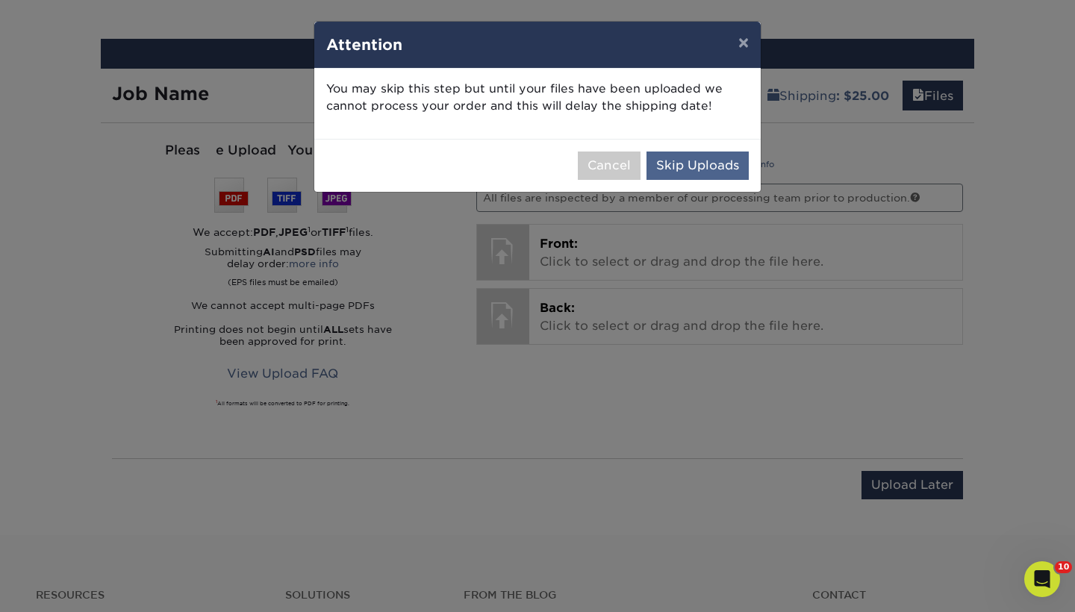
click at [686, 167] on button "Skip Uploads" at bounding box center [698, 166] width 102 height 28
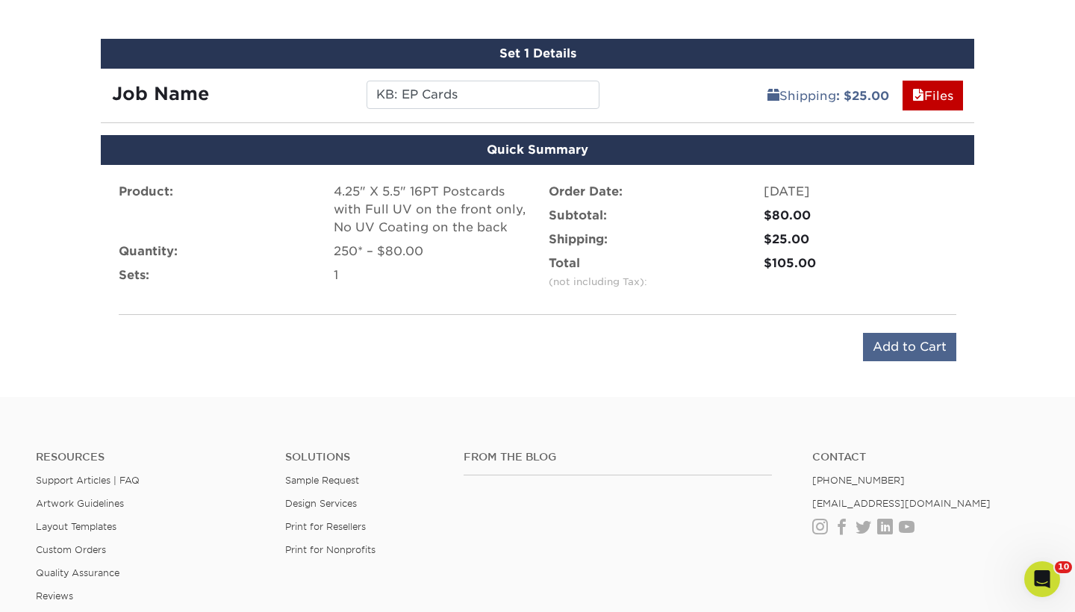
click at [931, 343] on input "Add to Cart" at bounding box center [909, 347] width 93 height 28
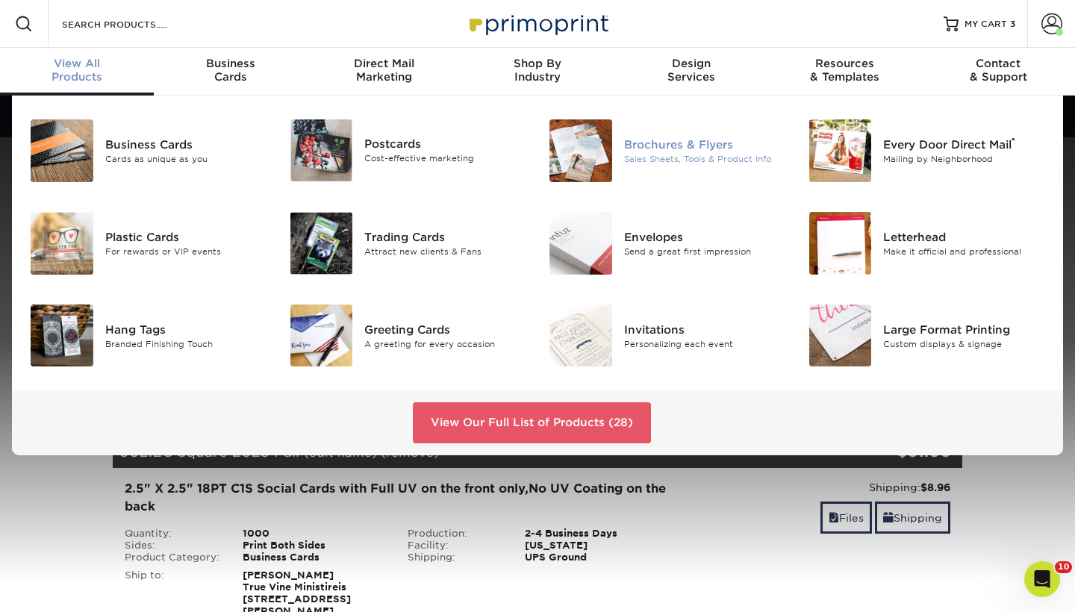
click at [792, 166] on div "Brochures & Flyers Sales Sheets, Tools & Product Info" at bounding box center [710, 150] width 173 height 63
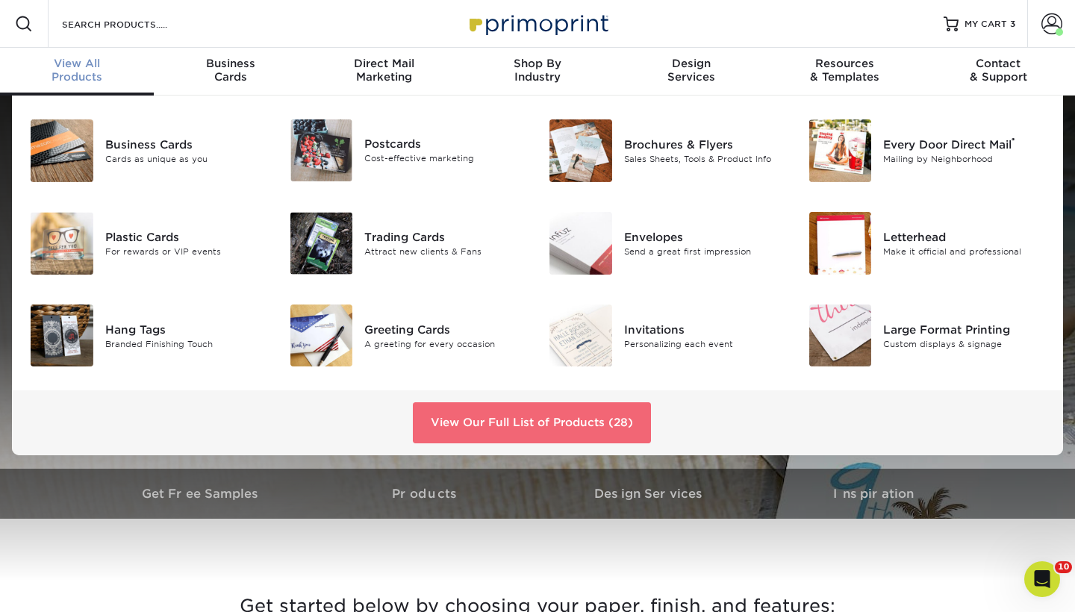
click at [529, 412] on link "View Our Full List of Products (28)" at bounding box center [532, 422] width 238 height 40
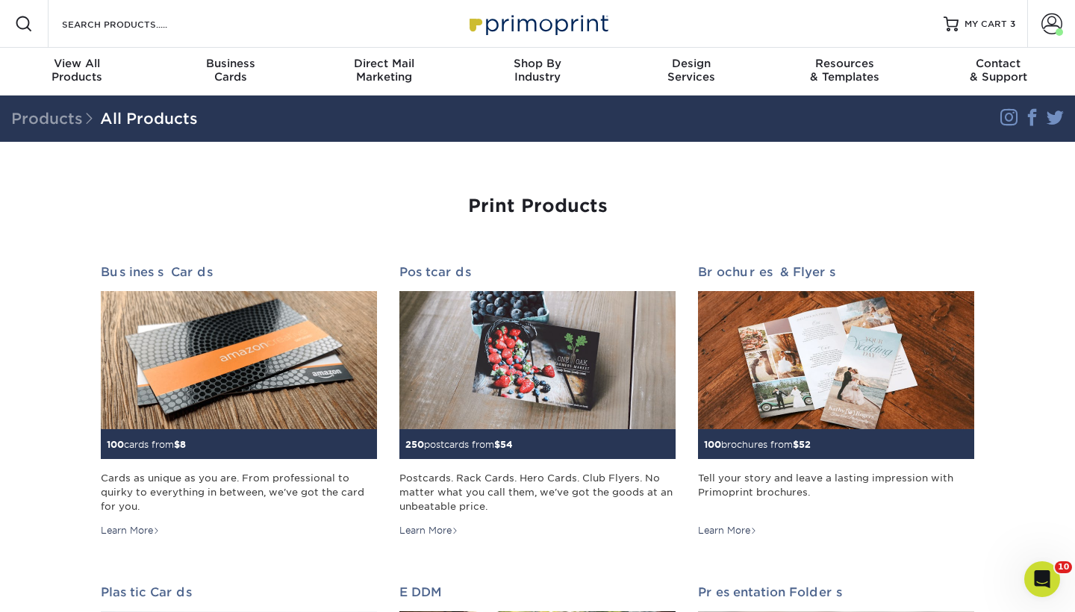
drag, startPoint x: 1027, startPoint y: 308, endPoint x: 1028, endPoint y: 296, distance: 12.0
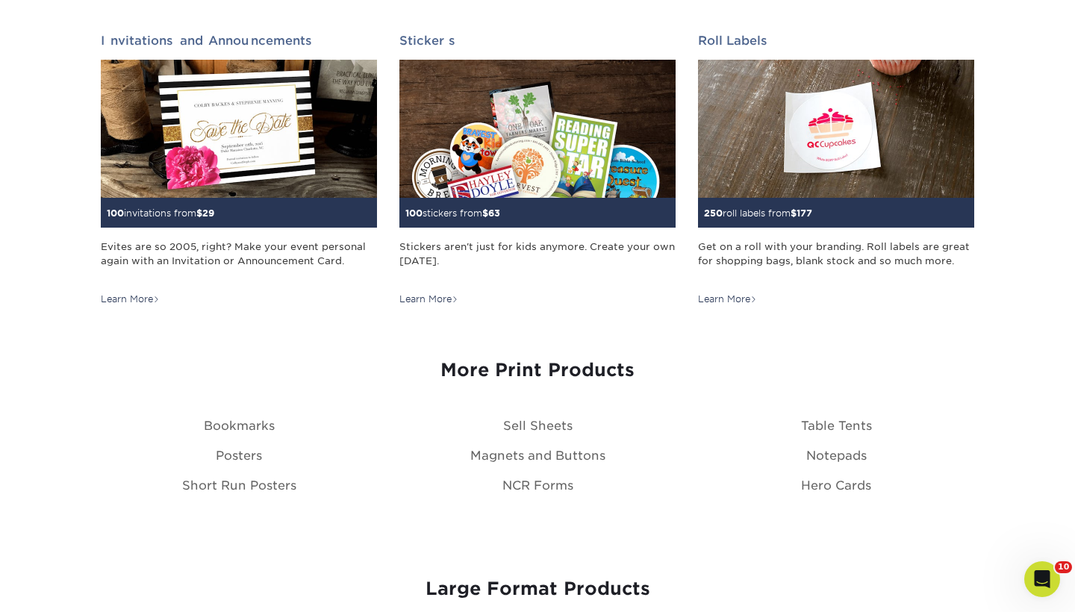
scroll to position [1519, 0]
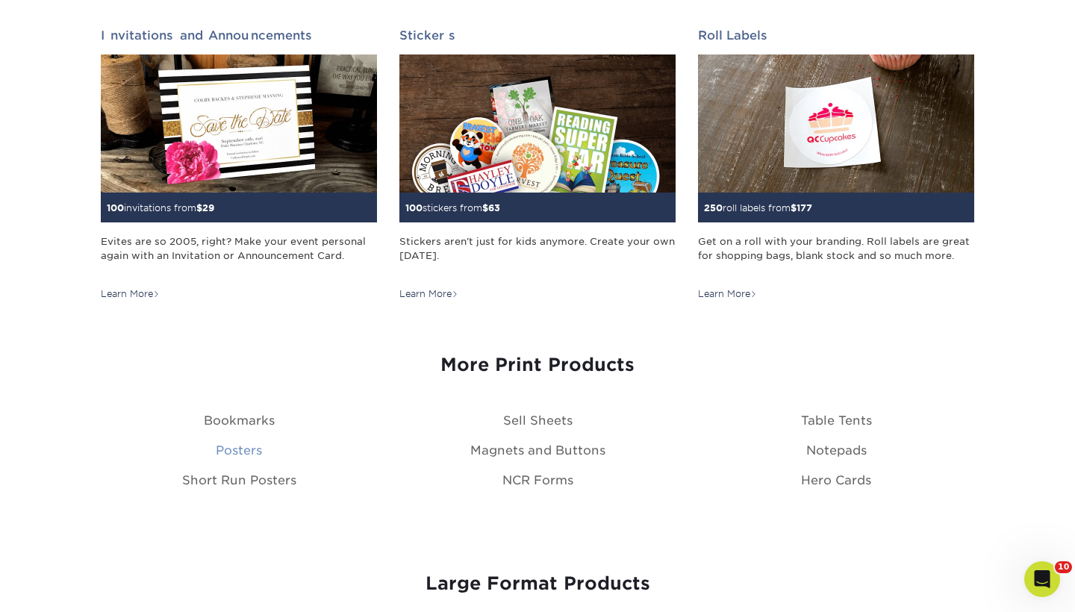
click at [235, 445] on link "Posters" at bounding box center [239, 451] width 46 height 14
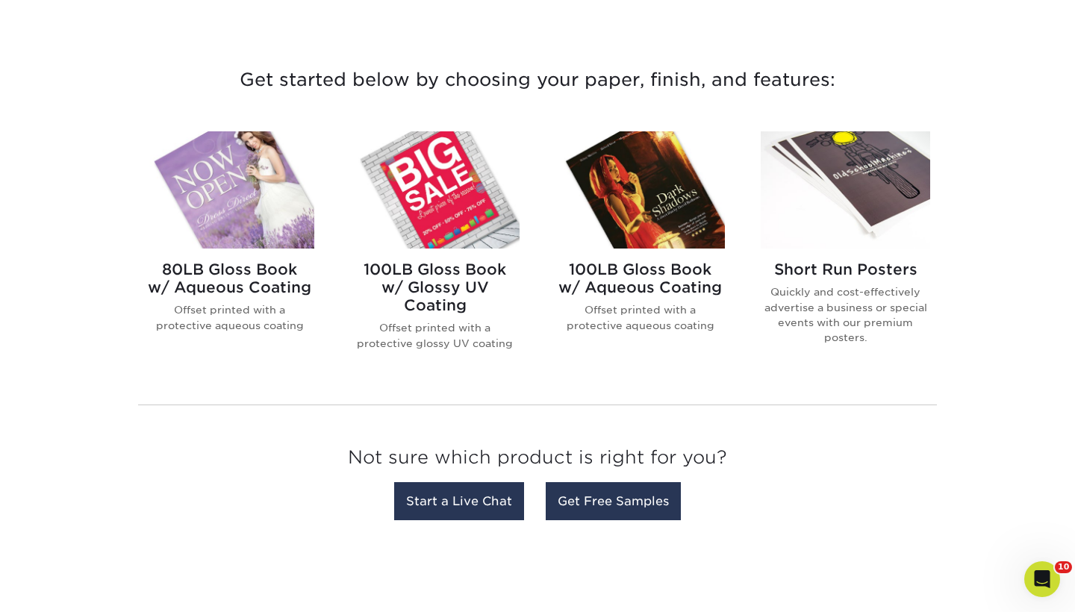
scroll to position [529, 0]
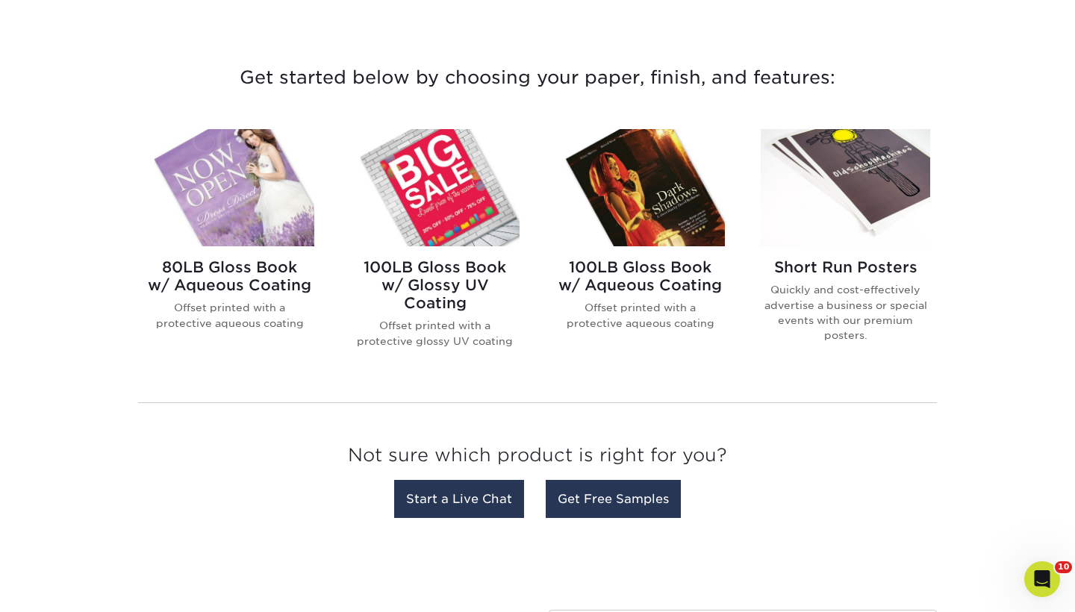
click at [870, 178] on img at bounding box center [846, 187] width 170 height 117
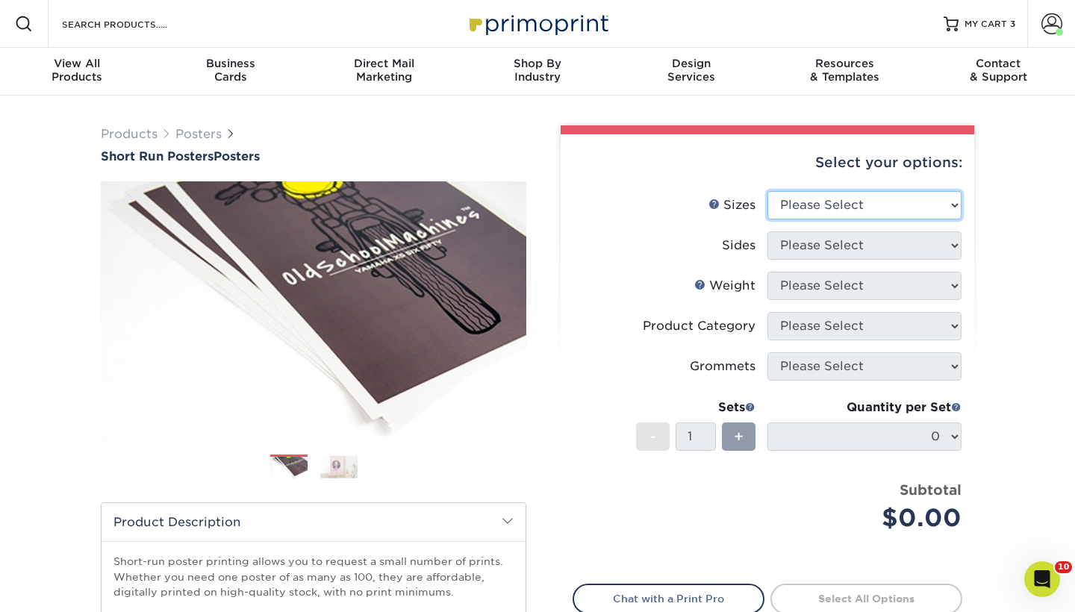
select select "24.00x36.00"
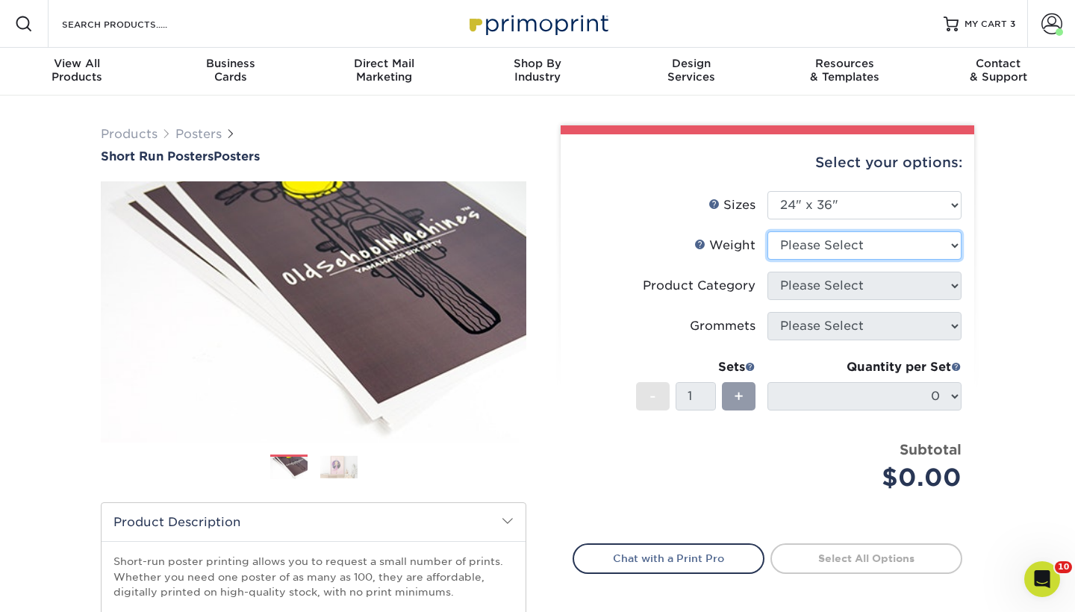
select select "12PTC2S"
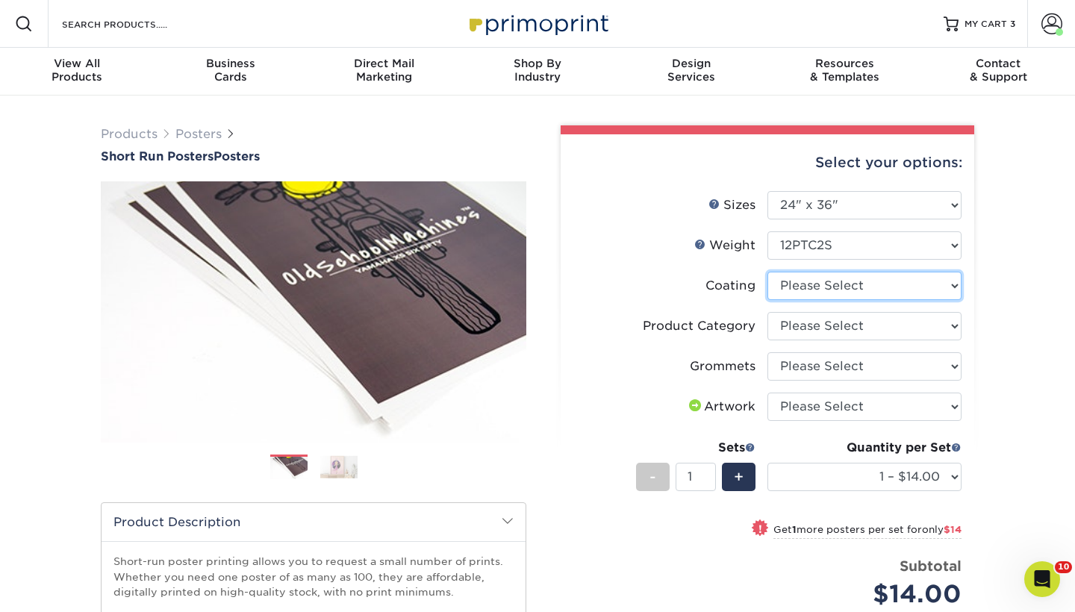
select select "3e7618de-abca-4bda-9f97-8b9129e913d8"
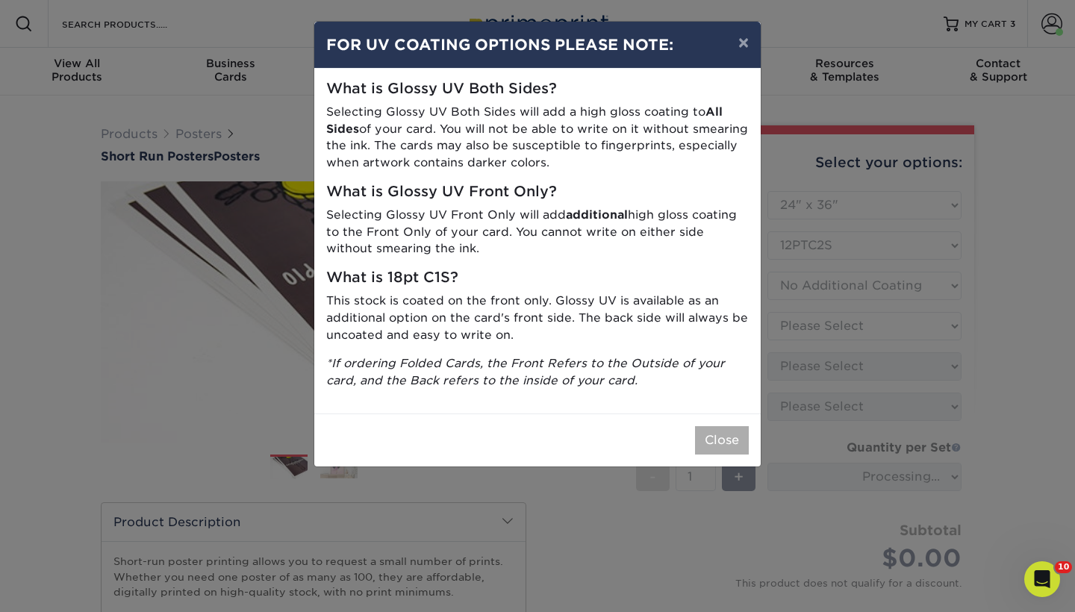
click at [718, 432] on button "Close" at bounding box center [722, 440] width 54 height 28
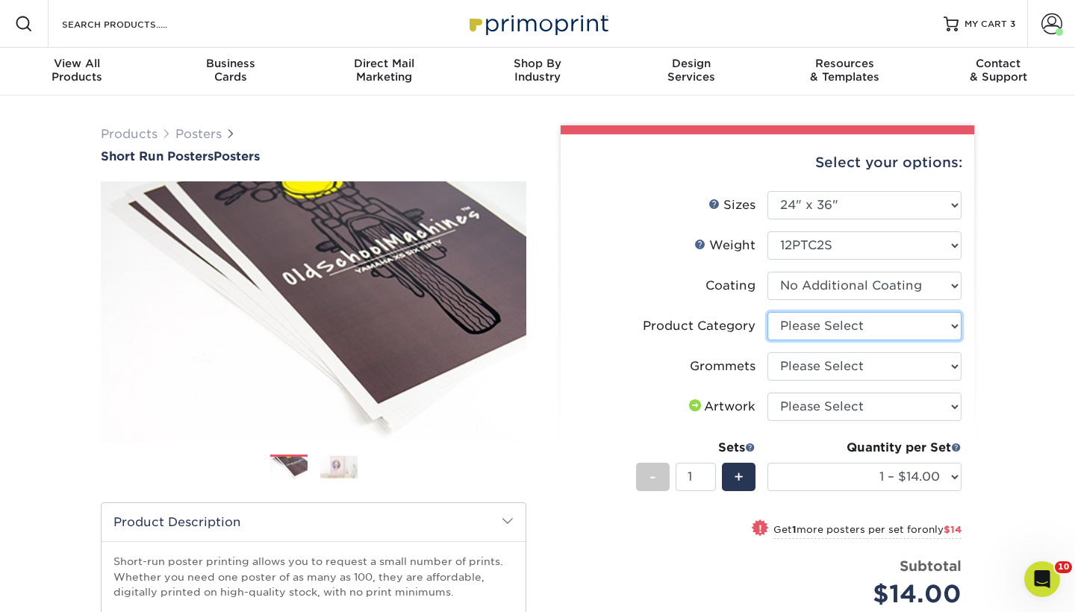
select select "fa4be506-53fb-4ae9-92ef-b1dd4b719e38"
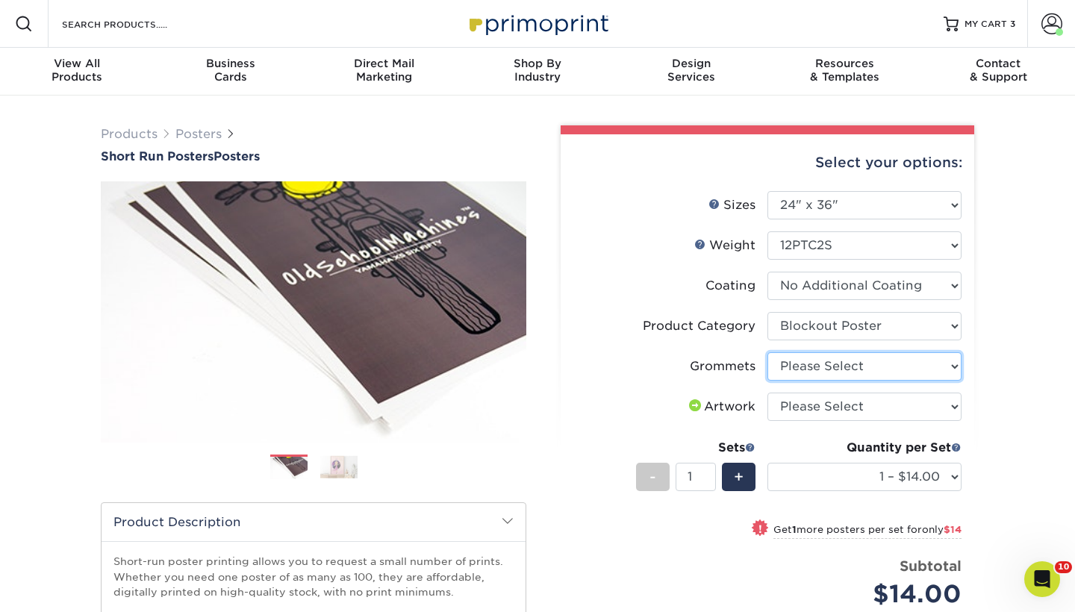
select select "90d329df-db80-4206-b821-ff9d3f363977"
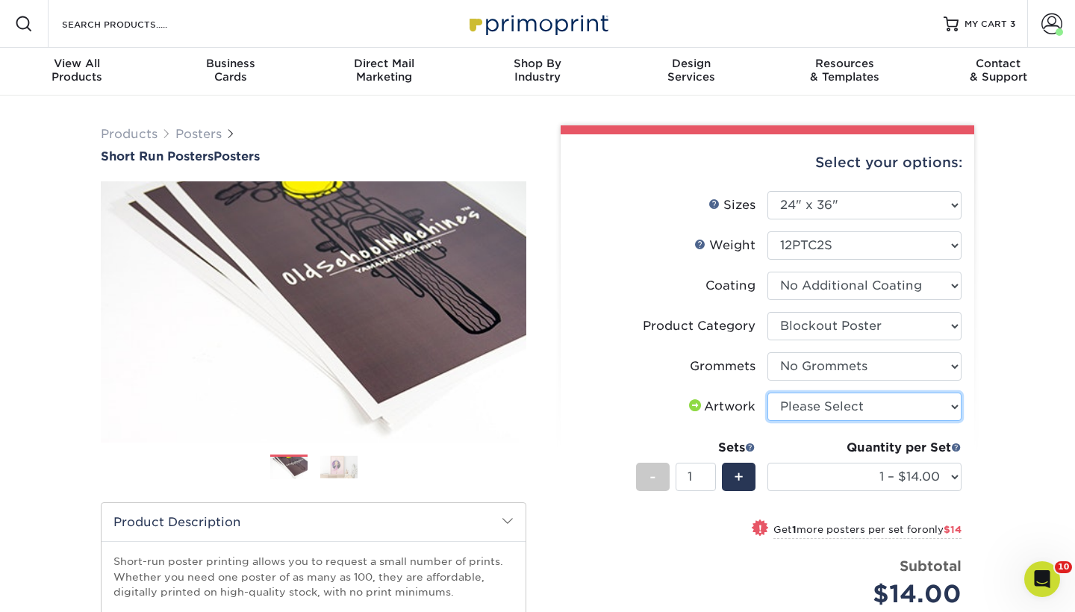
select select "upload"
click at [748, 482] on div "+" at bounding box center [739, 477] width 34 height 28
type input "2"
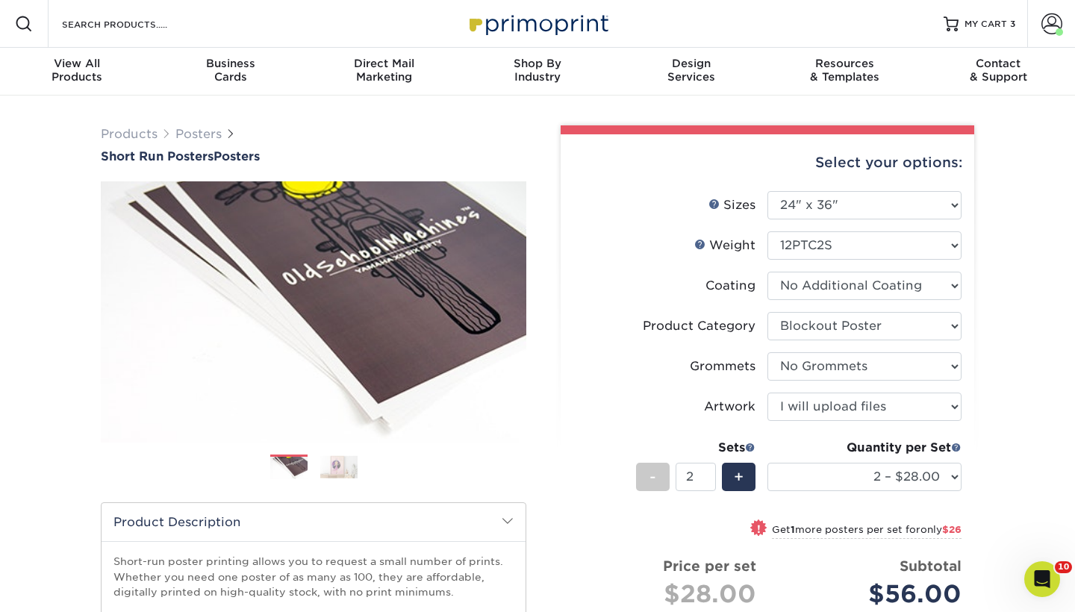
click at [1004, 430] on div "Products Posters Short Run Posters Posters" at bounding box center [537, 495] width 1075 height 798
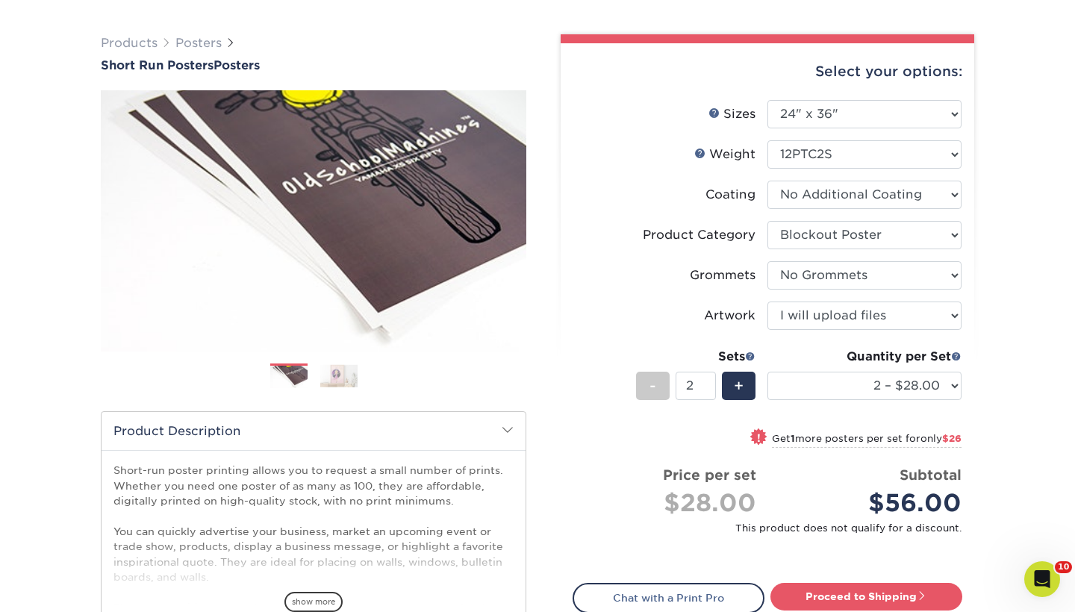
scroll to position [152, 0]
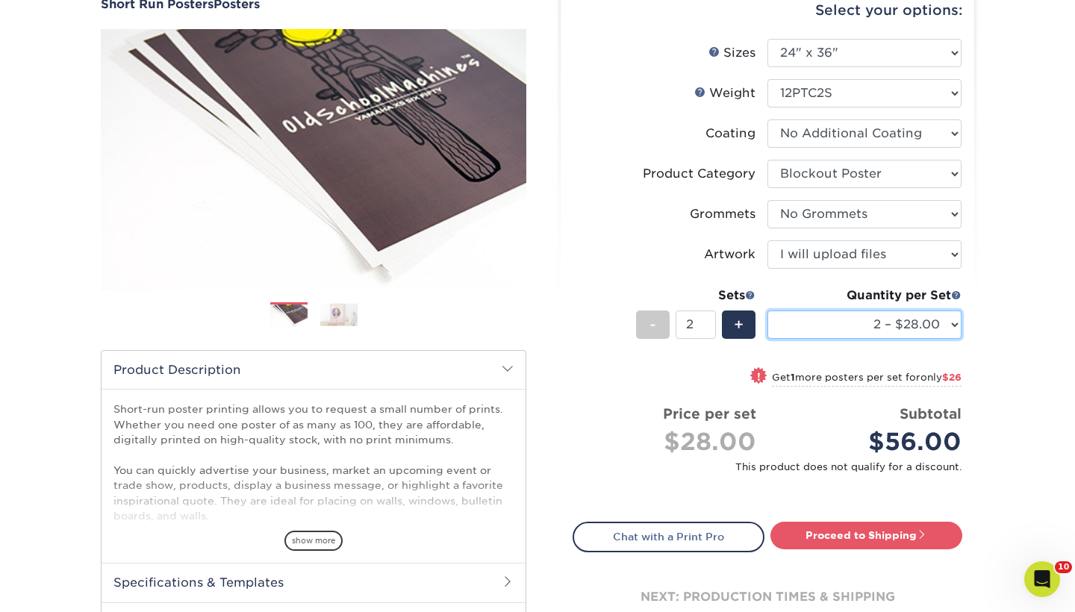
select select "1 – $14.00"
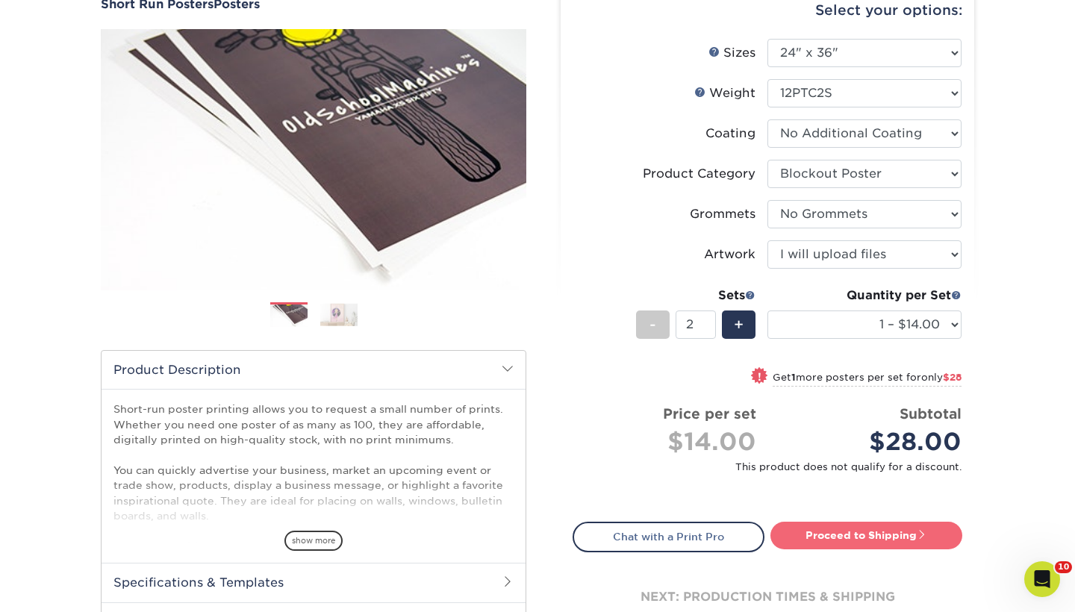
click at [892, 529] on link "Proceed to Shipping" at bounding box center [867, 535] width 192 height 27
type input "Set 1"
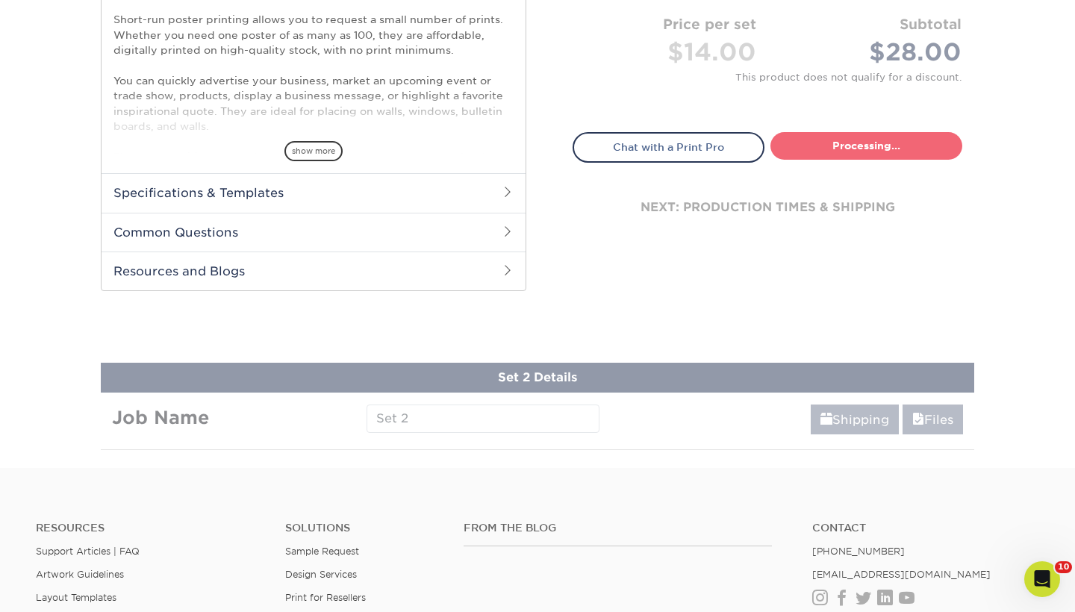
select select "1ac61129-3b90-45b2-96f8-63962e0f692b"
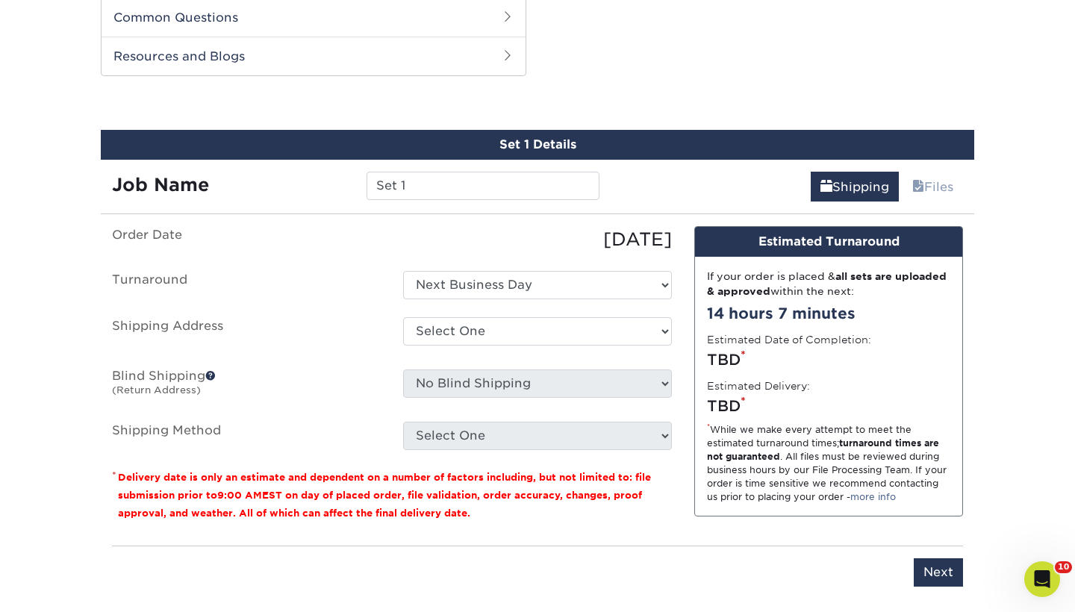
scroll to position [759, 0]
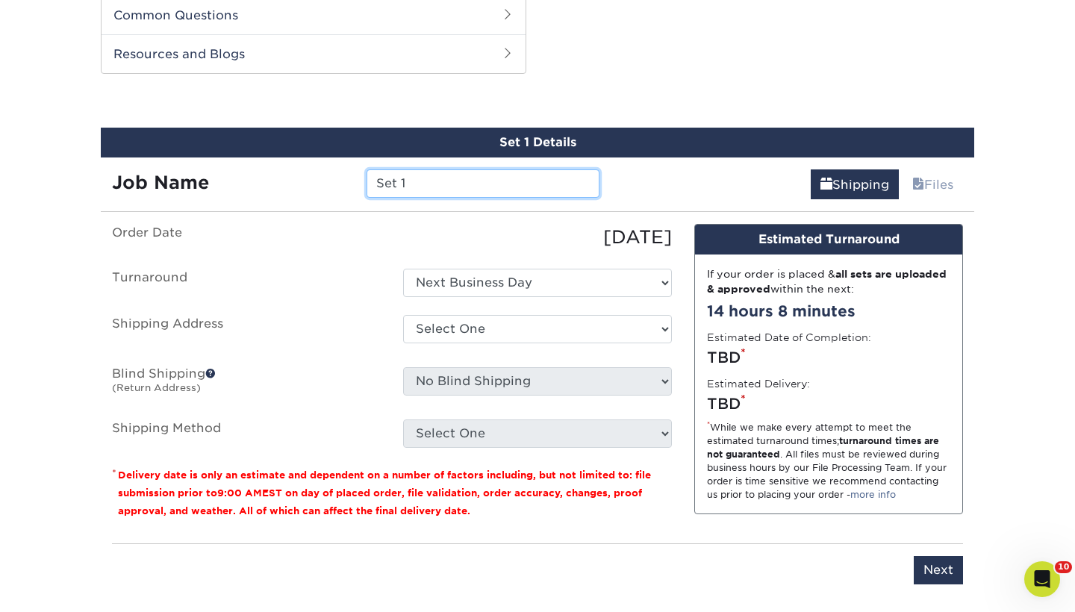
click at [544, 180] on input "Set 1" at bounding box center [483, 184] width 232 height 28
type input "EC: Fall Poster"
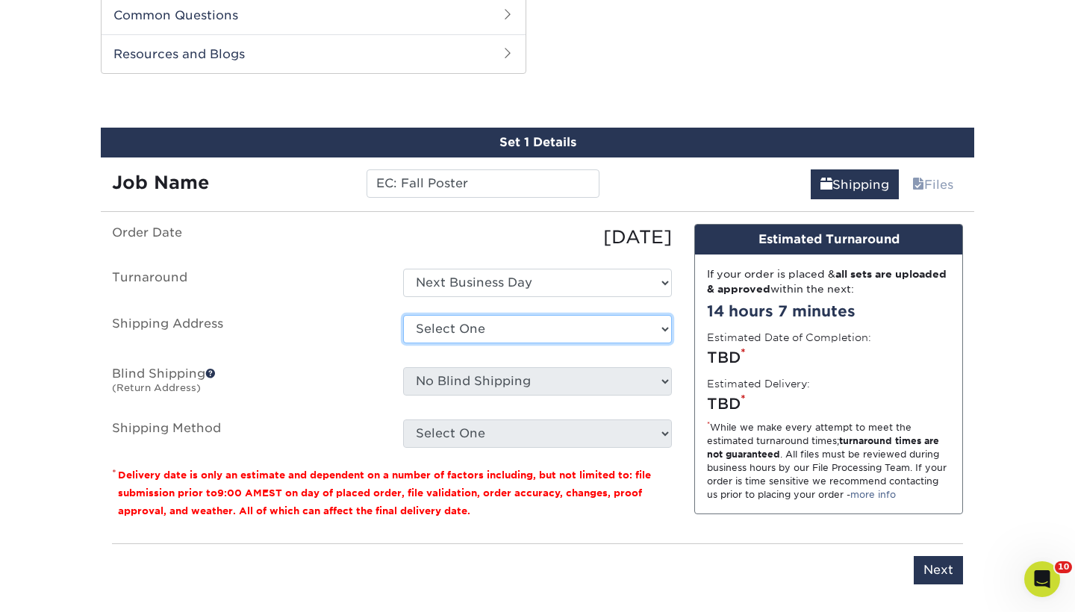
select select "191648"
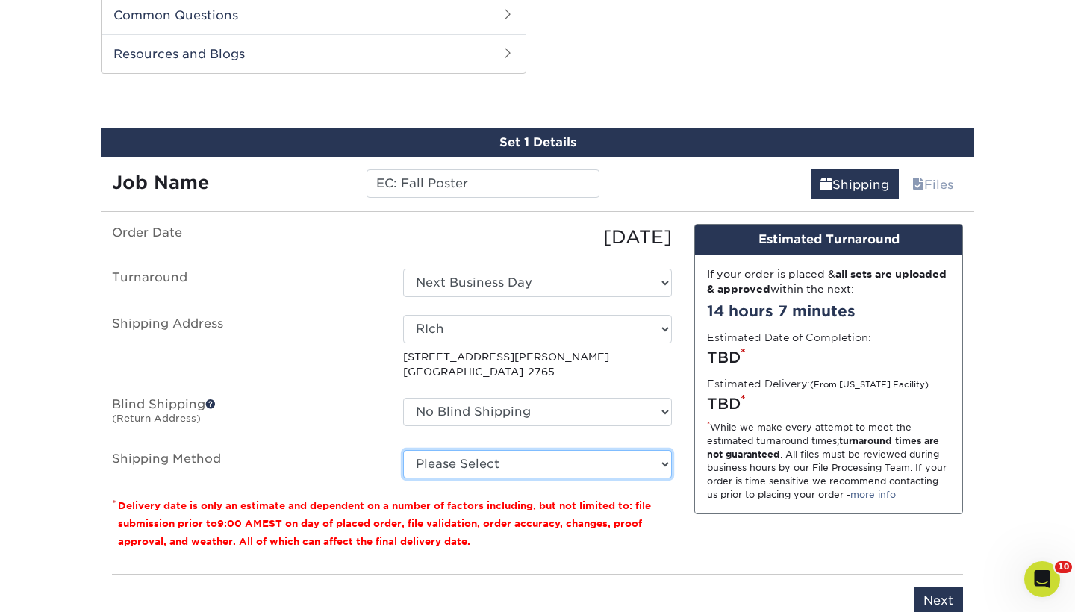
select select "03"
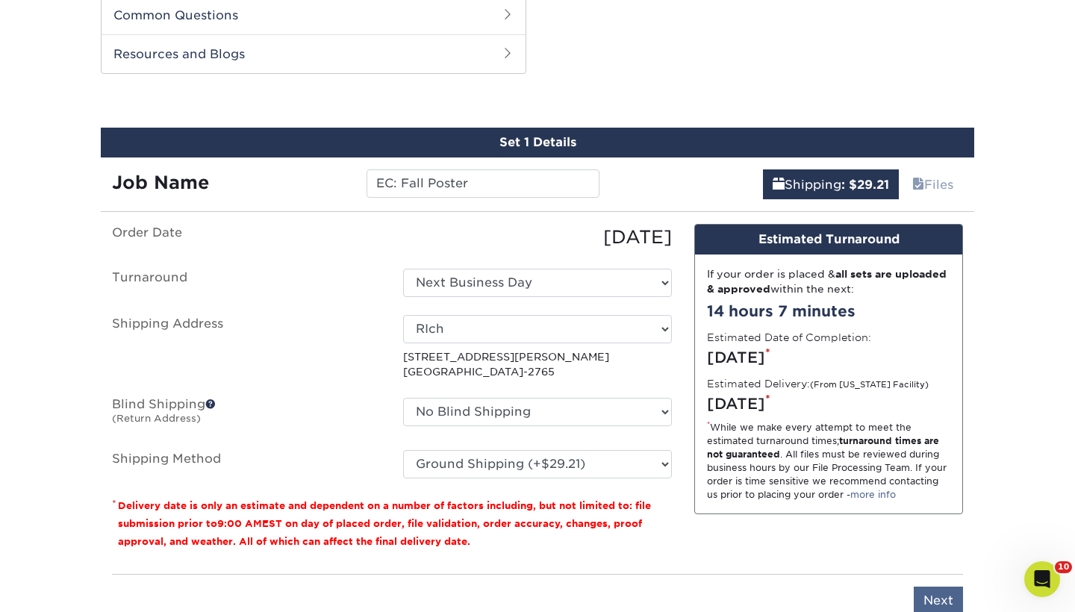
click at [928, 603] on input "Next" at bounding box center [938, 601] width 49 height 28
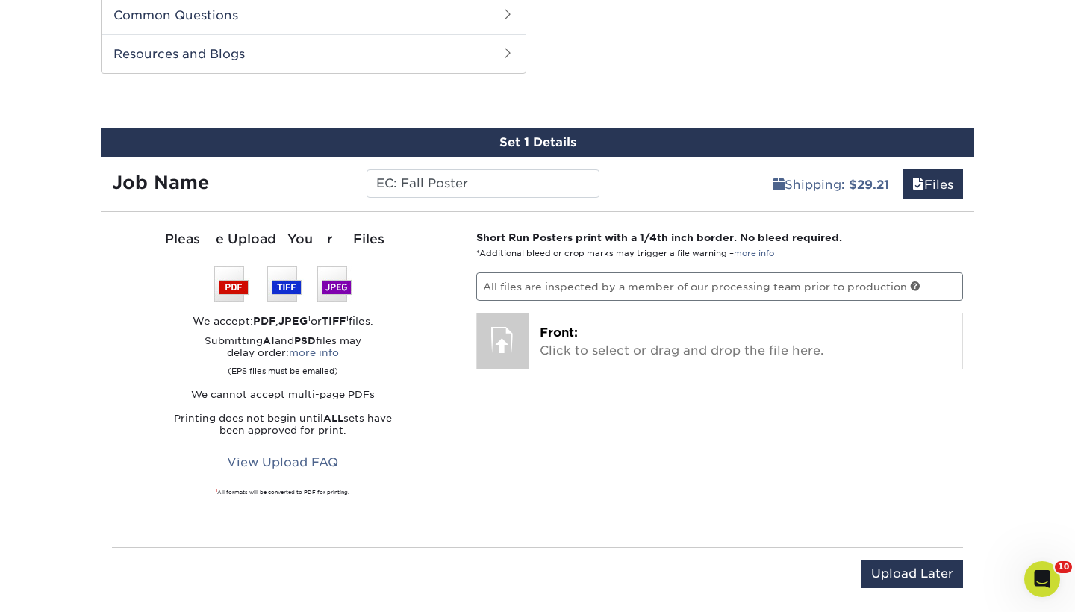
click at [759, 457] on div "Short Run Posters print with a 1/4th inch border. No bleed required. *Additiona…" at bounding box center [720, 379] width 510 height 299
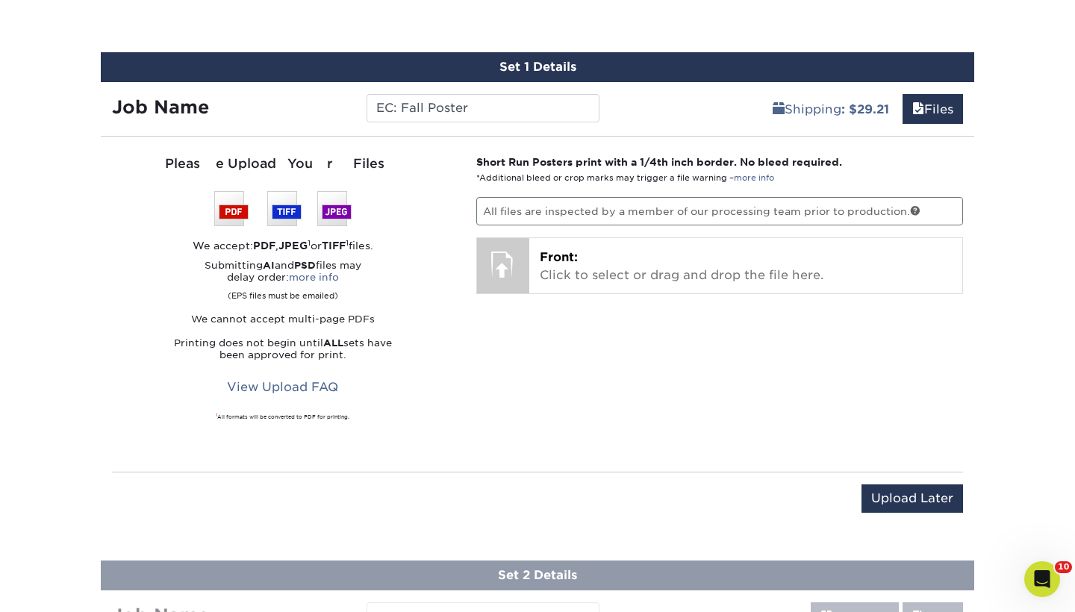
scroll to position [895, 0]
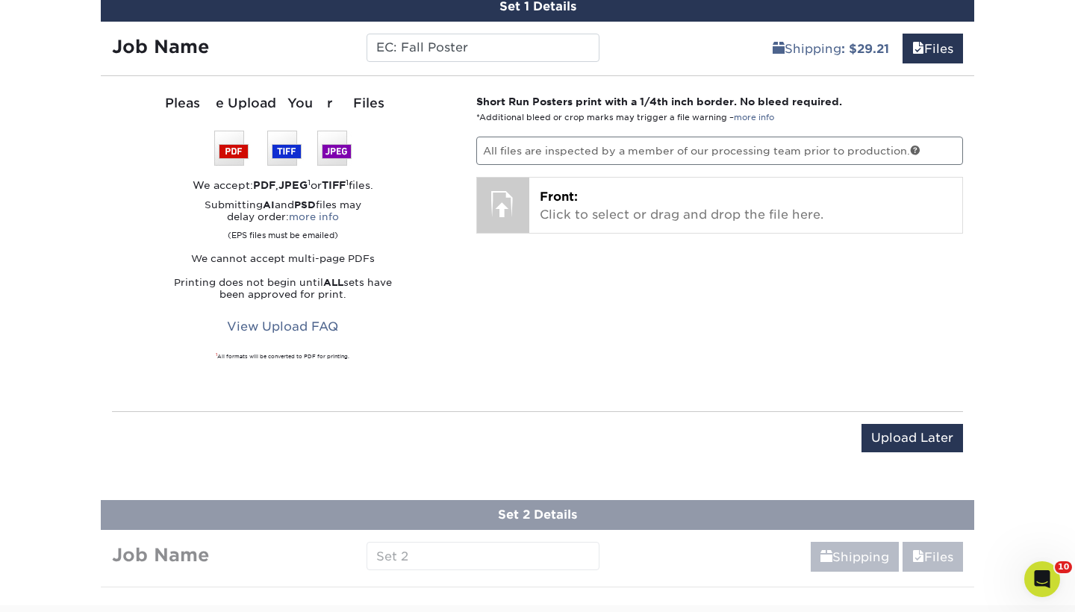
drag, startPoint x: 903, startPoint y: 442, endPoint x: 678, endPoint y: 454, distance: 225.1
click at [680, 456] on div "Upload Later Save & Continue Continue" at bounding box center [537, 447] width 851 height 46
click at [678, 454] on div "Upload Later Save & Continue Continue" at bounding box center [537, 447] width 851 height 46
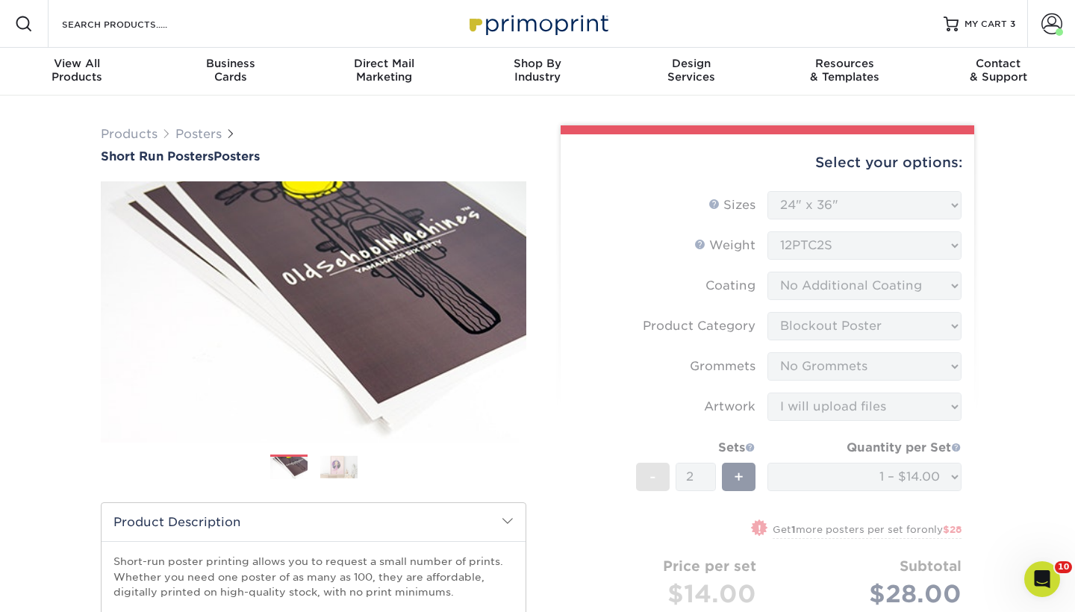
scroll to position [0, 0]
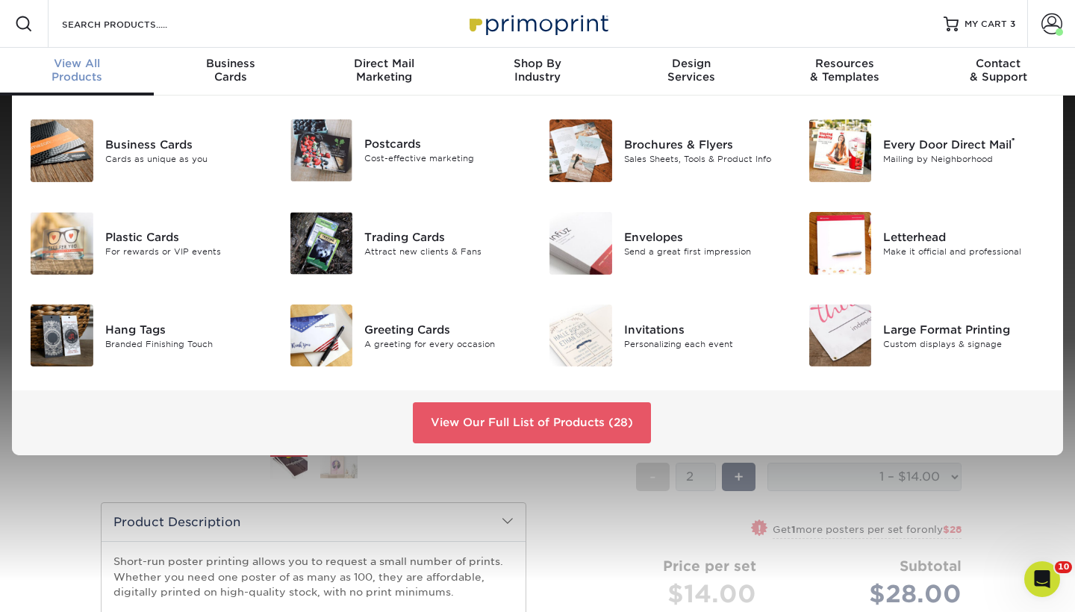
click at [60, 70] on div "View All Products" at bounding box center [77, 70] width 154 height 27
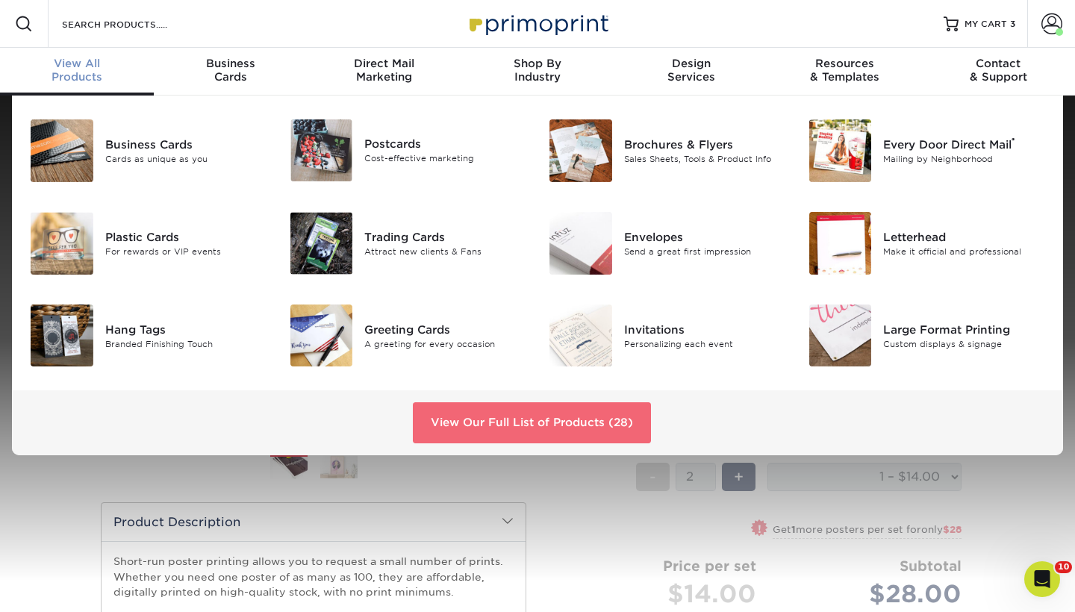
click at [499, 426] on link "View Our Full List of Products (28)" at bounding box center [532, 422] width 238 height 40
